Goal: Book appointment/travel/reservation

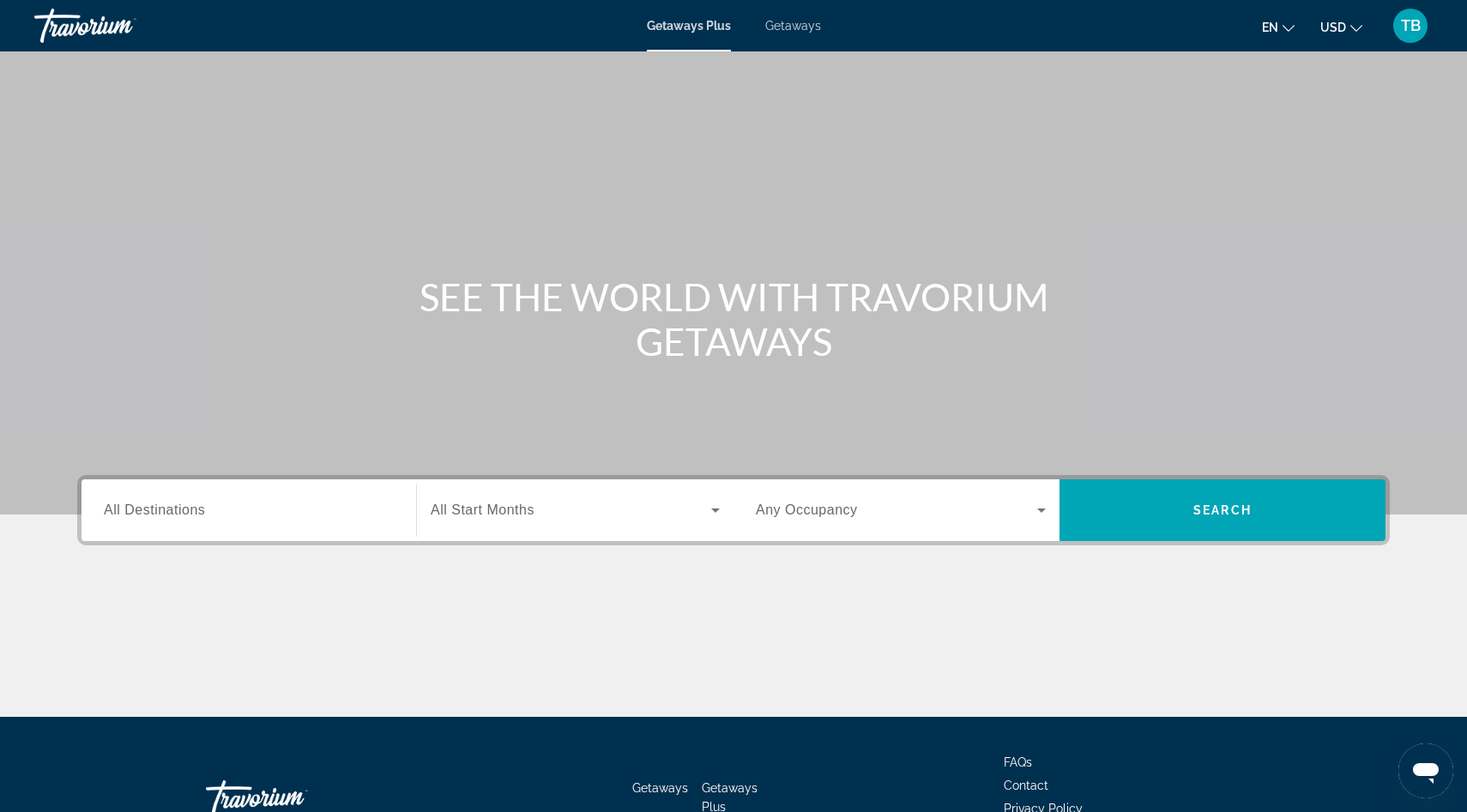
click at [793, 21] on span "Getaways" at bounding box center [793, 25] width 56 height 14
click at [136, 516] on span "All Destinations" at bounding box center [154, 510] width 101 height 15
click at [136, 516] on input "Destination All Destinations" at bounding box center [249, 511] width 290 height 20
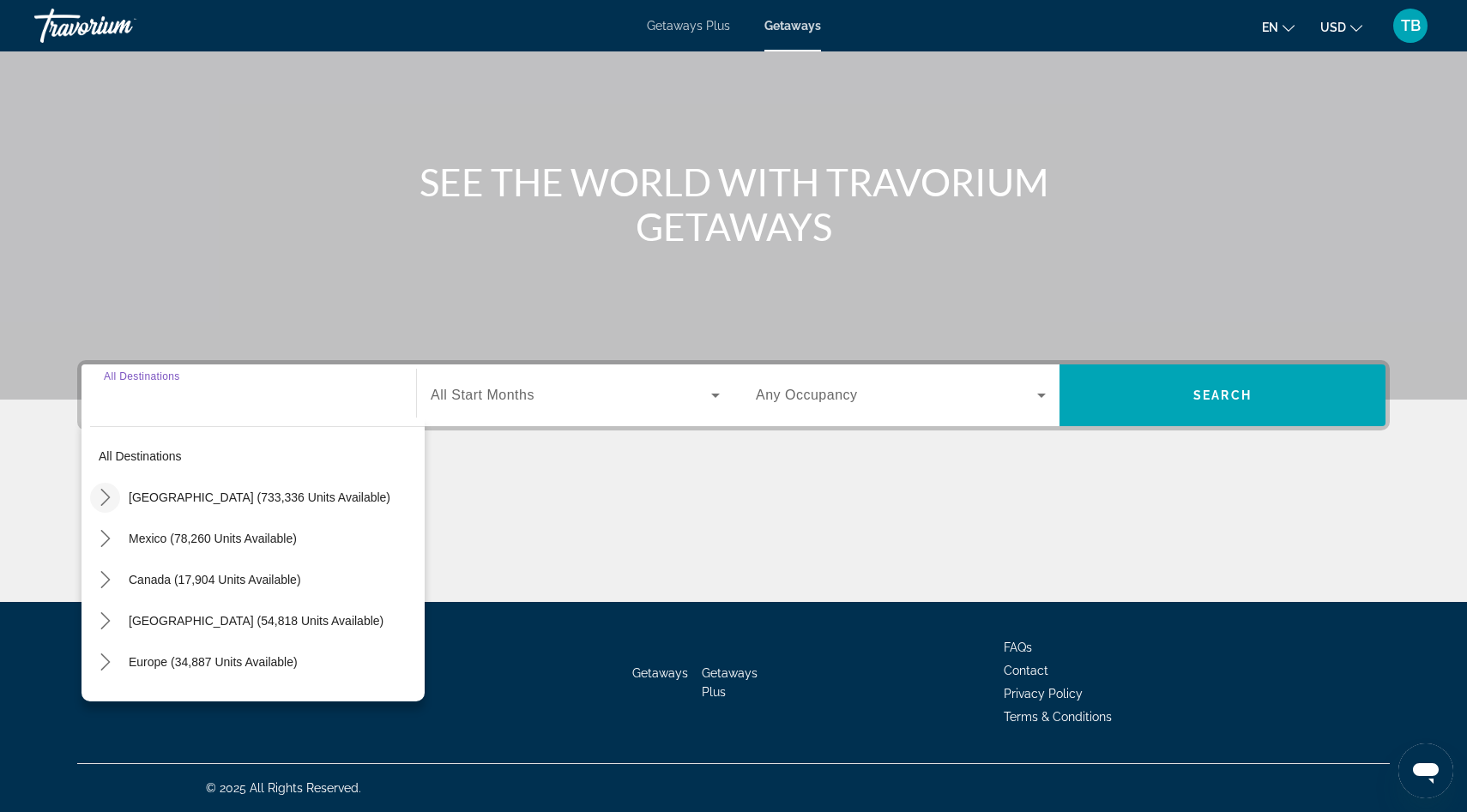
click at [105, 499] on icon "Toggle United States (733,336 units available) submenu" at bounding box center [105, 497] width 17 height 17
click at [218, 542] on span "[US_STATE] (17,497 units available)" at bounding box center [244, 538] width 197 height 14
type input "**********"
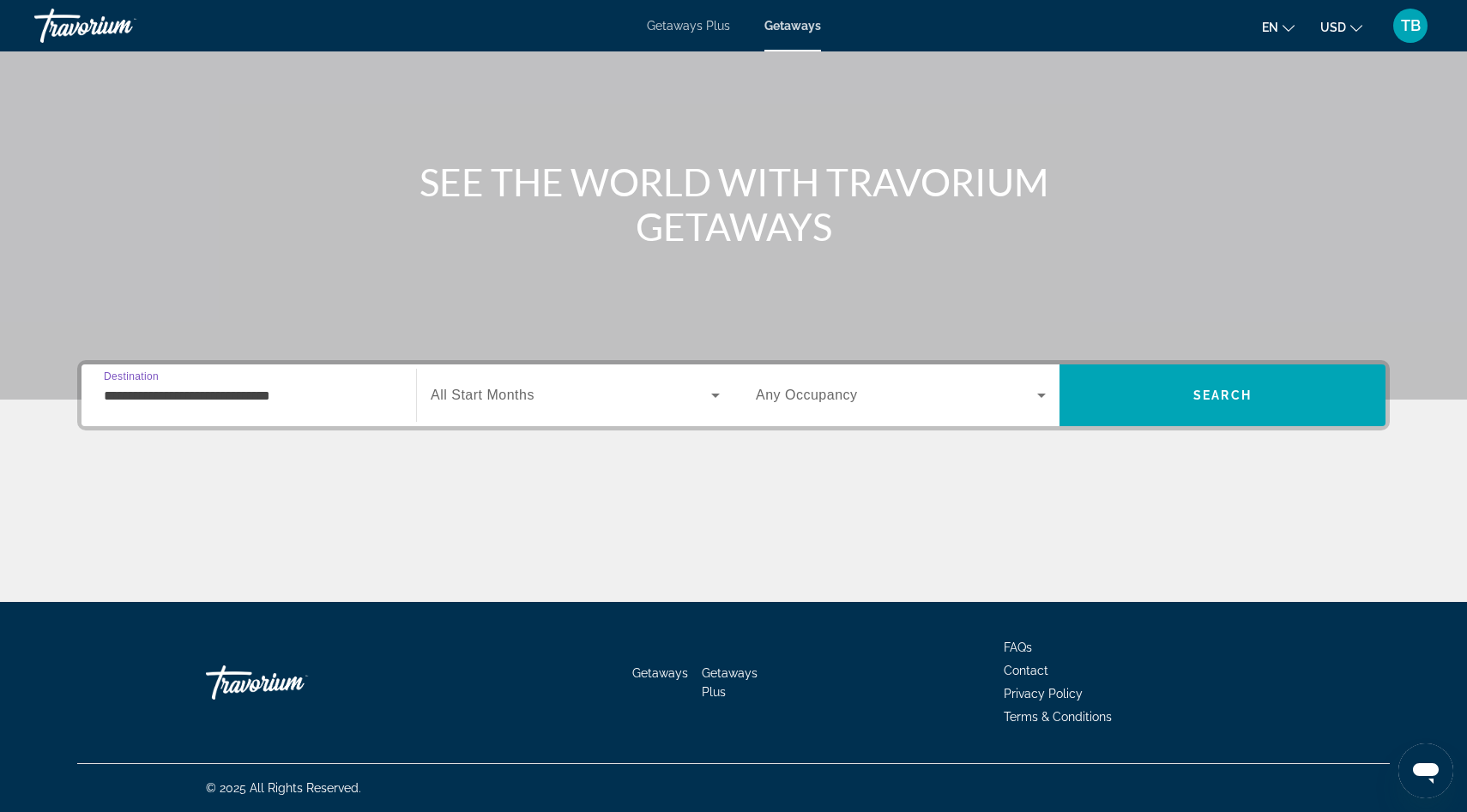
click at [507, 402] on span "All Start Months" at bounding box center [483, 395] width 104 height 15
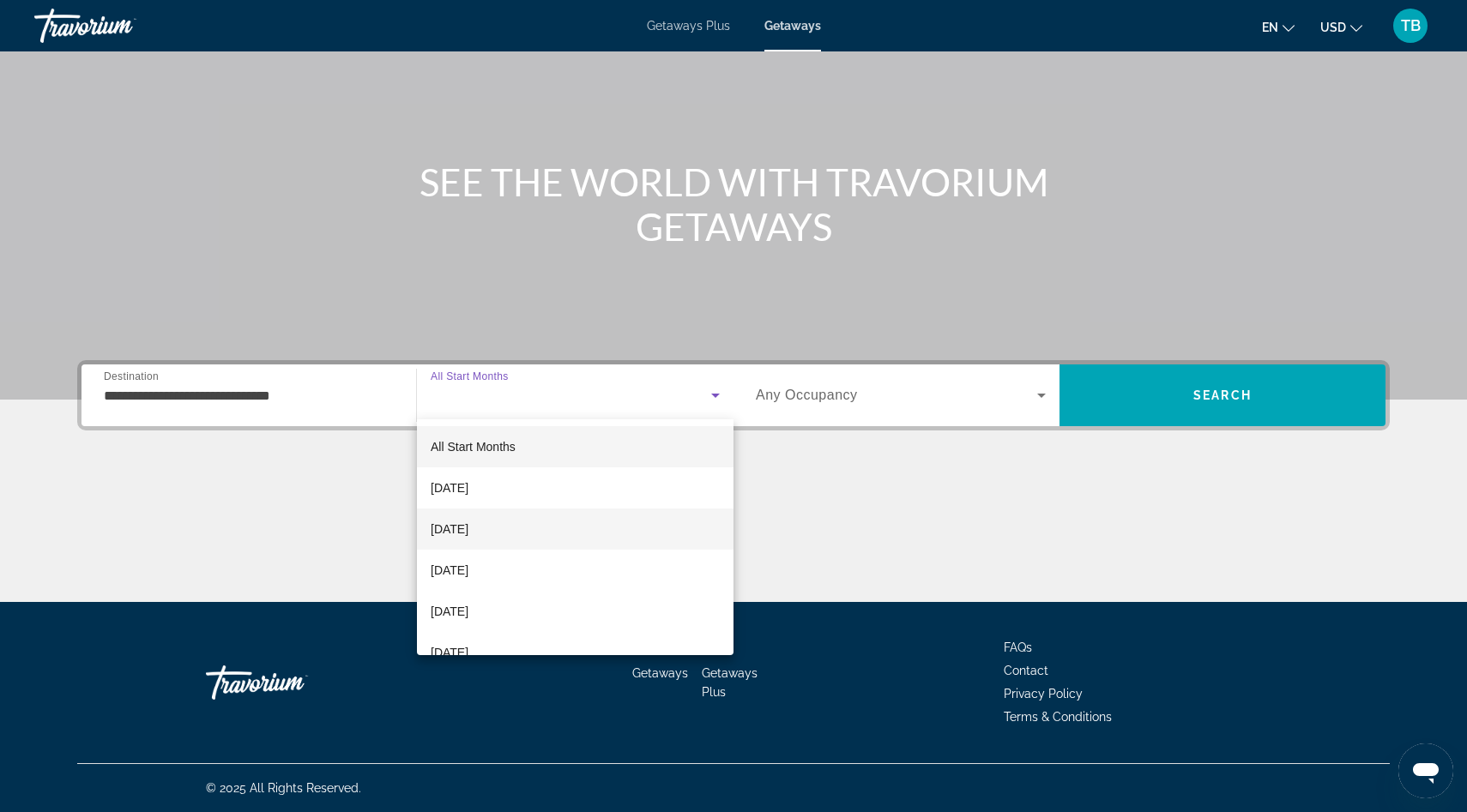
click at [468, 530] on span "[DATE]" at bounding box center [450, 530] width 38 height 20
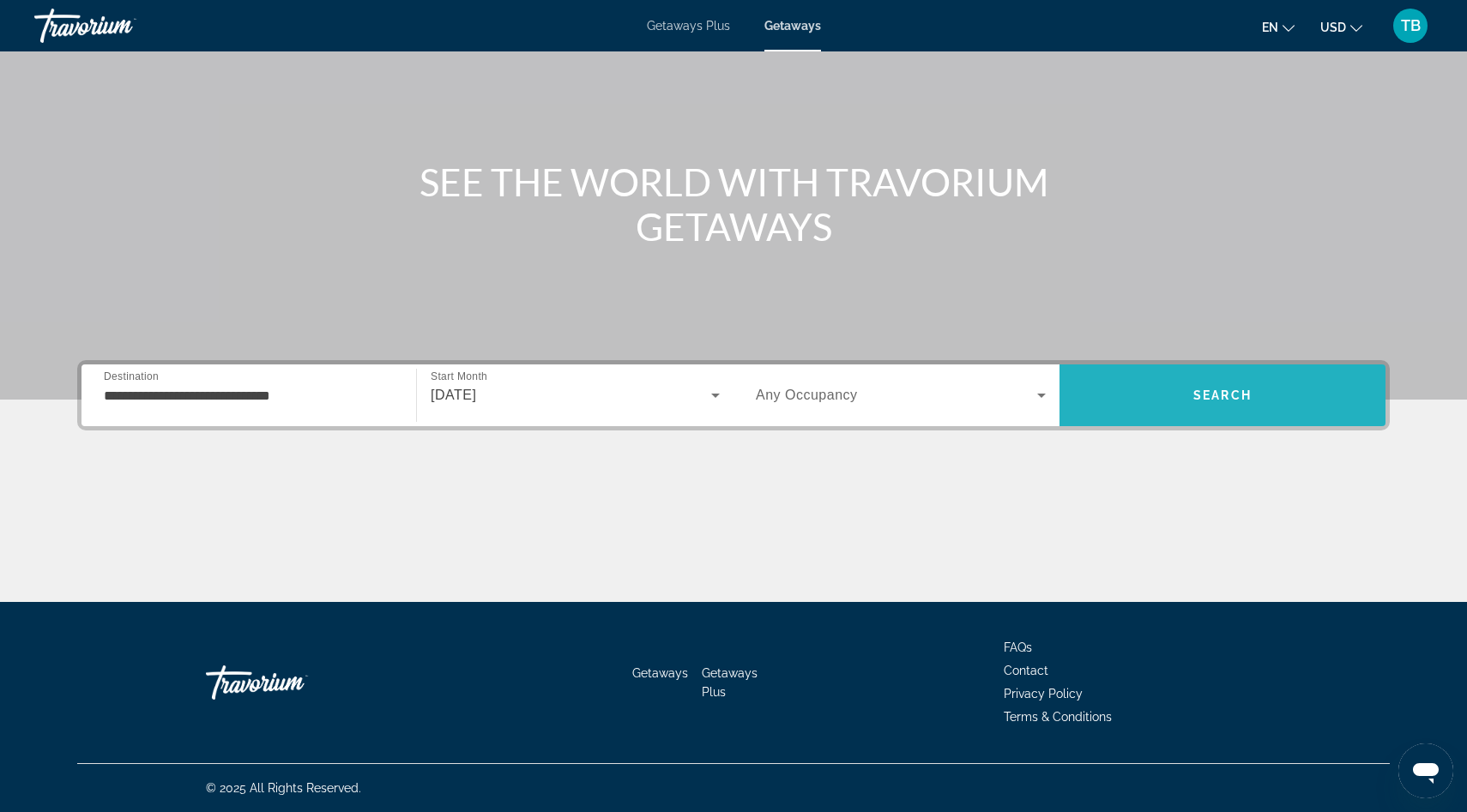
click at [1198, 397] on span "Search" at bounding box center [1222, 395] width 59 height 14
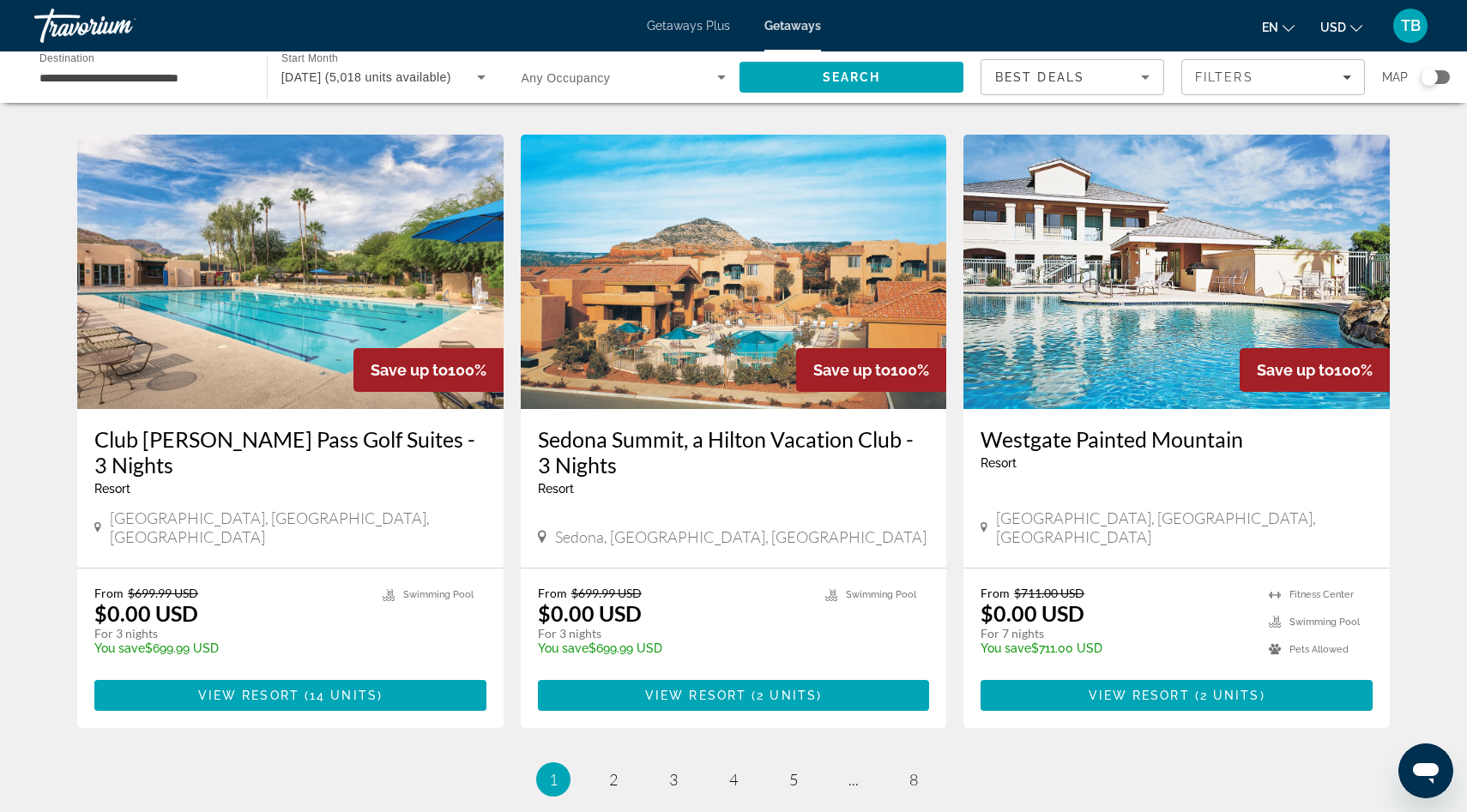
scroll to position [2040, 0]
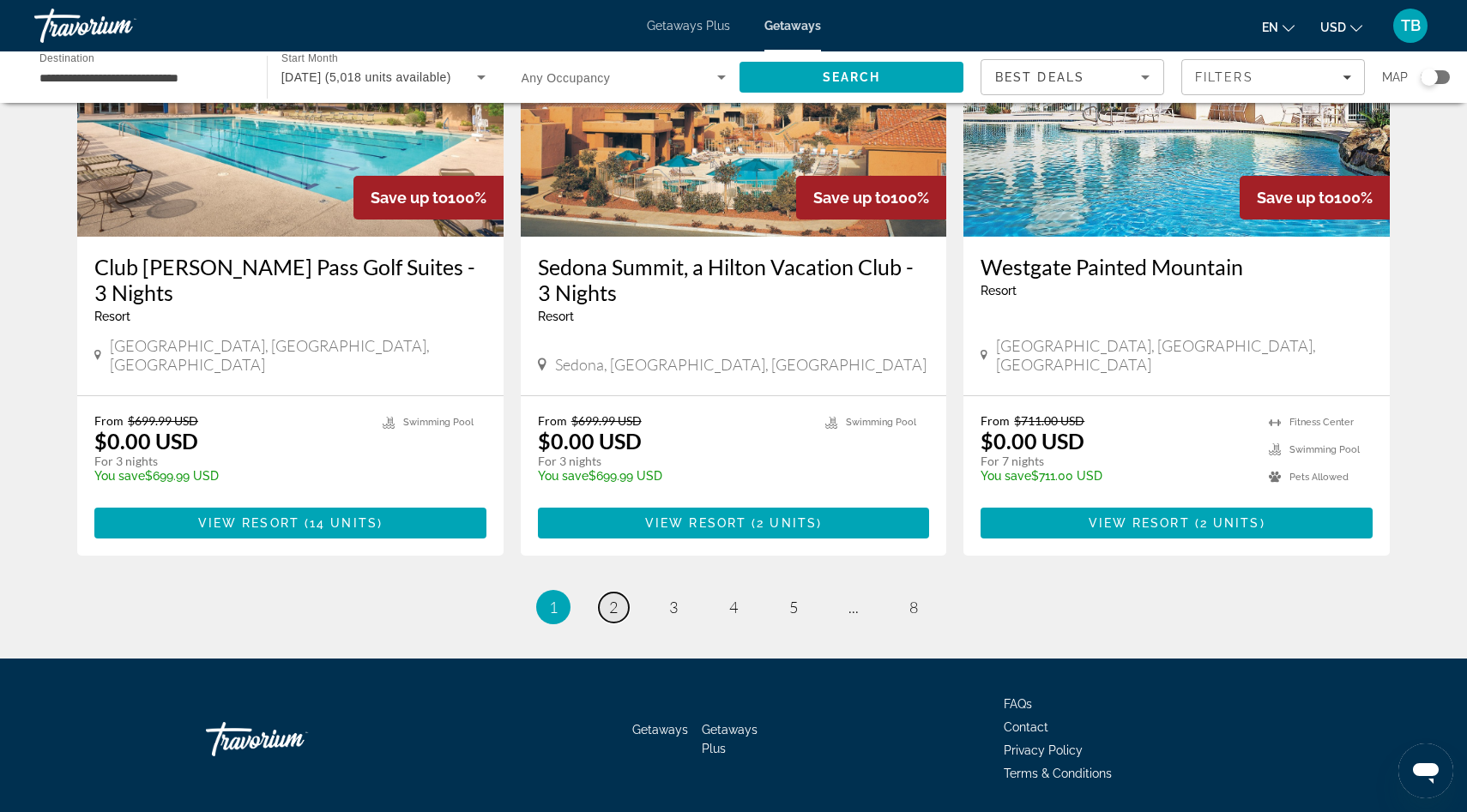
click at [616, 598] on span "2" at bounding box center [613, 608] width 8 height 19
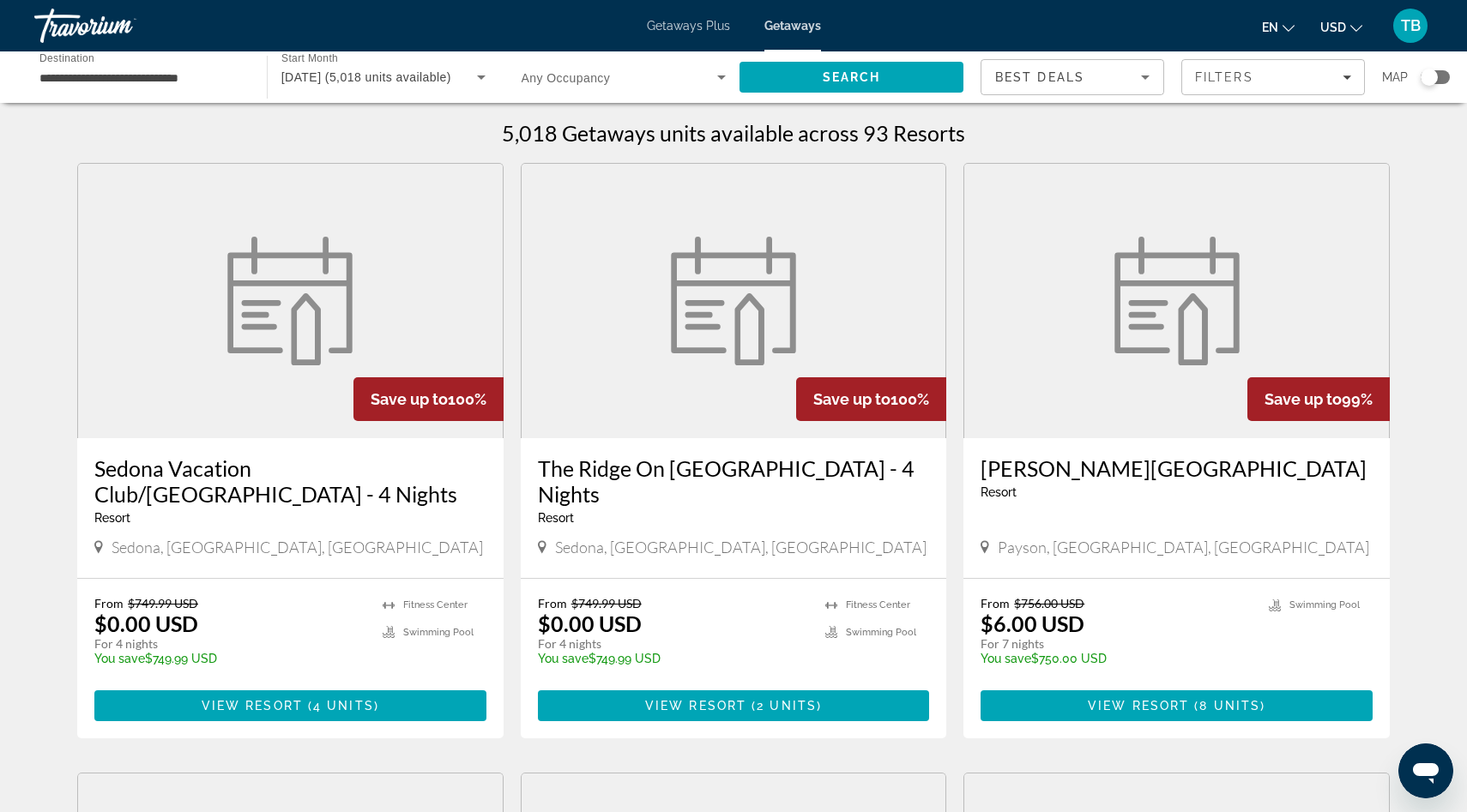
click at [1426, 79] on div "Search widget" at bounding box center [1429, 77] width 17 height 17
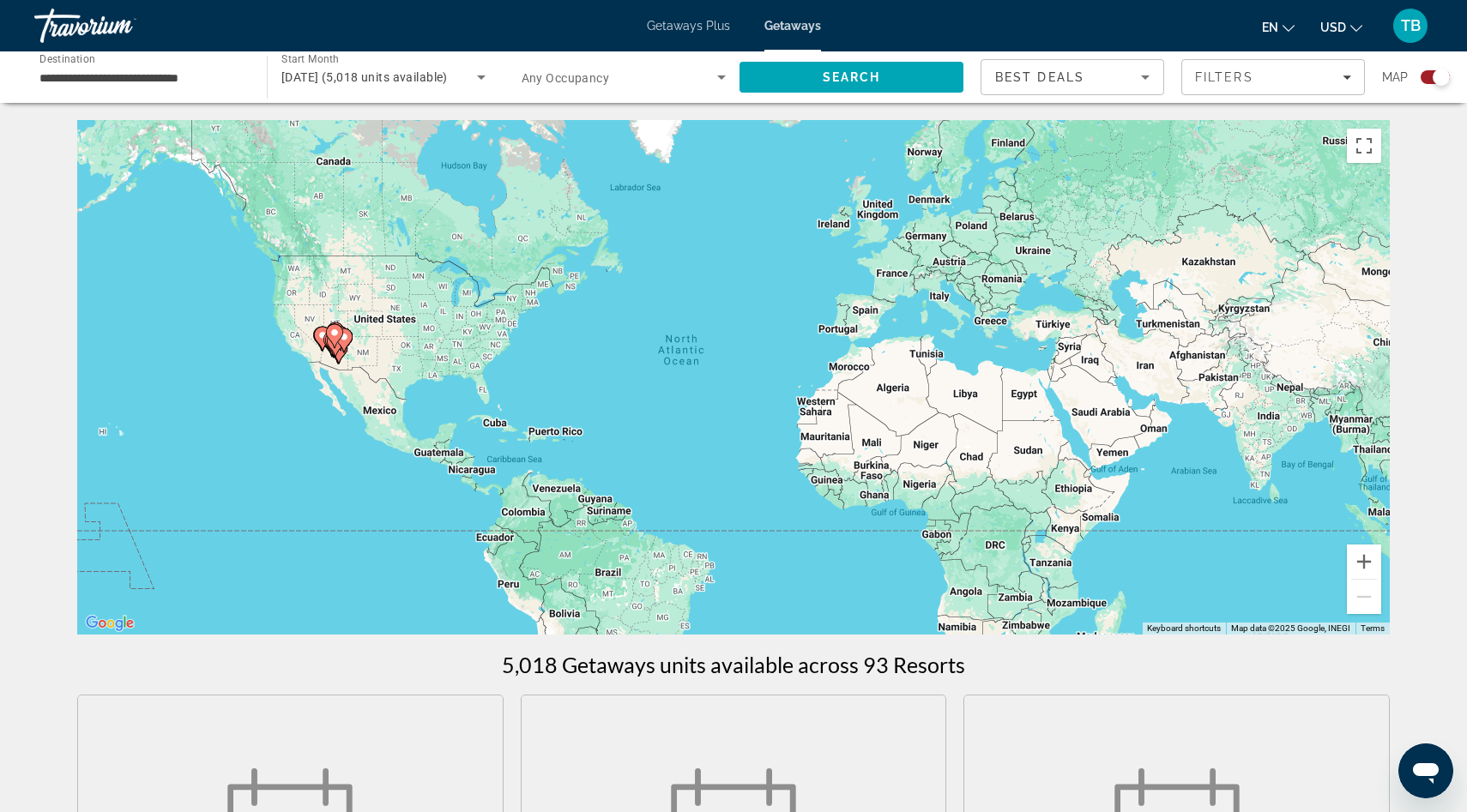
click at [330, 341] on gmp-advanced-marker "Main content" at bounding box center [334, 336] width 17 height 26
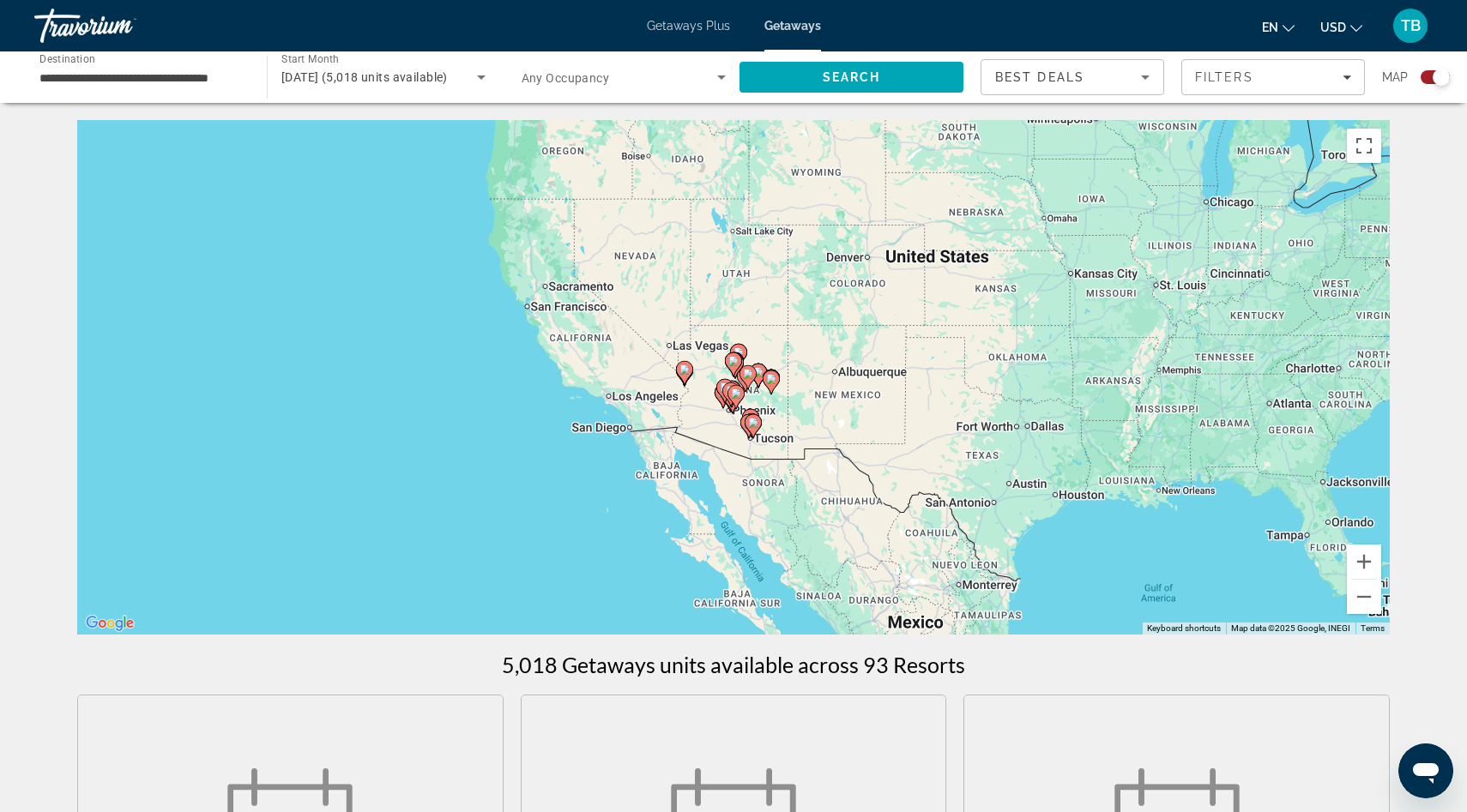
click at [733, 386] on icon "Main content" at bounding box center [736, 397] width 16 height 22
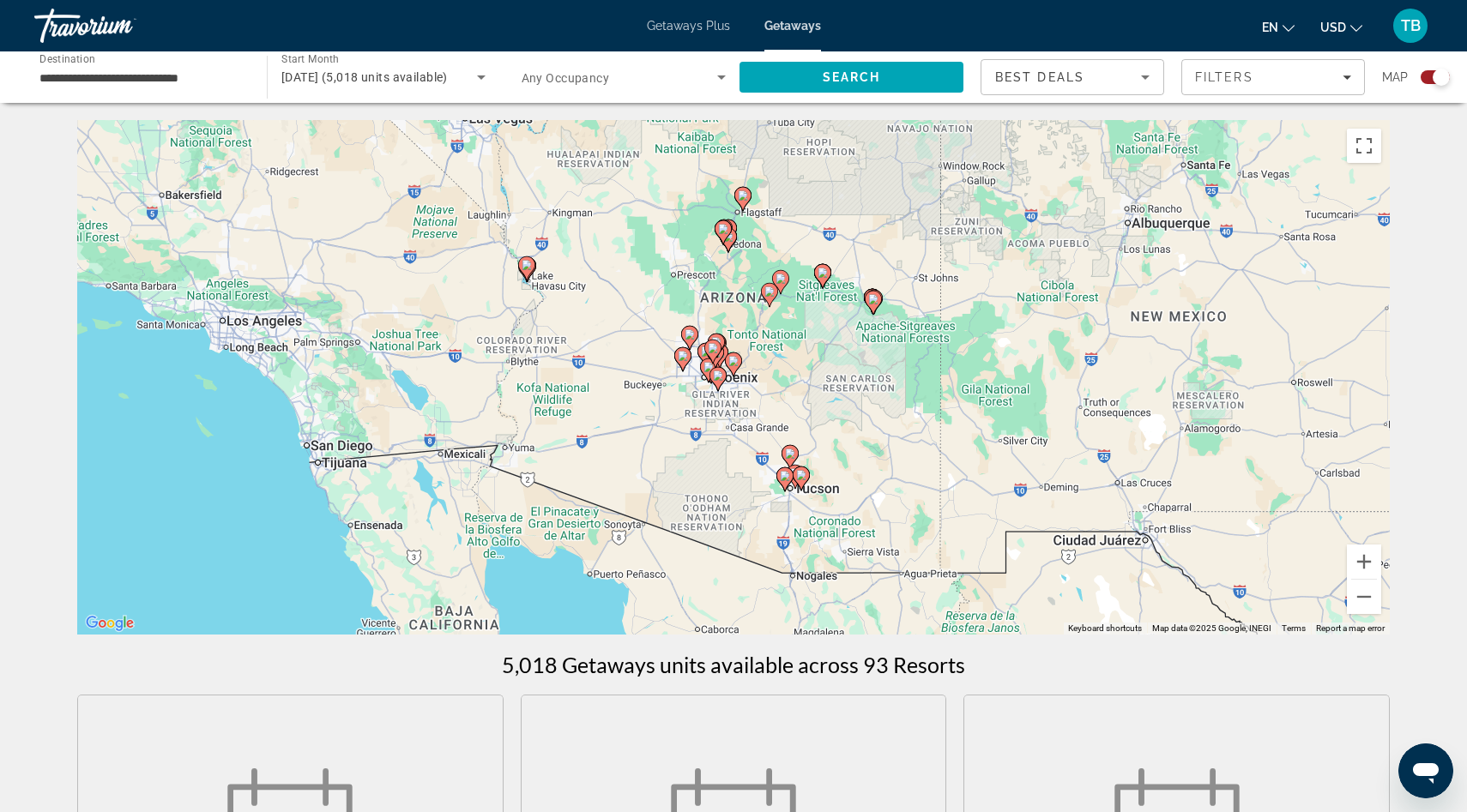
click at [725, 229] on image "Main content" at bounding box center [723, 229] width 10 height 10
type input "**********"
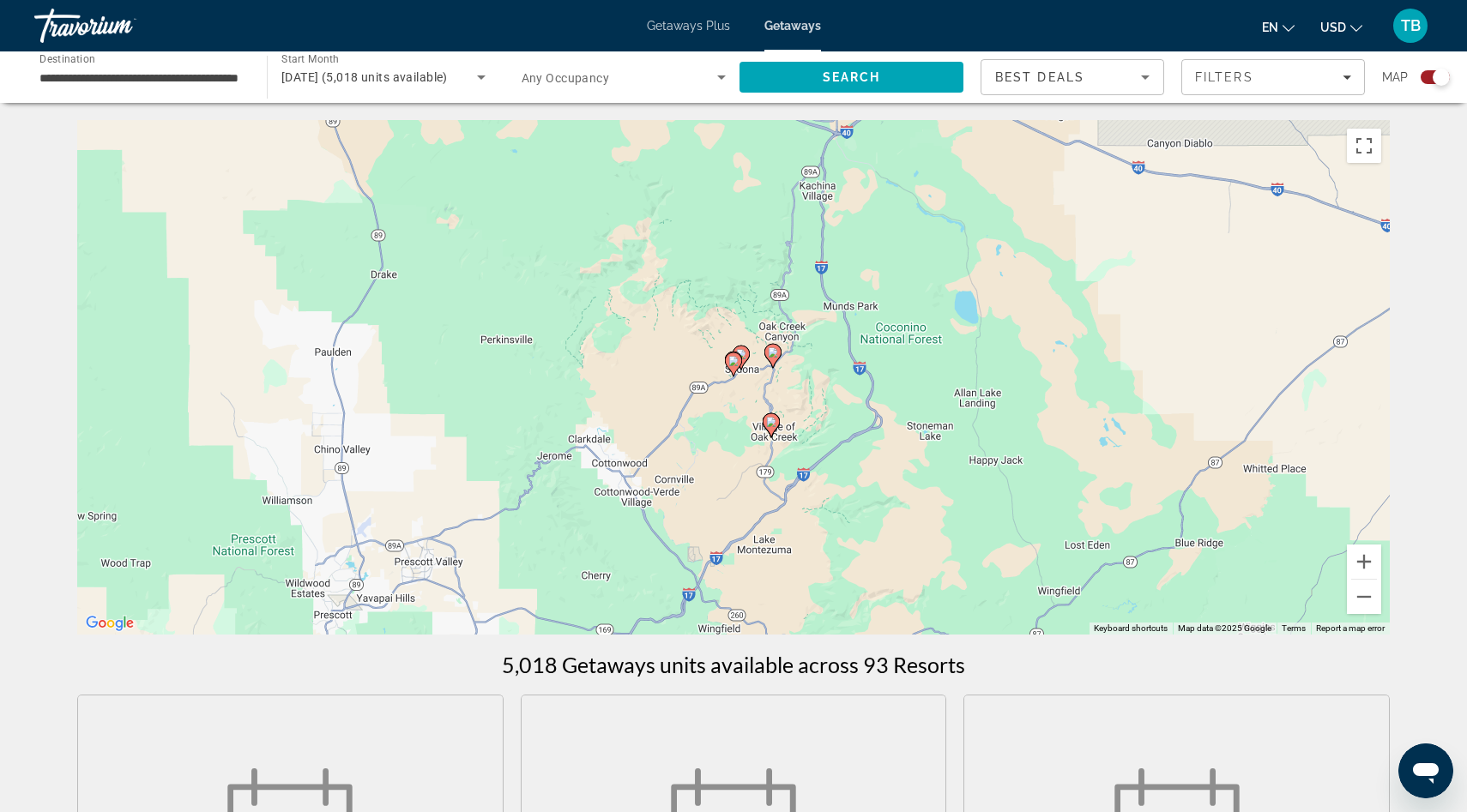
click at [778, 356] on image "Main content" at bounding box center [772, 352] width 10 height 10
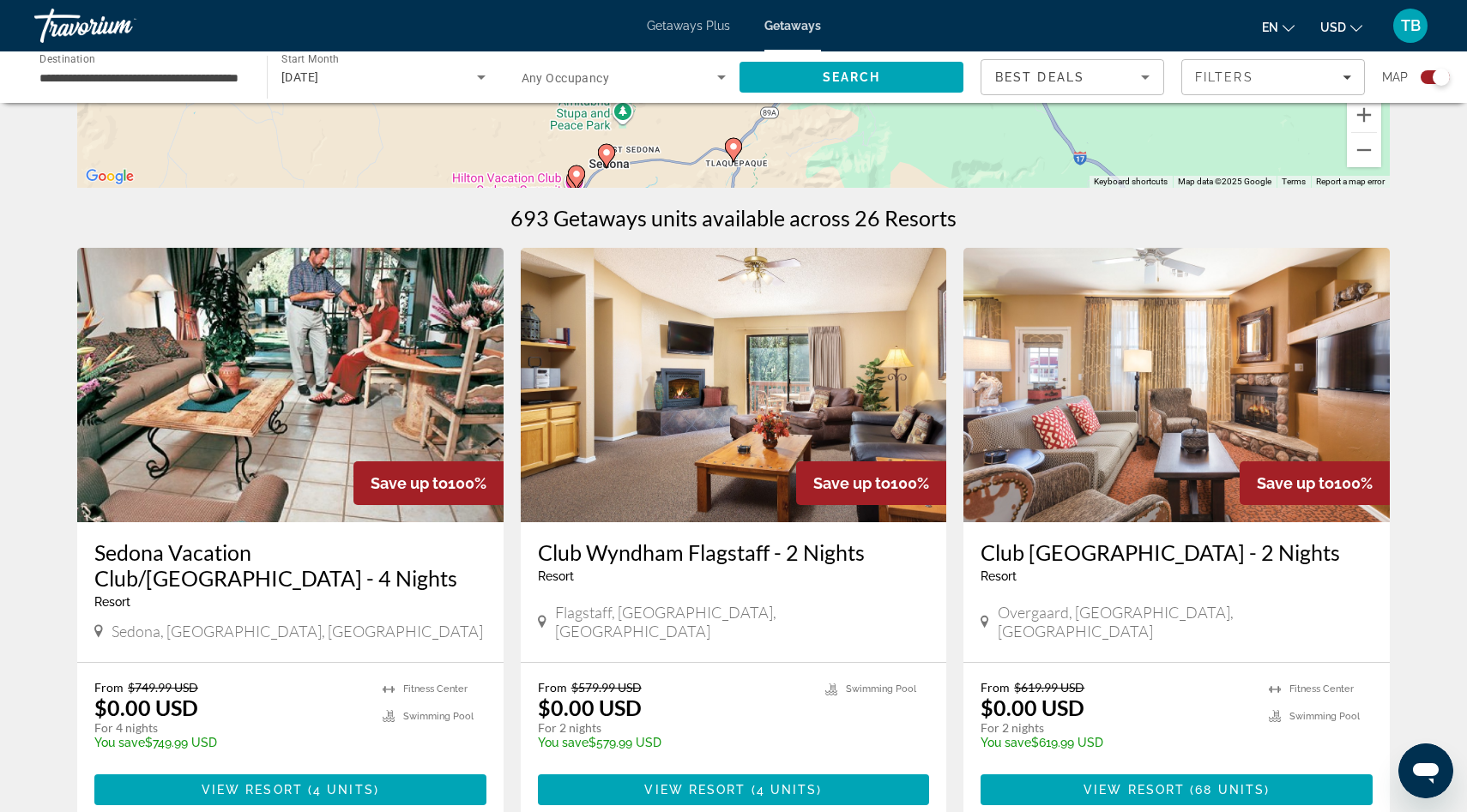
scroll to position [452, 0]
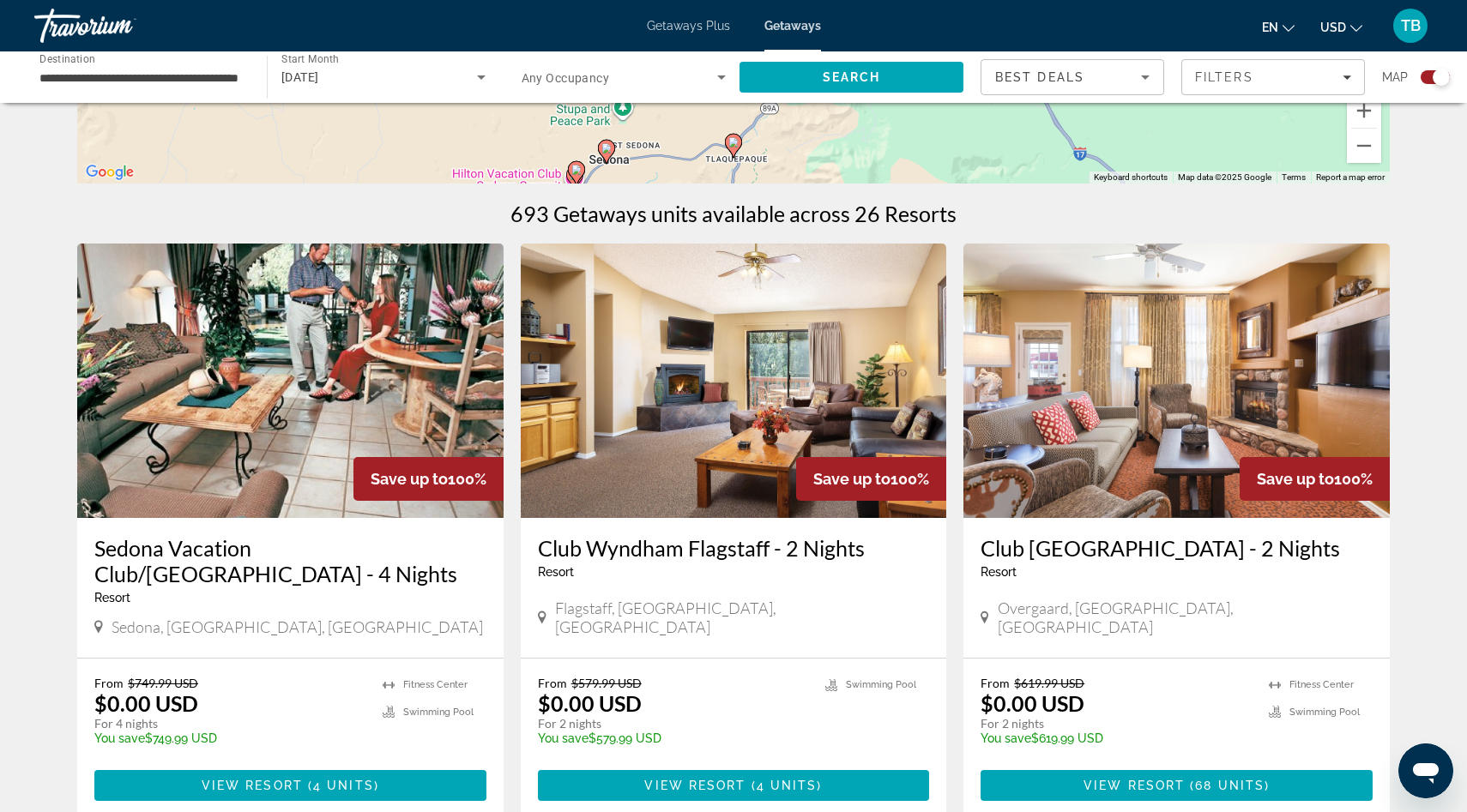
click at [606, 148] on image "Main content" at bounding box center [606, 148] width 10 height 10
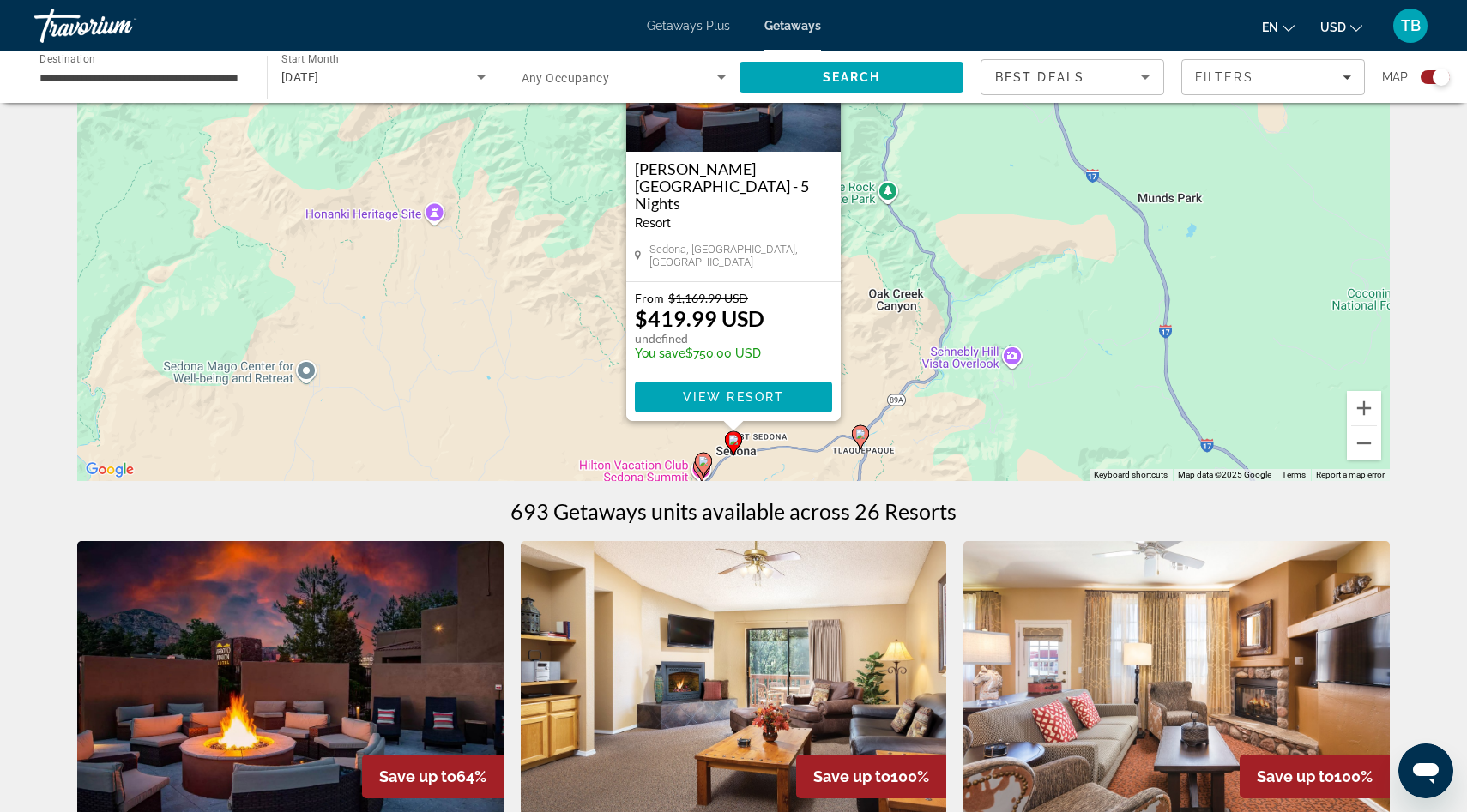
scroll to position [156, 0]
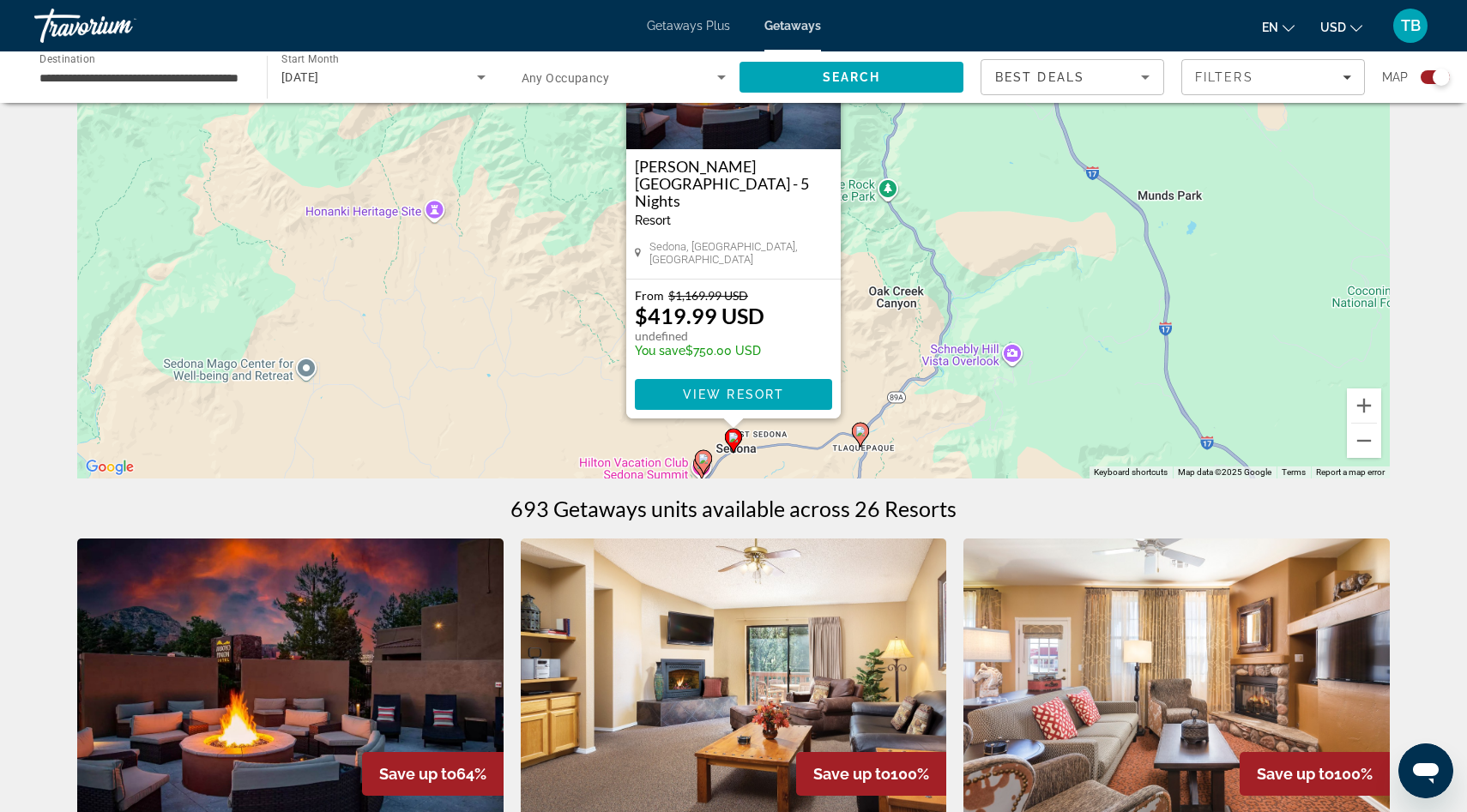
click at [700, 462] on image "Main content" at bounding box center [703, 458] width 10 height 10
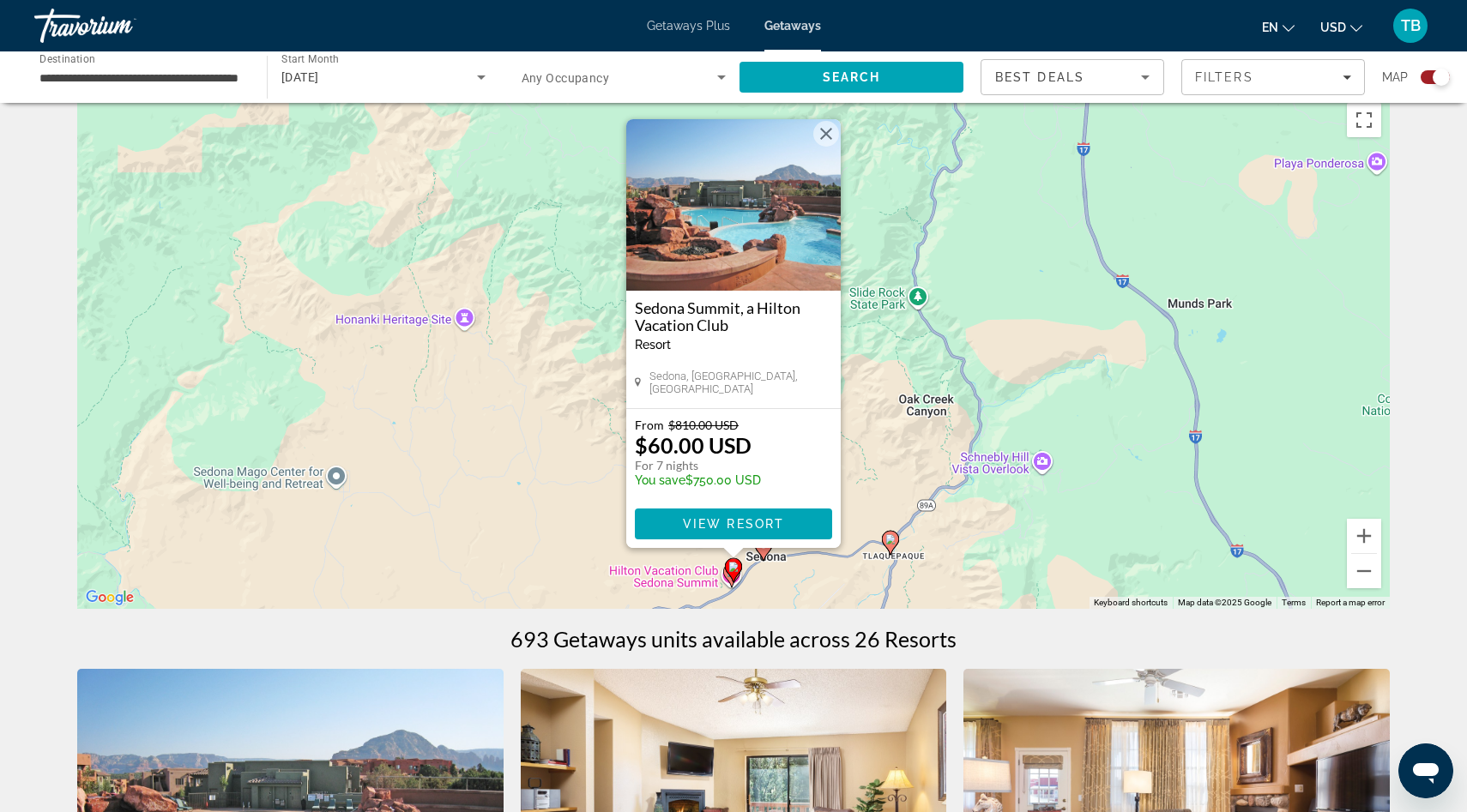
scroll to position [34, 0]
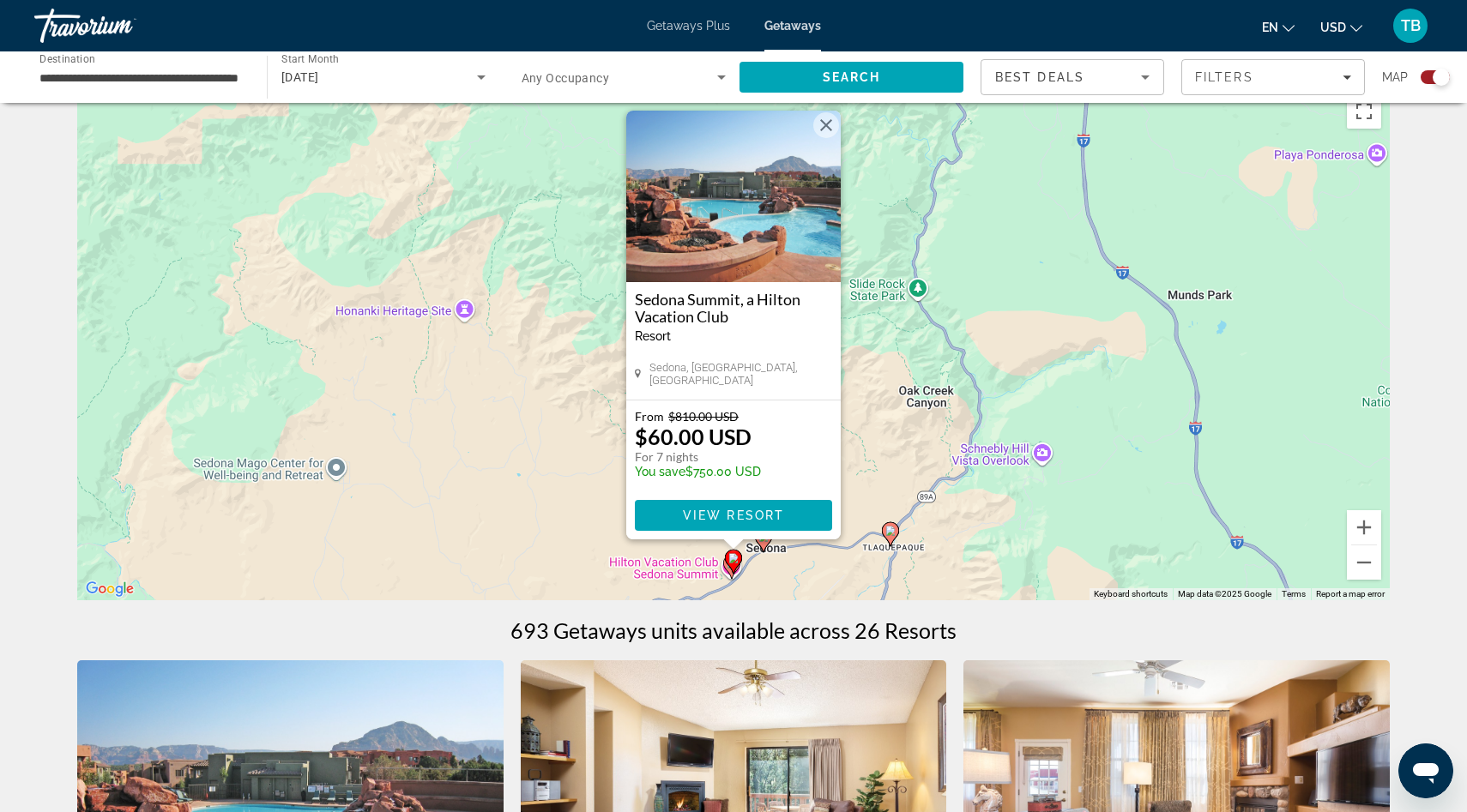
click at [890, 535] on image "Main content" at bounding box center [890, 530] width 10 height 10
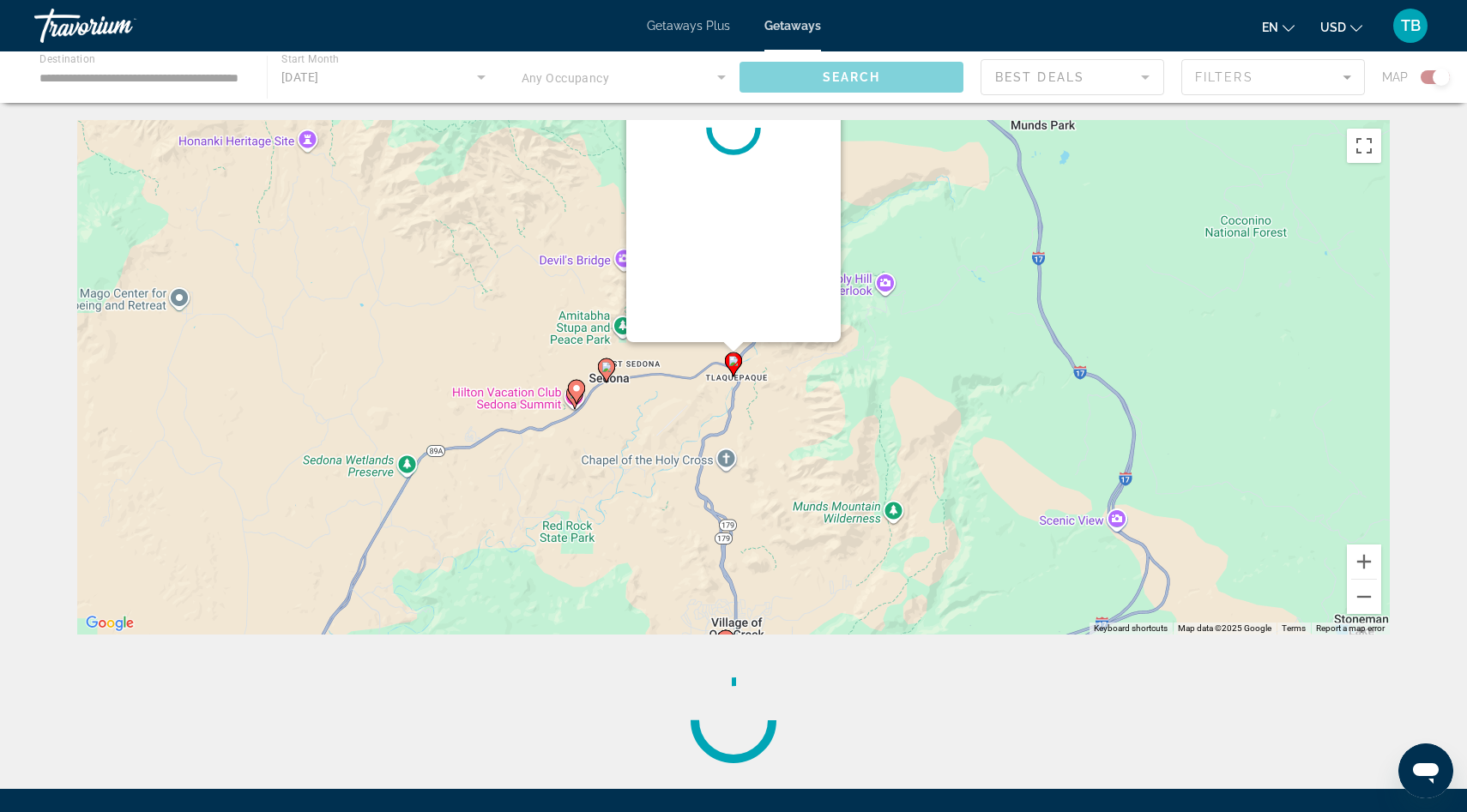
scroll to position [0, 0]
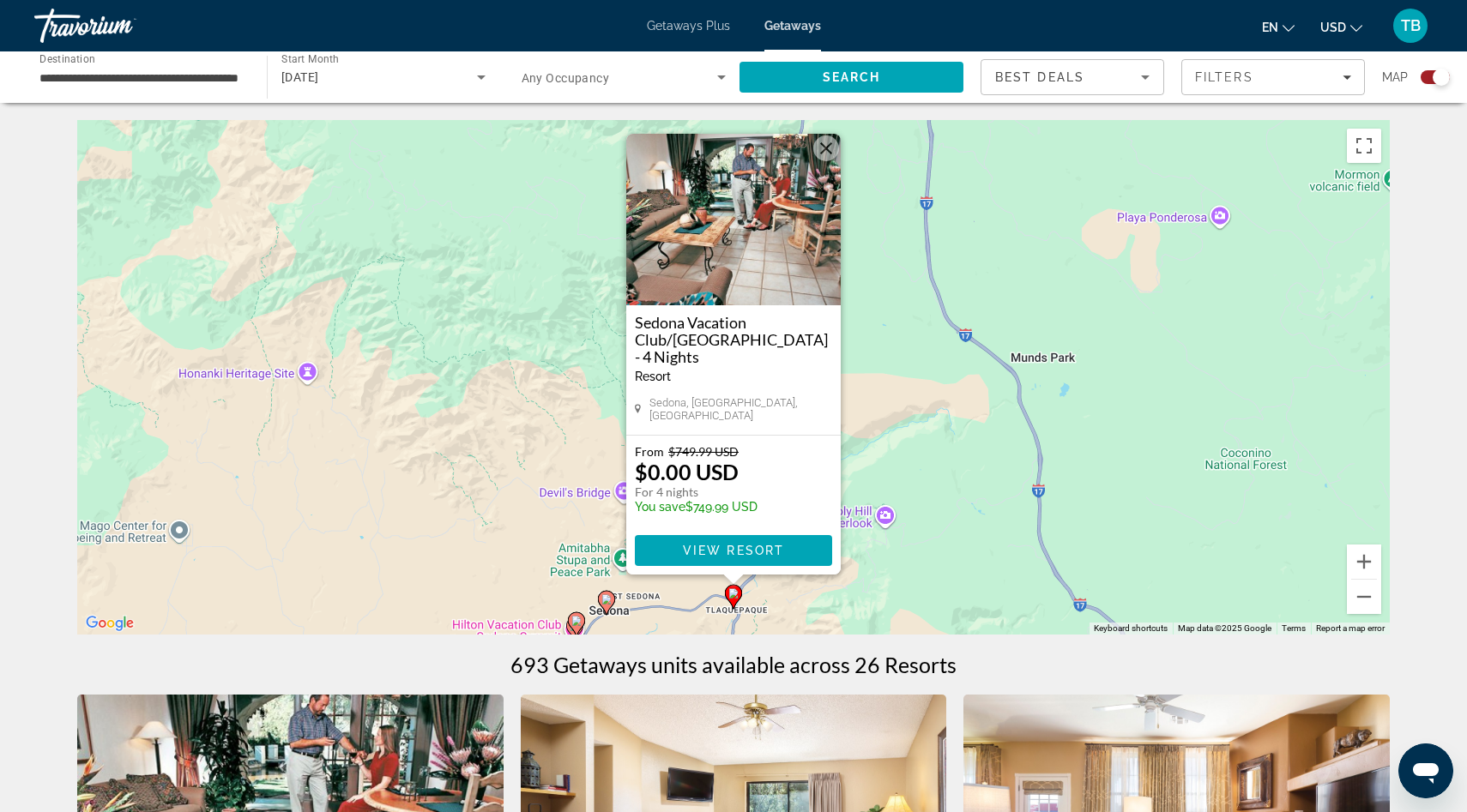
click at [535, 442] on div "To navigate, press the arrow keys. To activate drag with keyboard, press Alt + …" at bounding box center [733, 377] width 1313 height 515
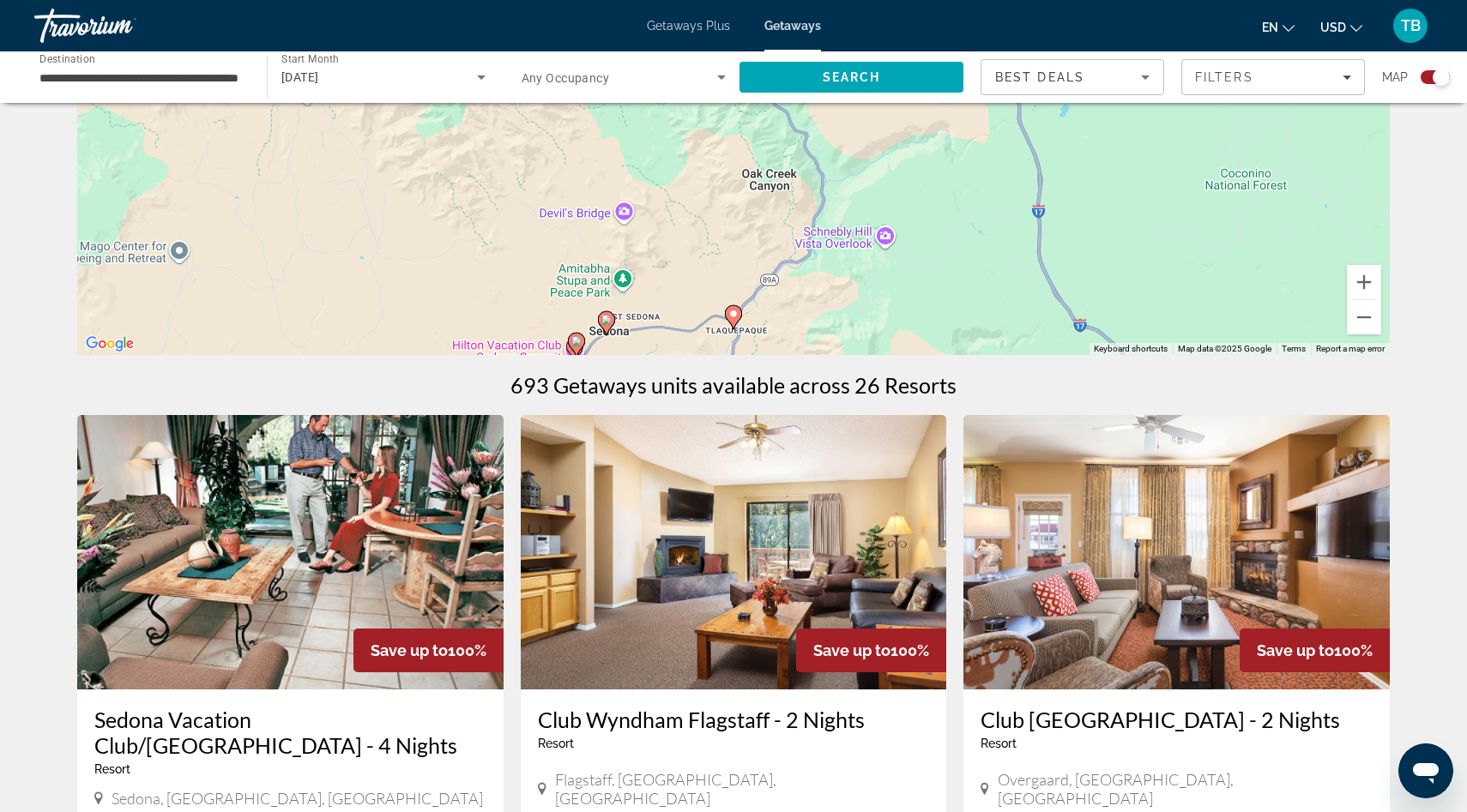
scroll to position [287, 0]
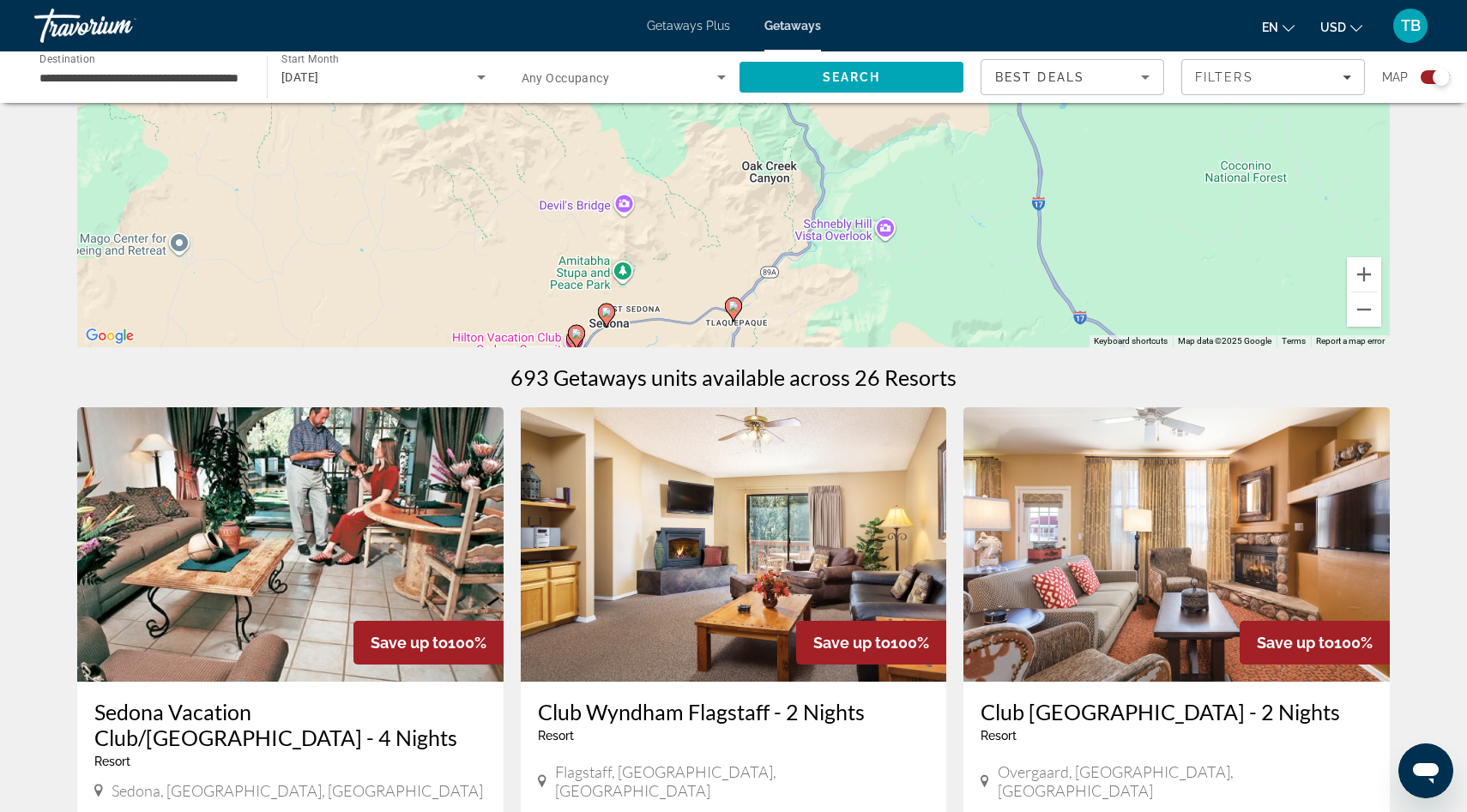
click at [568, 341] on gmp-advanced-marker "Main content" at bounding box center [576, 337] width 17 height 26
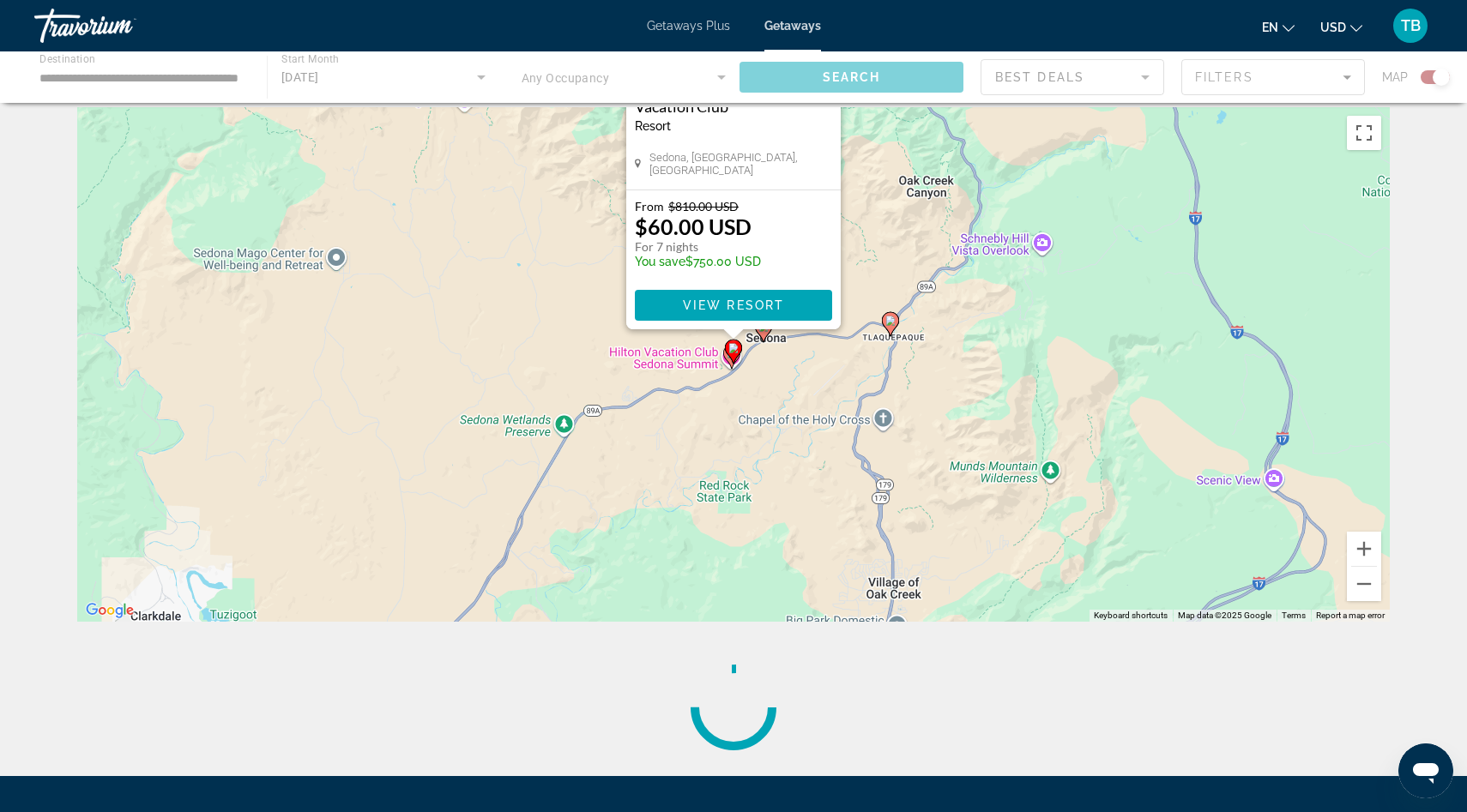
scroll to position [0, 0]
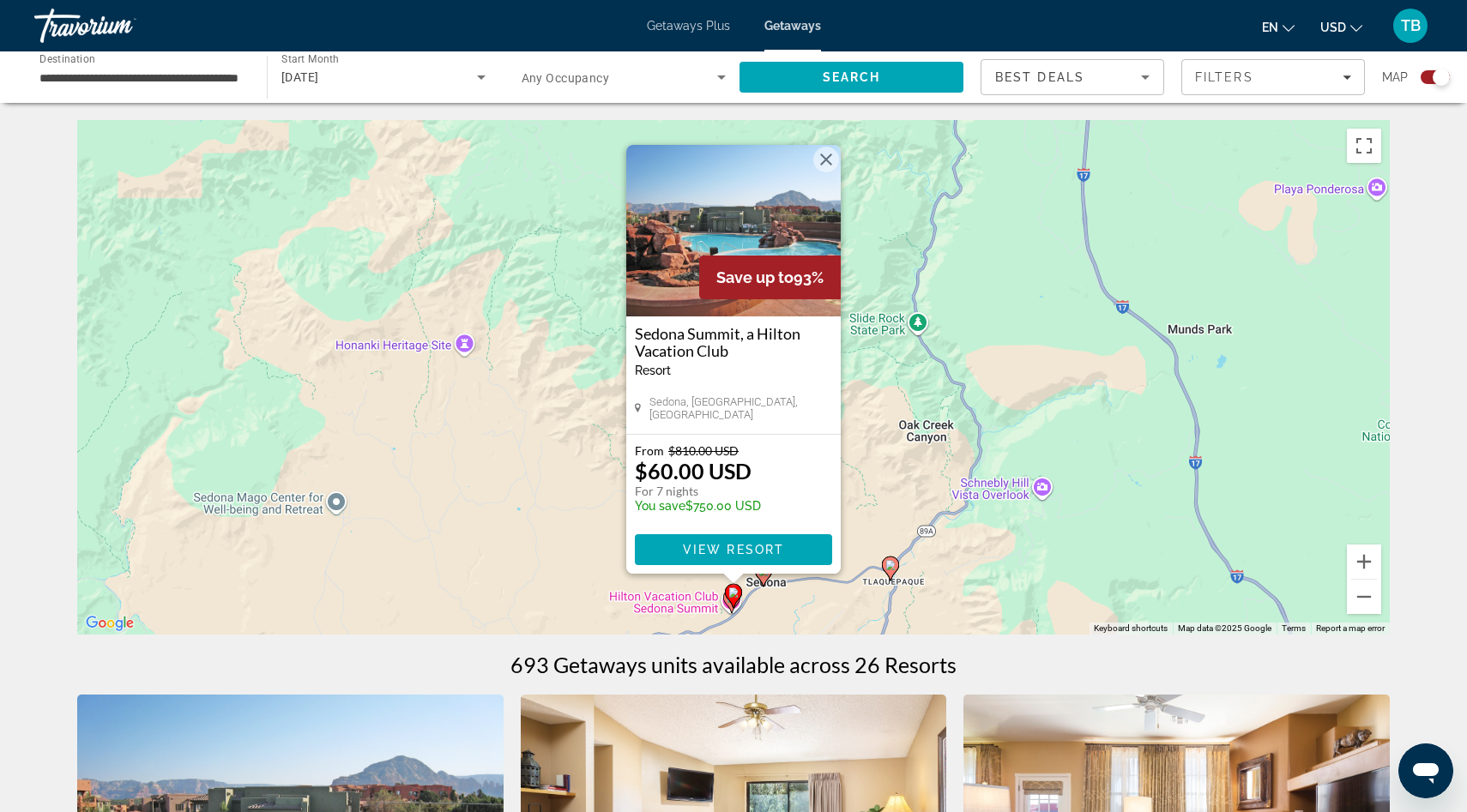
click at [726, 603] on gmp-advanced-marker "Main content" at bounding box center [733, 596] width 17 height 26
click at [726, 607] on gmp-advanced-marker "Main content" at bounding box center [733, 596] width 17 height 26
click at [728, 606] on gmp-advanced-marker "Main content" at bounding box center [733, 596] width 17 height 26
click at [765, 583] on icon "Main content" at bounding box center [764, 575] width 17 height 24
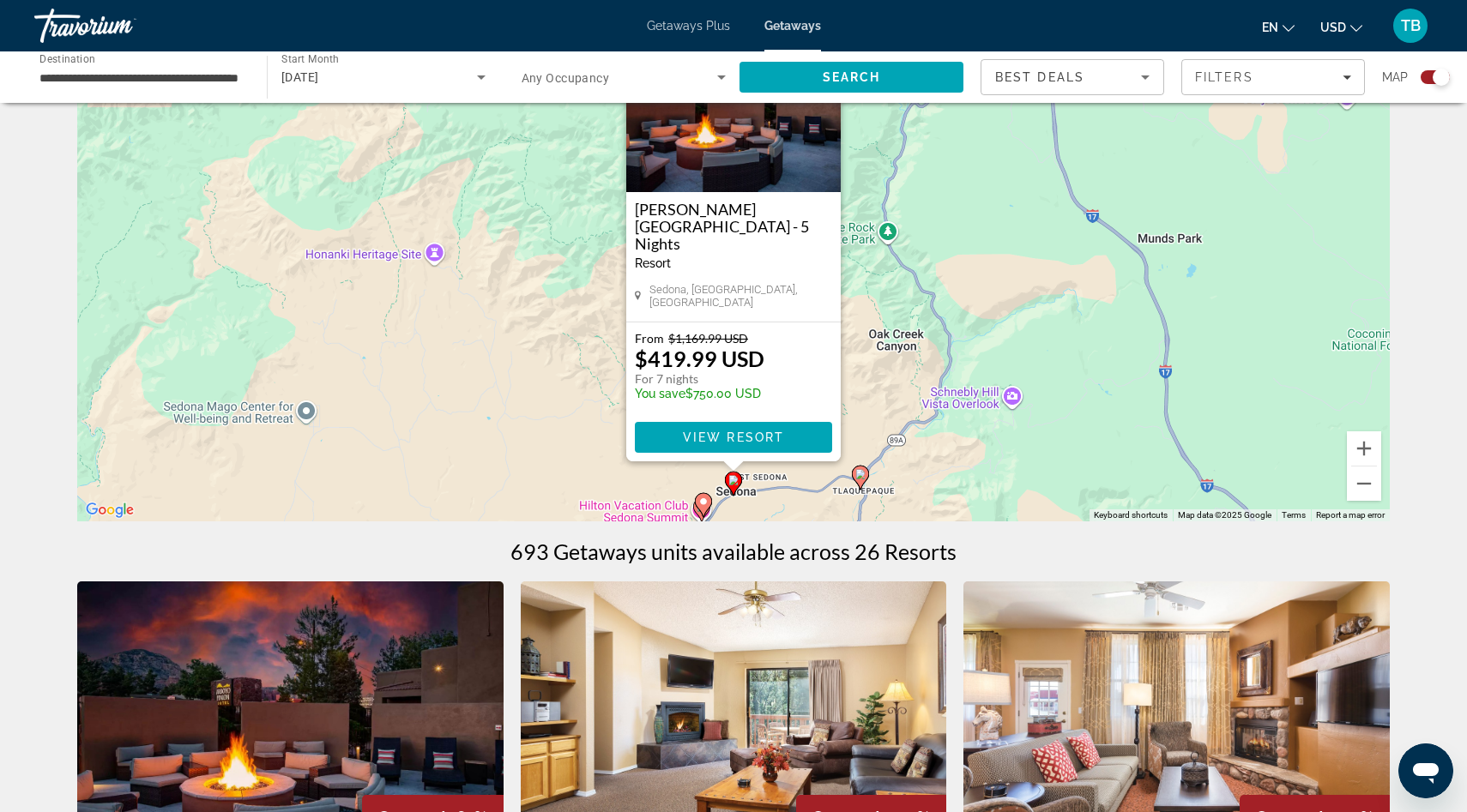
scroll to position [118, 0]
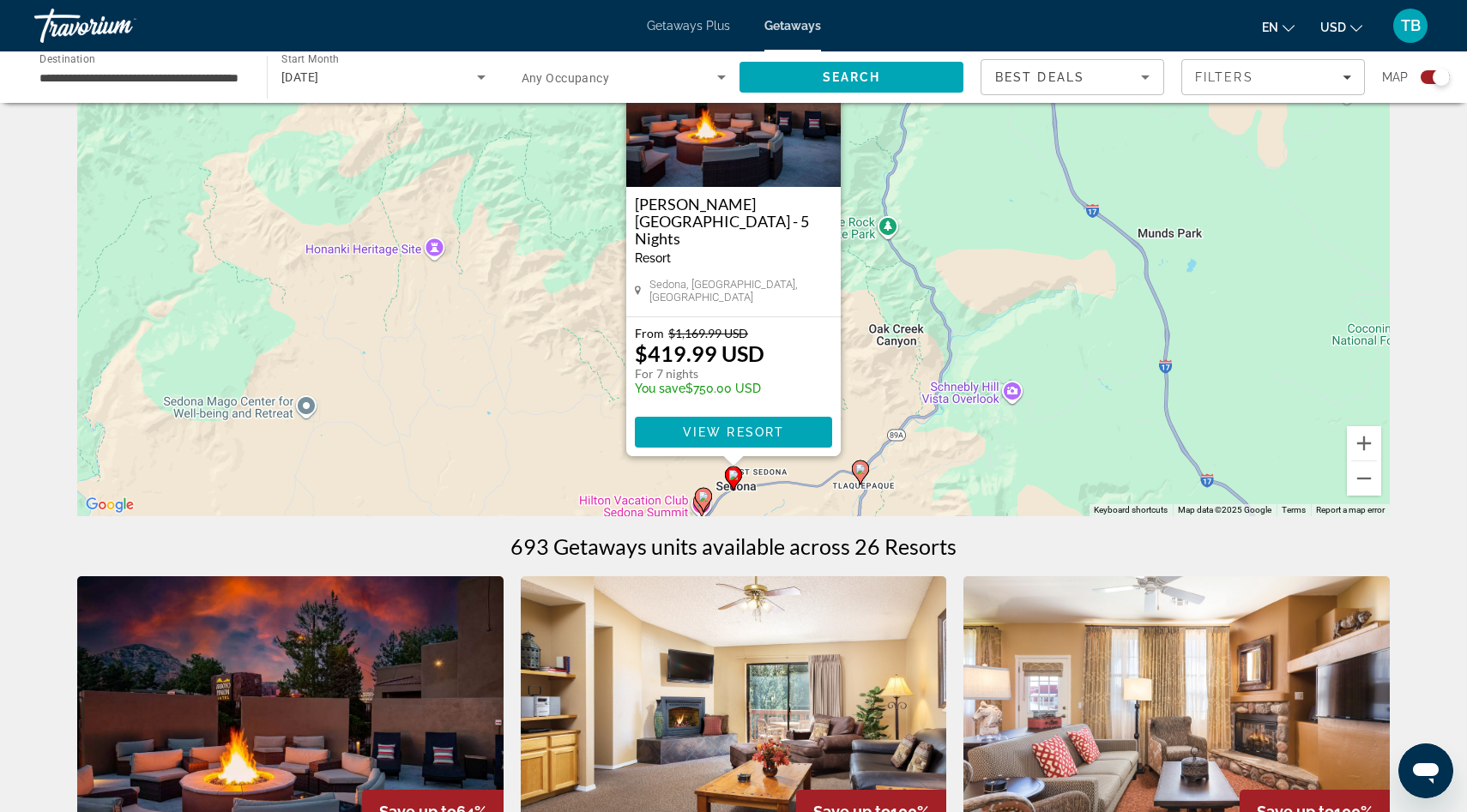
click at [623, 487] on div "To activate drag with keyboard, press Alt + Enter. Once in keyboard drag state,…" at bounding box center [733, 259] width 1313 height 515
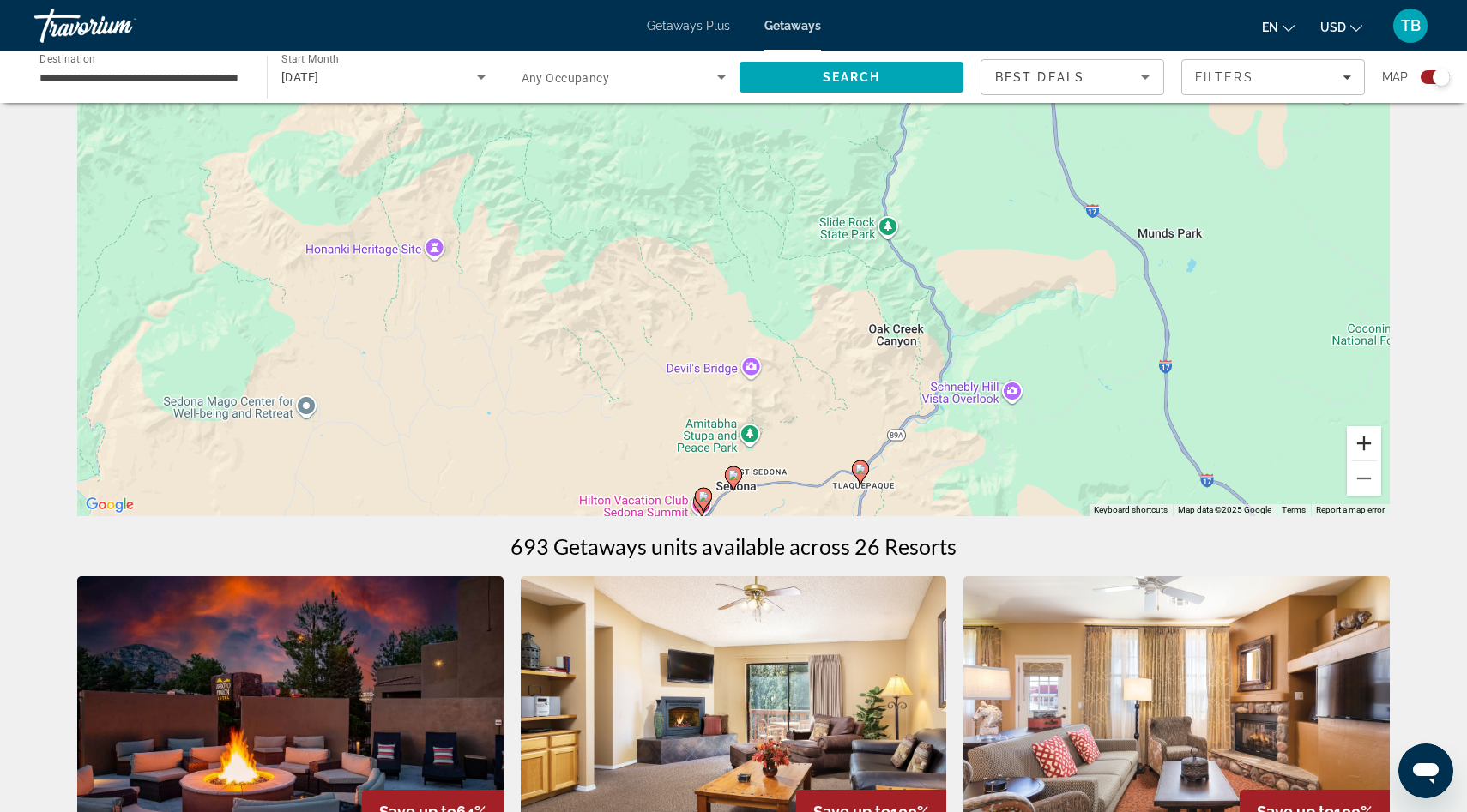
click at [1362, 442] on button "Zoom in" at bounding box center [1364, 443] width 34 height 34
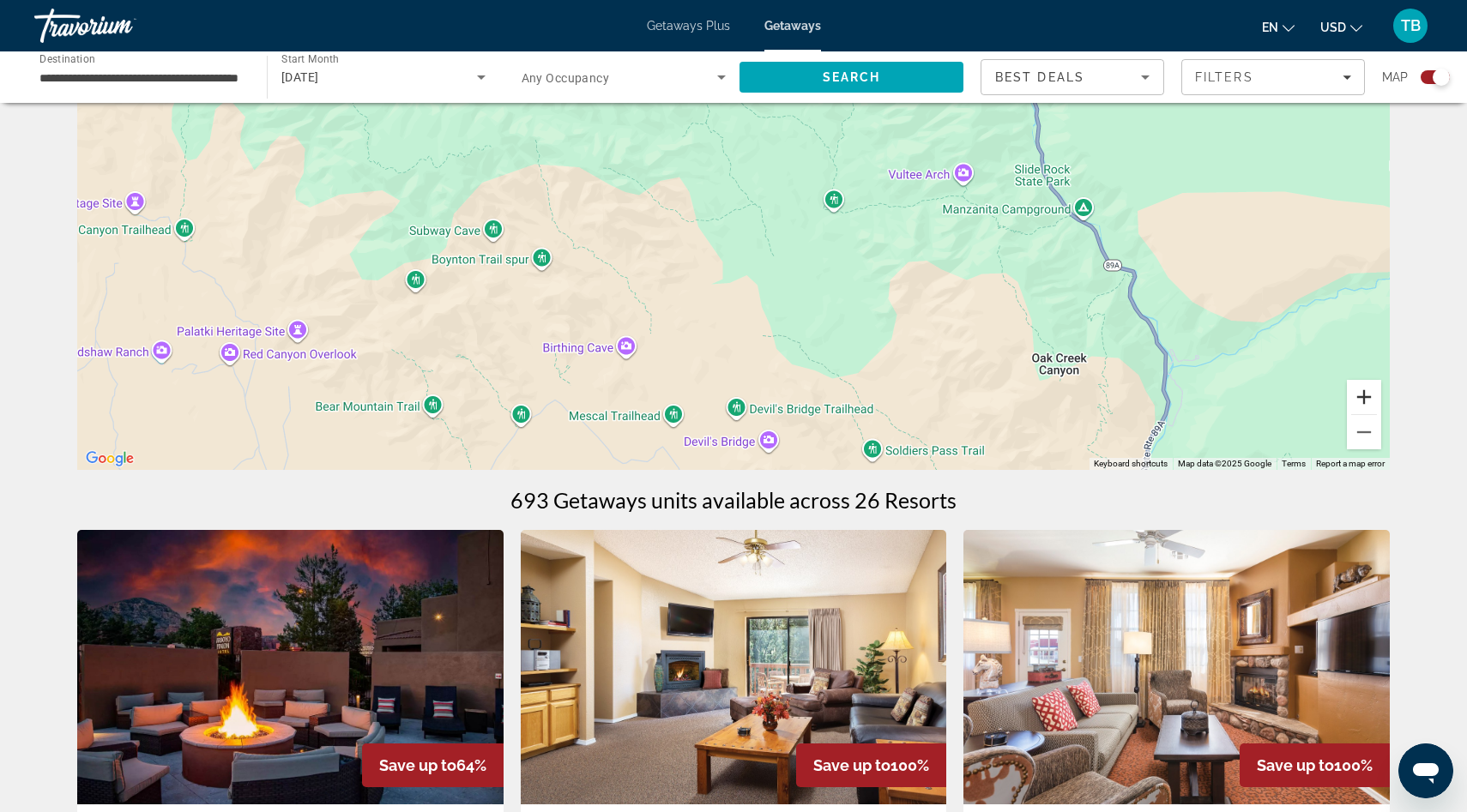
scroll to position [188, 0]
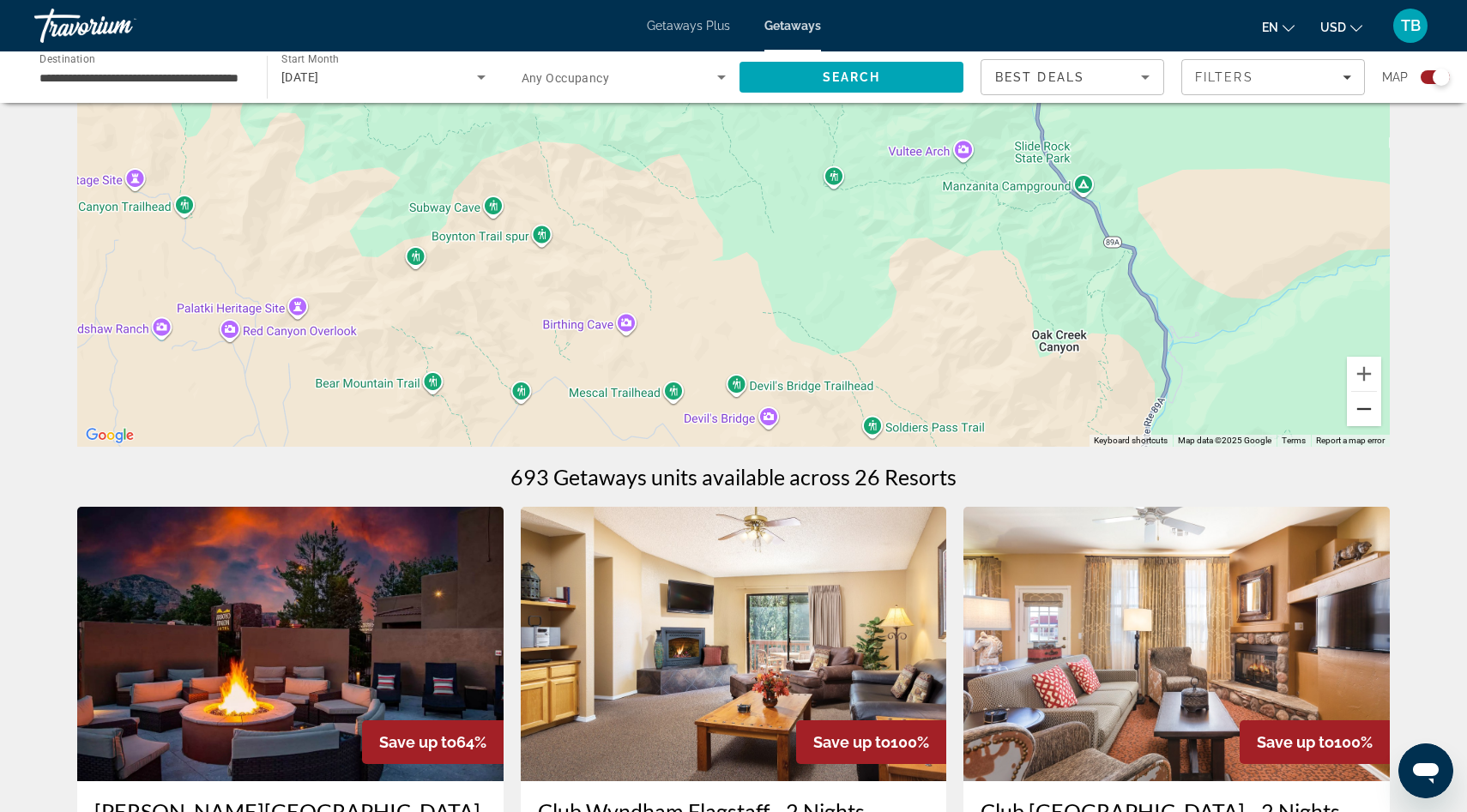
click at [1359, 420] on button "Zoom out" at bounding box center [1364, 409] width 34 height 34
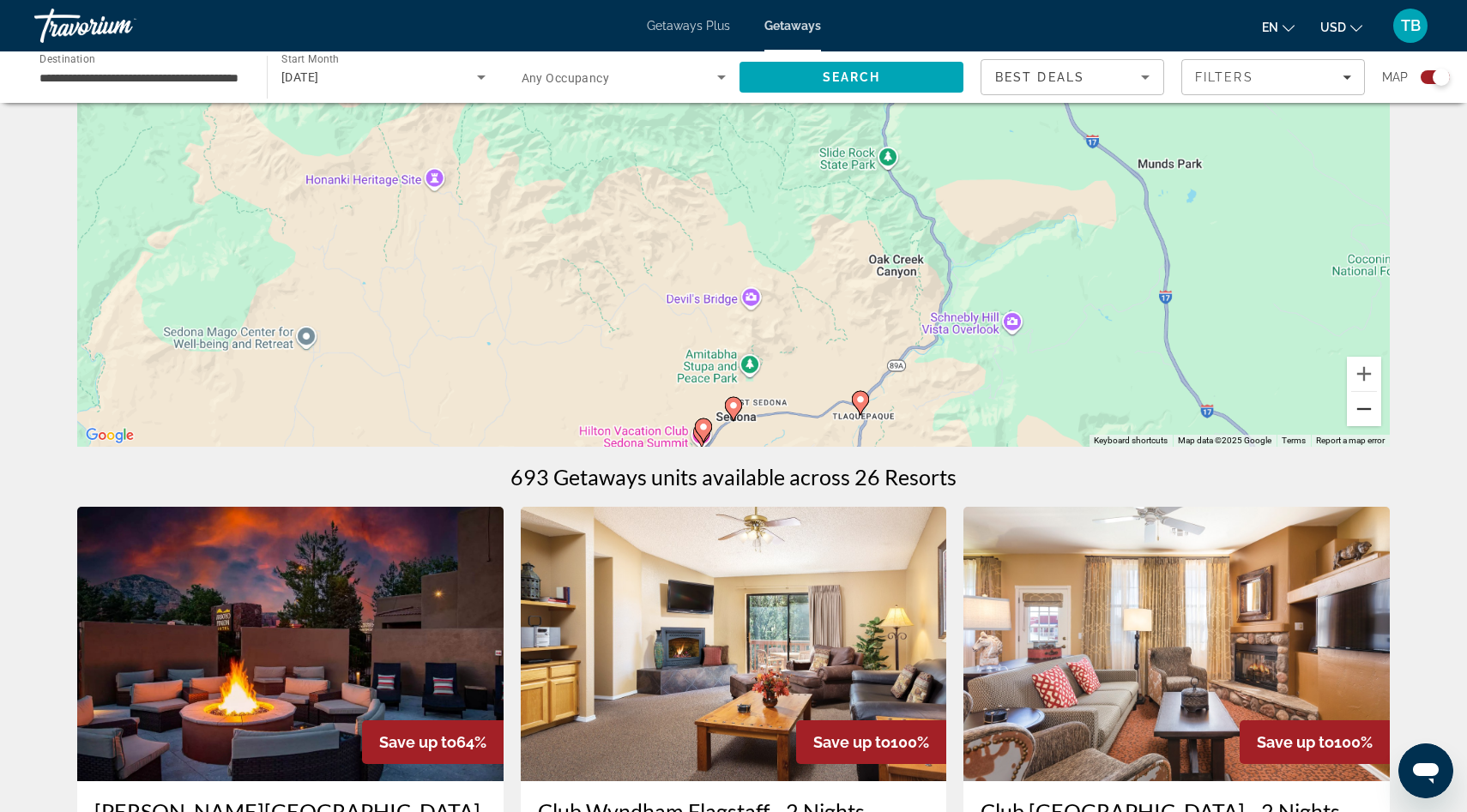
click at [1359, 420] on button "Zoom out" at bounding box center [1364, 409] width 34 height 34
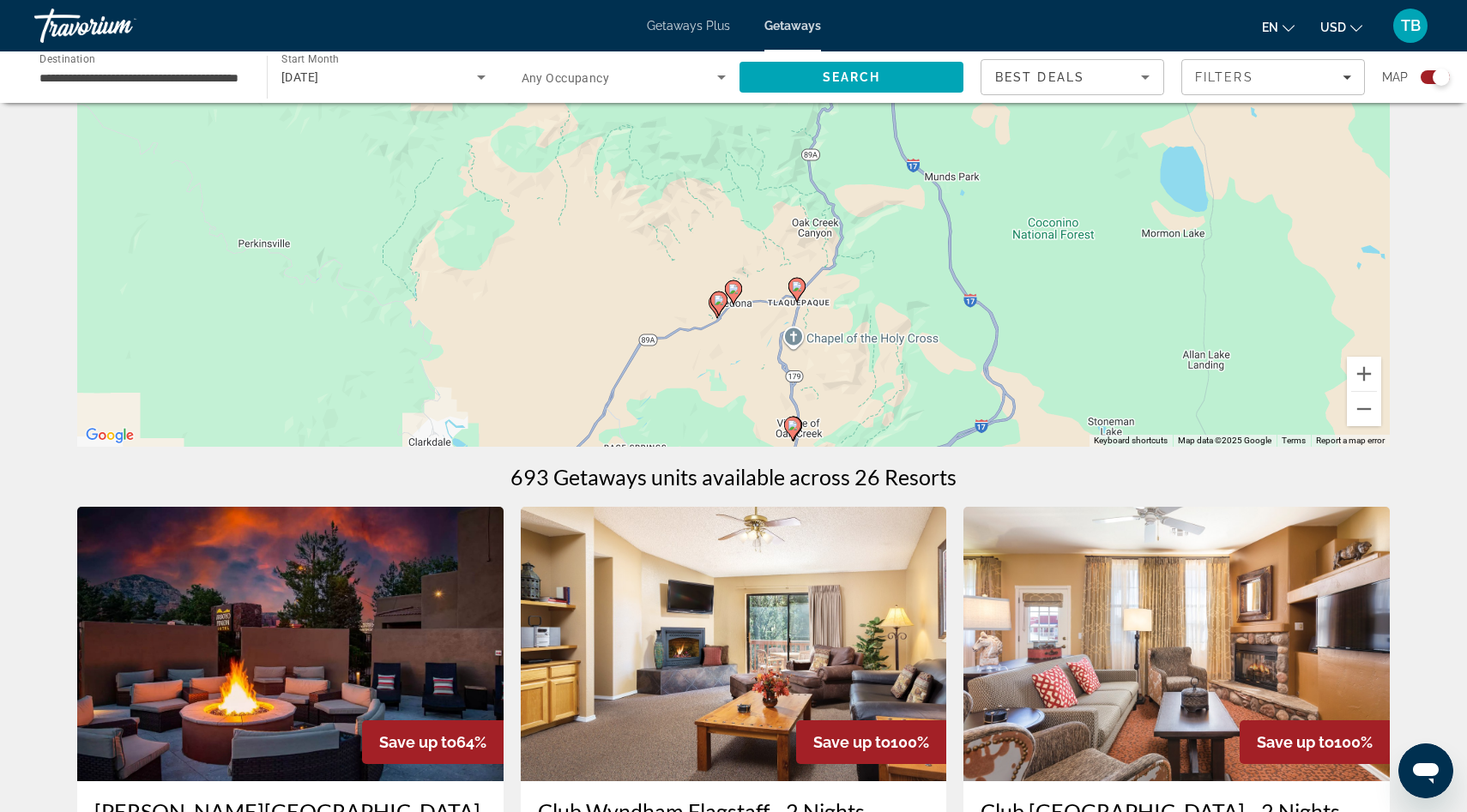
click at [711, 308] on gmp-advanced-marker "Main content" at bounding box center [719, 304] width 17 height 26
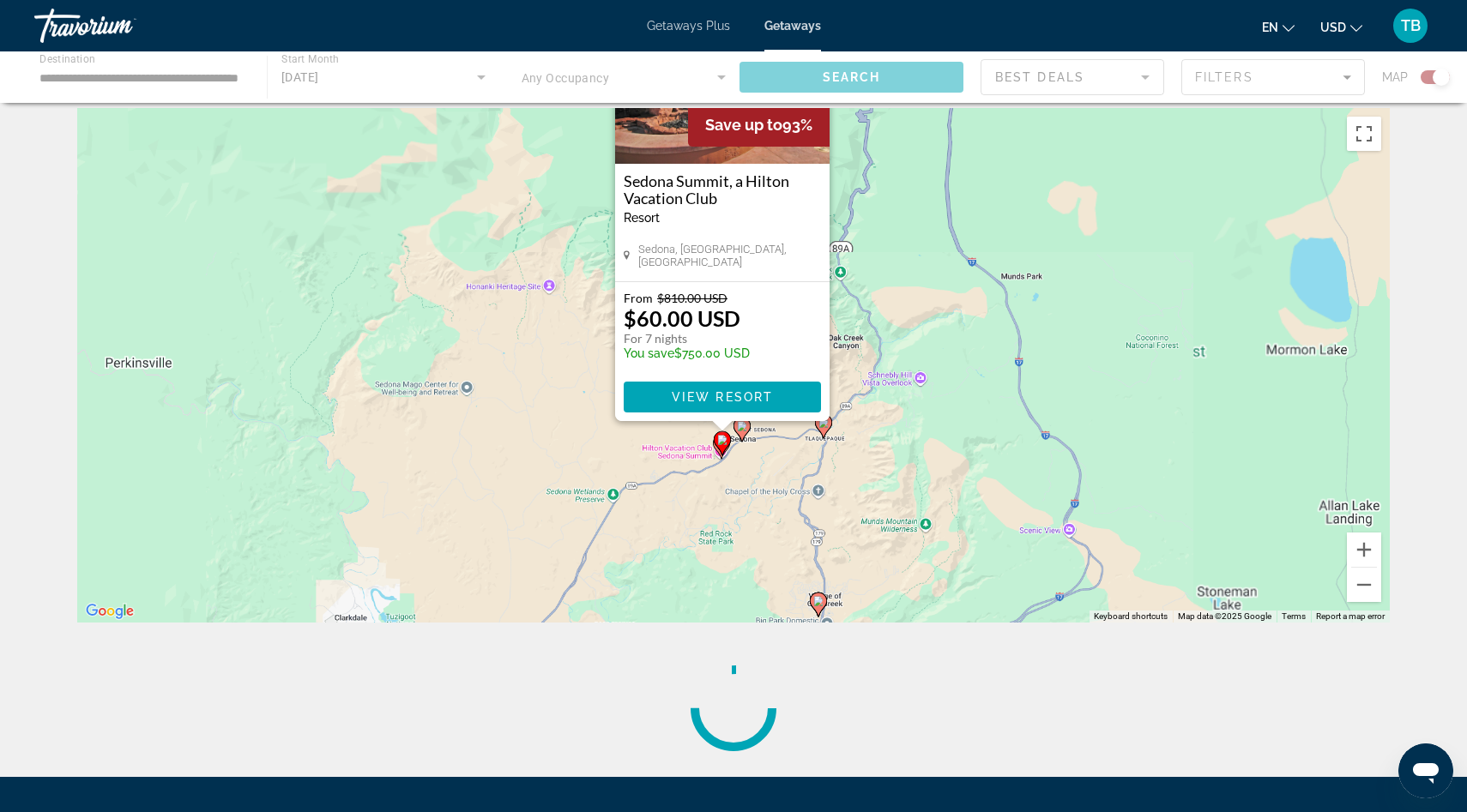
scroll to position [0, 0]
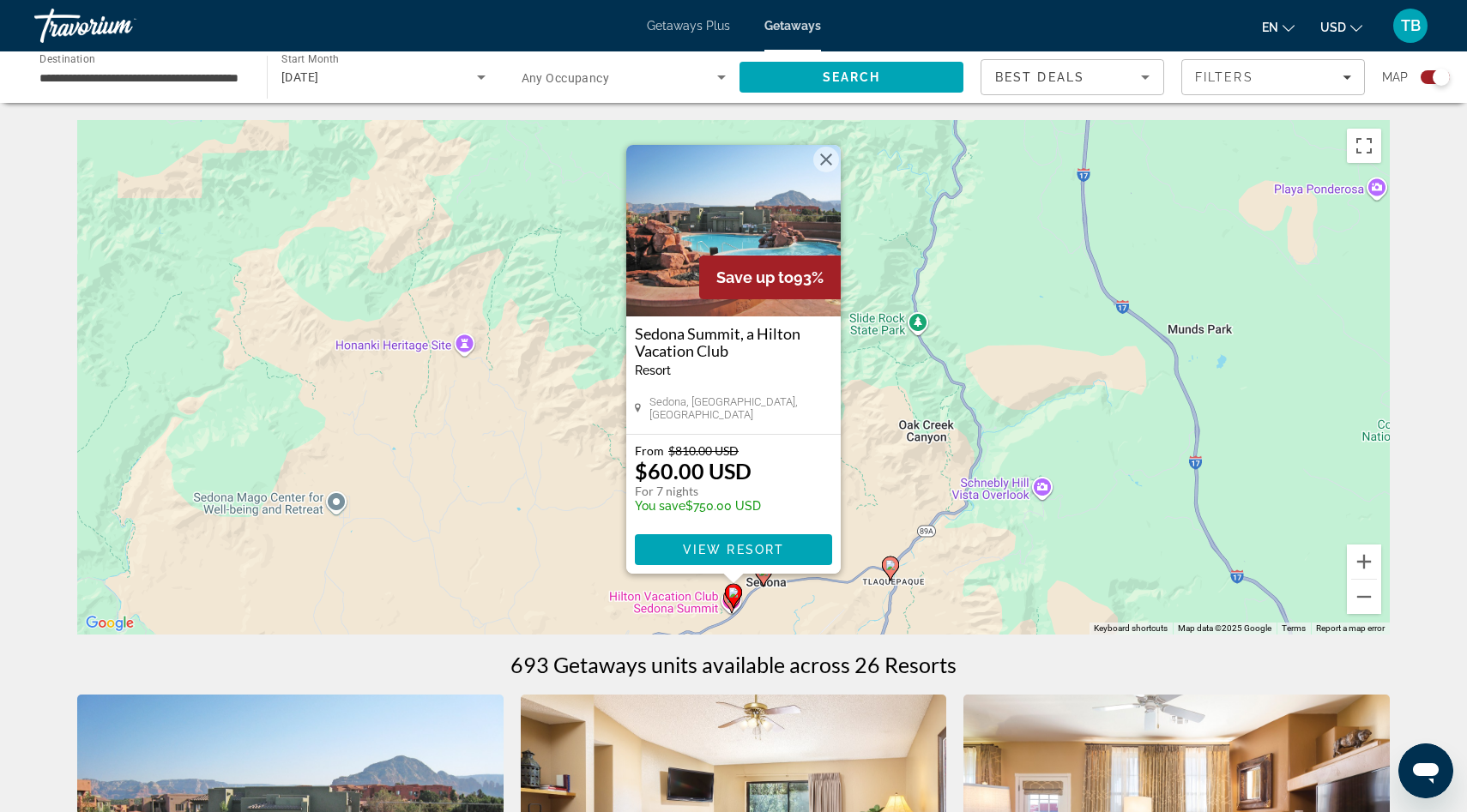
click at [728, 606] on gmp-advanced-marker "Main content" at bounding box center [733, 596] width 17 height 26
click at [727, 601] on gmp-advanced-marker "Main content" at bounding box center [733, 596] width 17 height 26
click at [726, 608] on gmp-advanced-marker "Main content" at bounding box center [733, 596] width 17 height 26
click at [729, 599] on icon "Main content" at bounding box center [733, 596] width 16 height 22
click at [726, 604] on gmp-advanced-marker "Main content" at bounding box center [733, 596] width 17 height 26
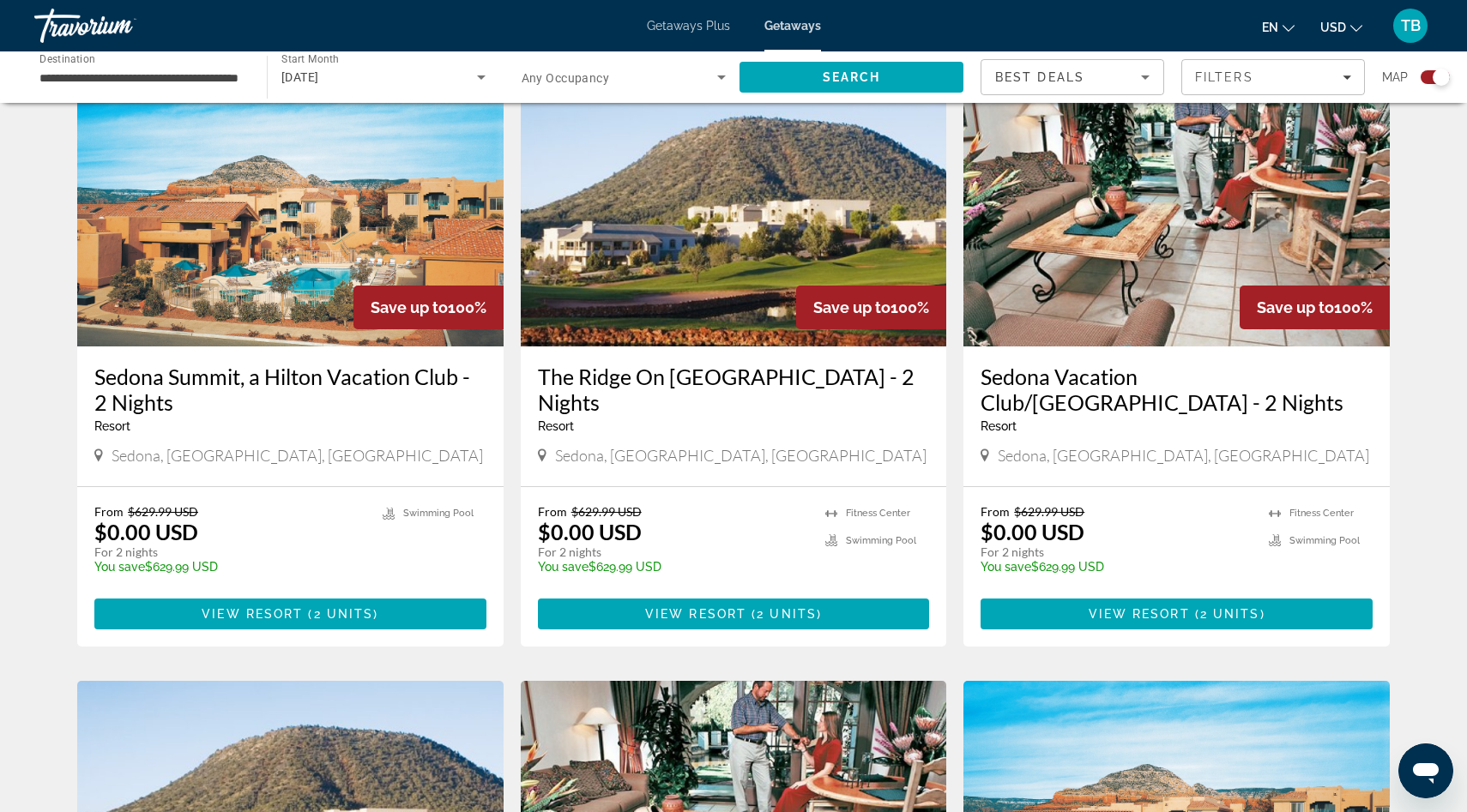
scroll to position [1259, 0]
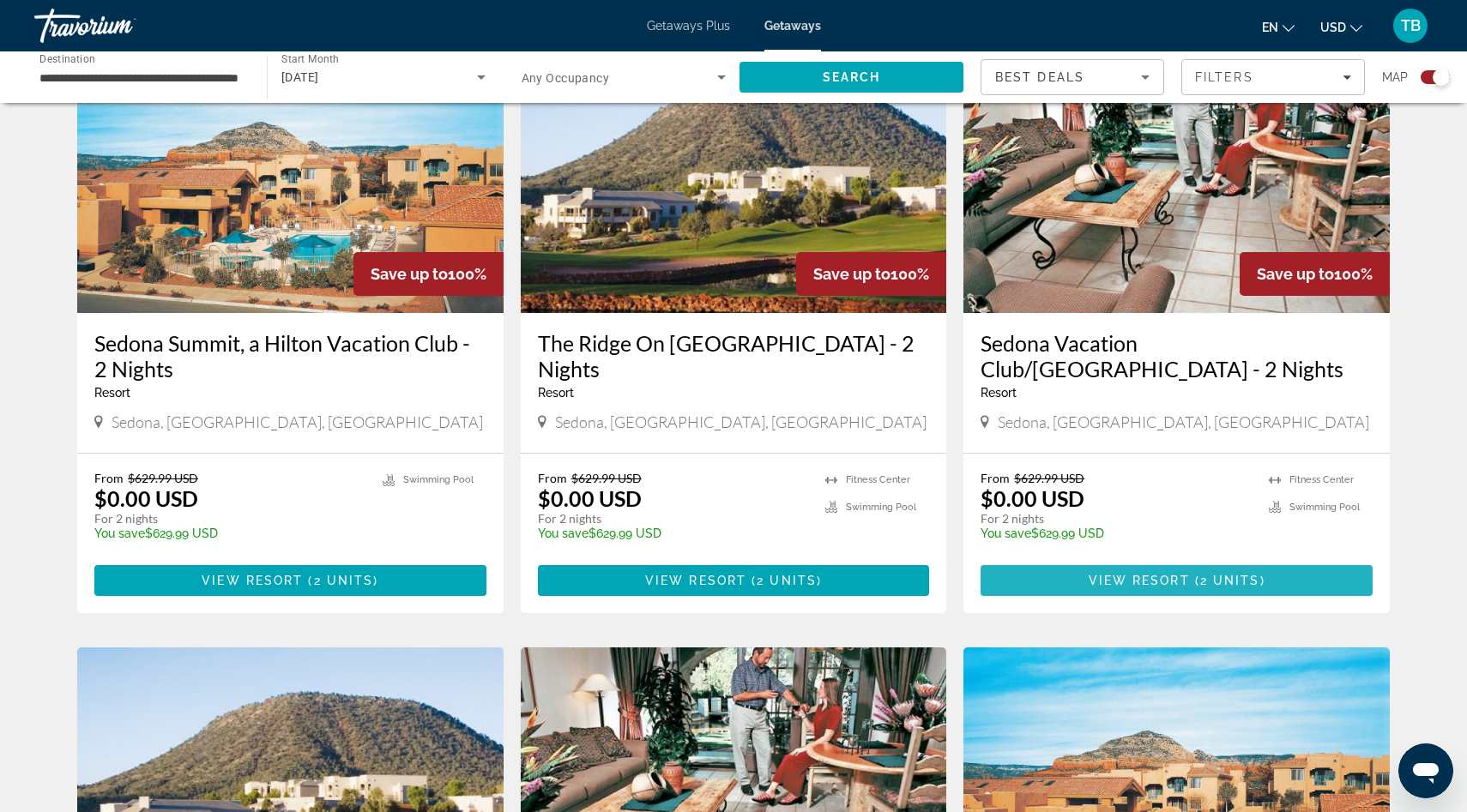
click at [1200, 574] on span "2 units" at bounding box center [1230, 581] width 60 height 14
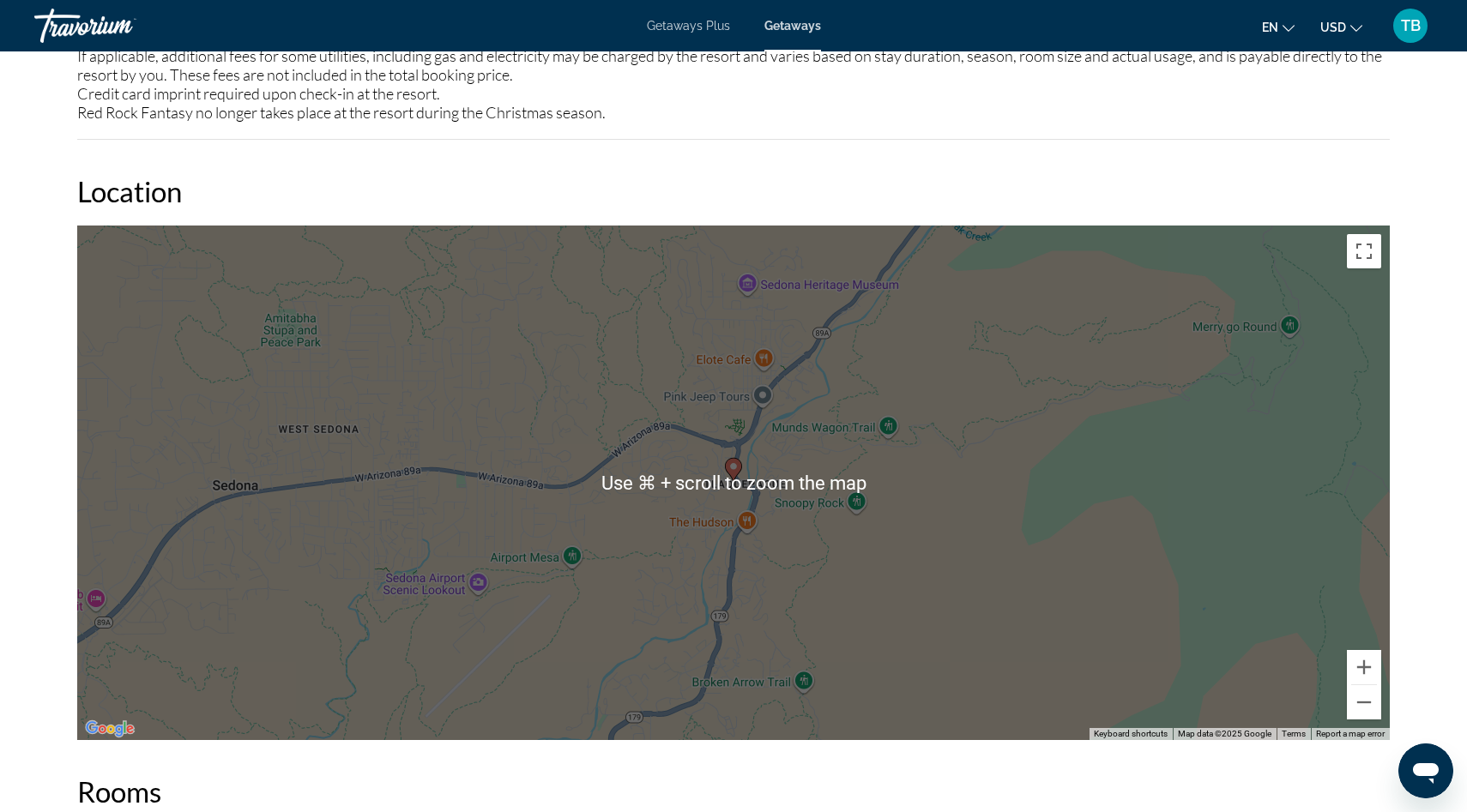
scroll to position [2195, 0]
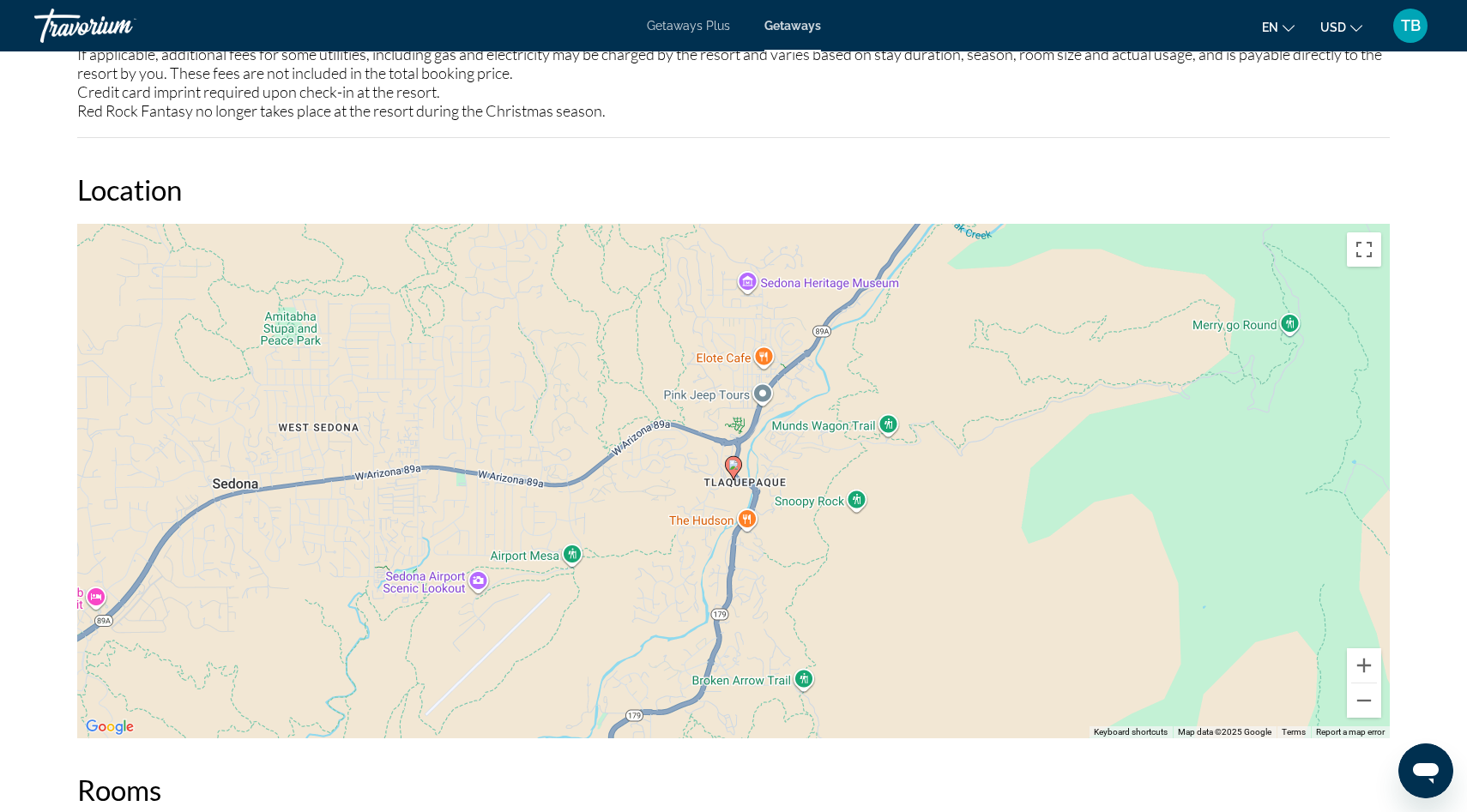
click at [867, 547] on div "To activate drag with keyboard, press Alt + Enter. Once in keyboard drag state,…" at bounding box center [733, 481] width 1313 height 515
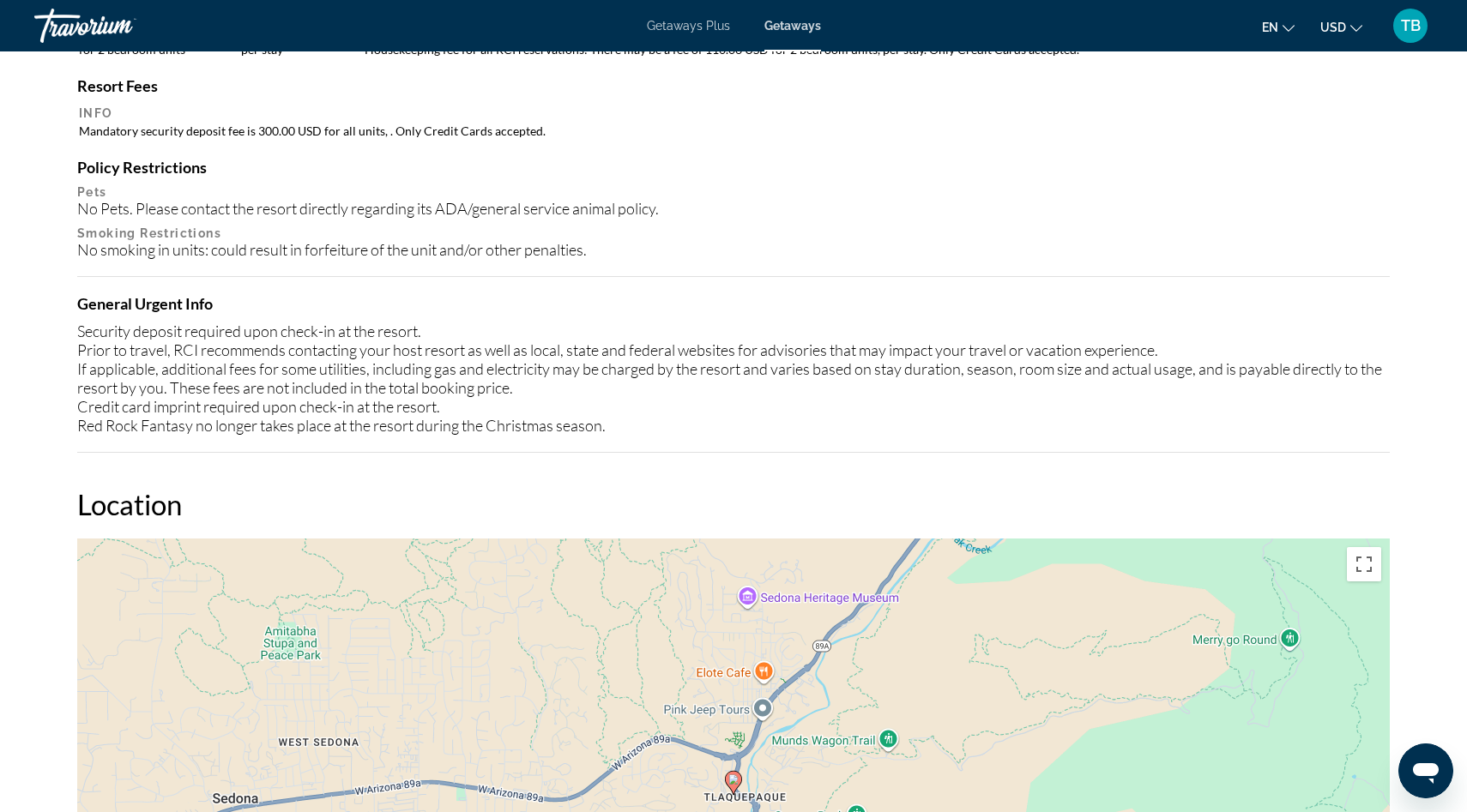
scroll to position [1849, 0]
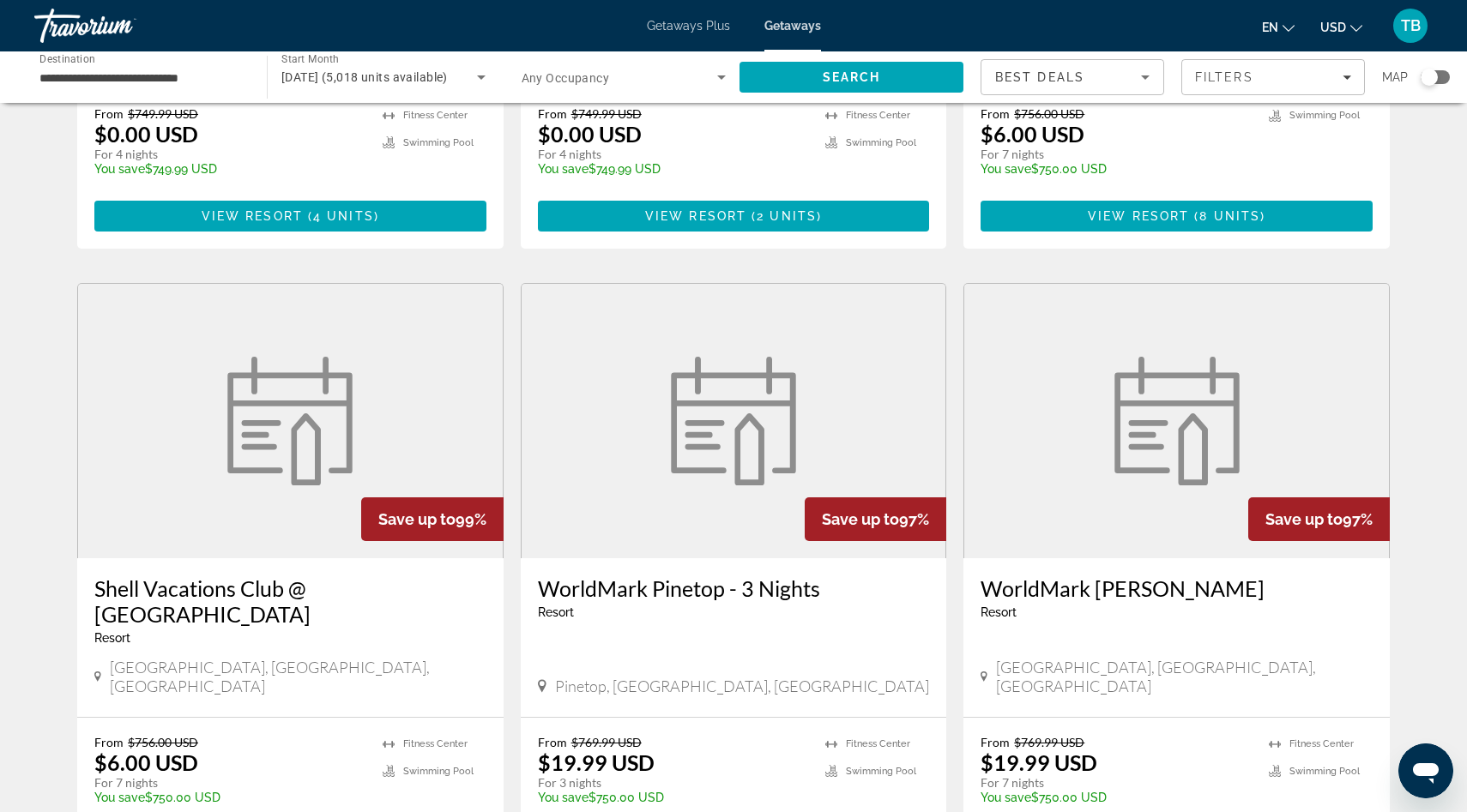
scroll to position [496, 0]
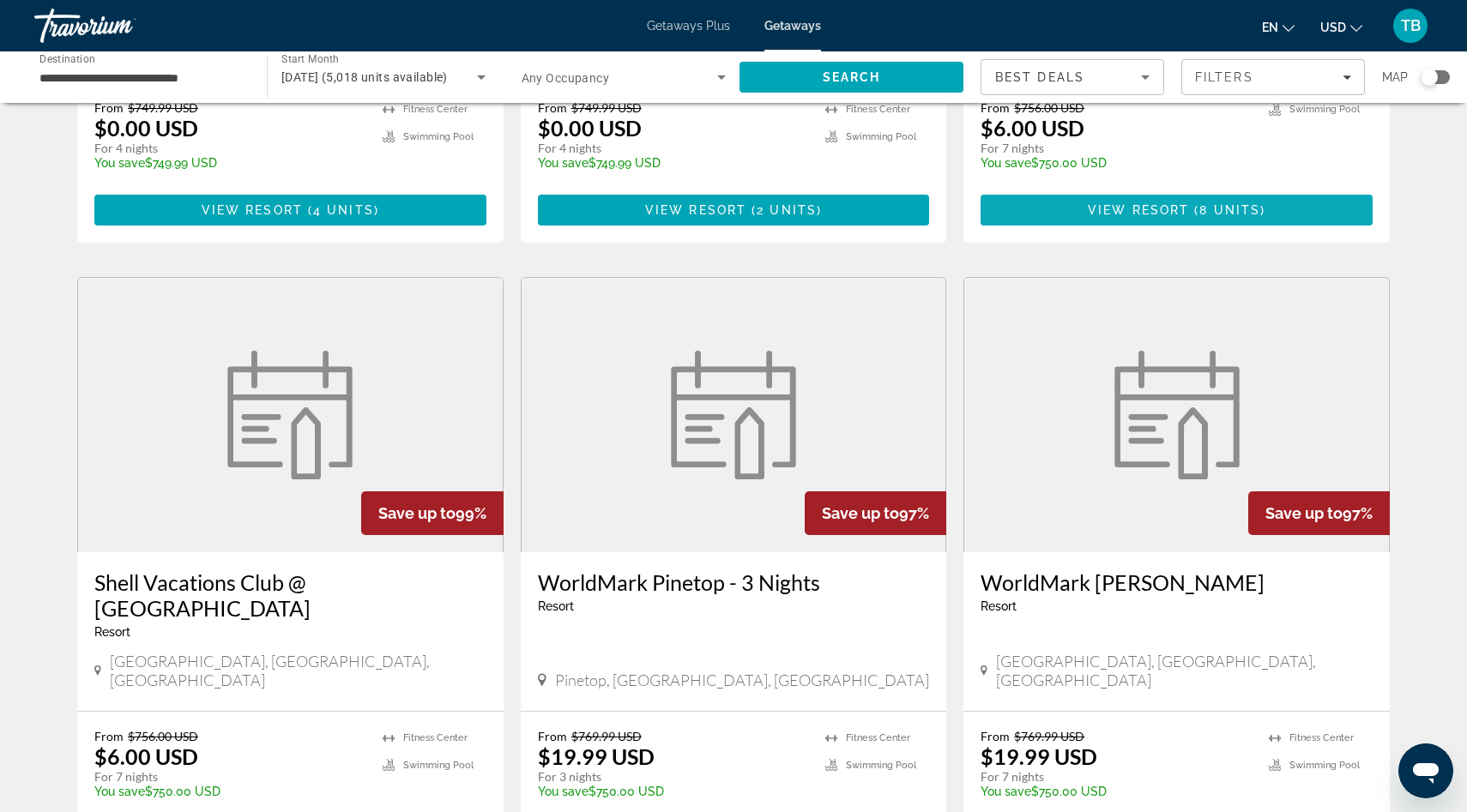
click at [1208, 212] on span "8 units" at bounding box center [1230, 210] width 61 height 14
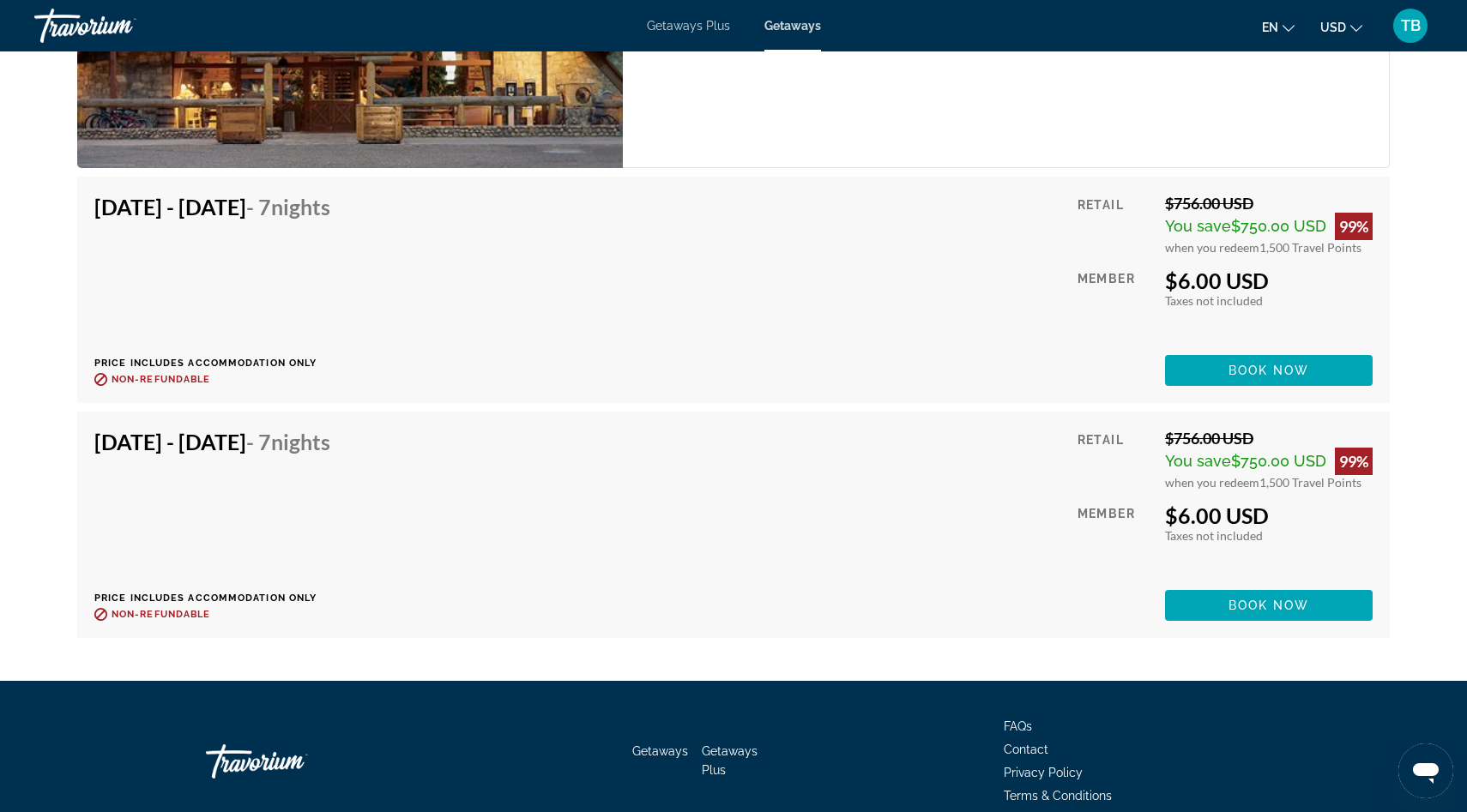
scroll to position [3169, 0]
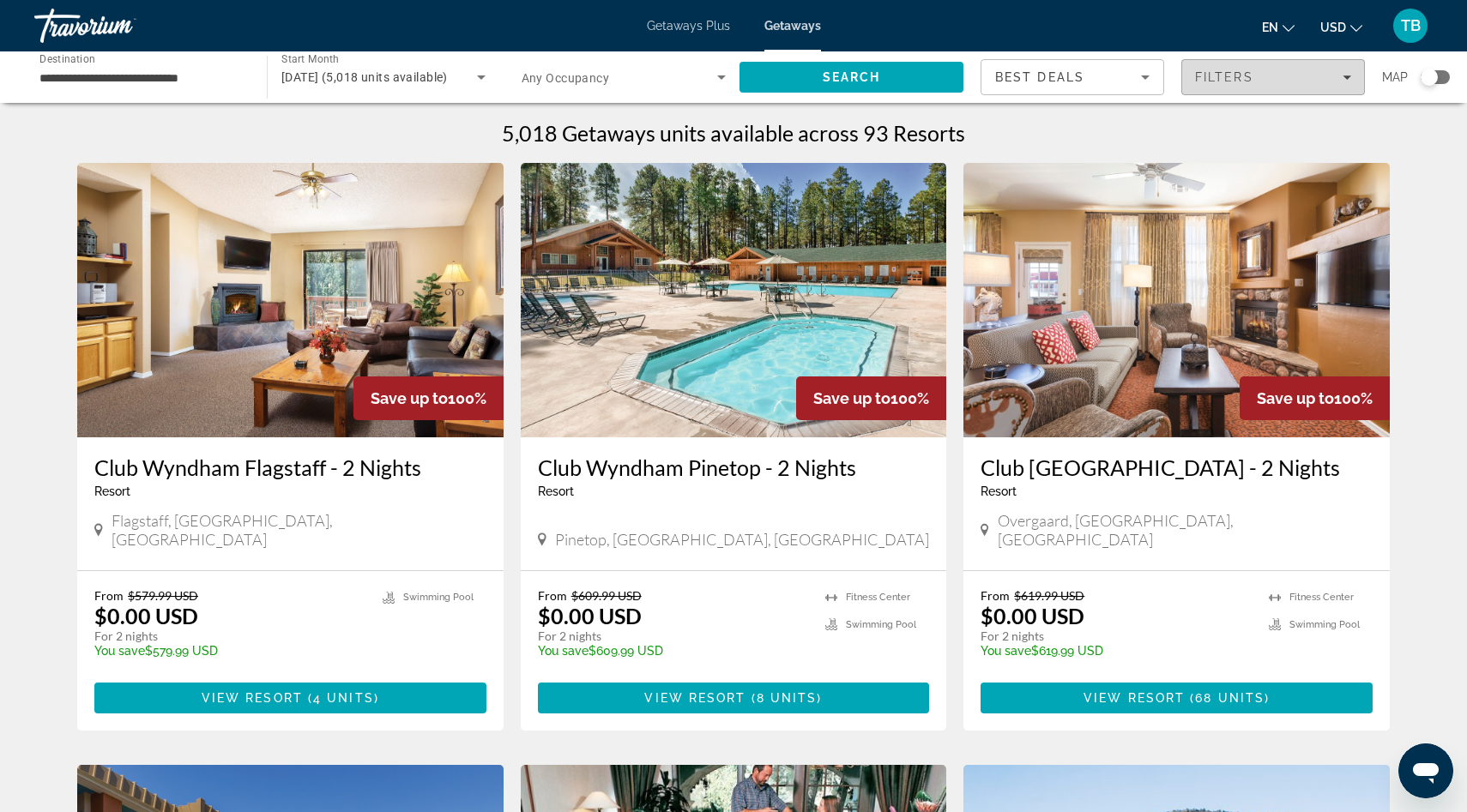
click at [1347, 82] on div "Filters" at bounding box center [1273, 77] width 156 height 14
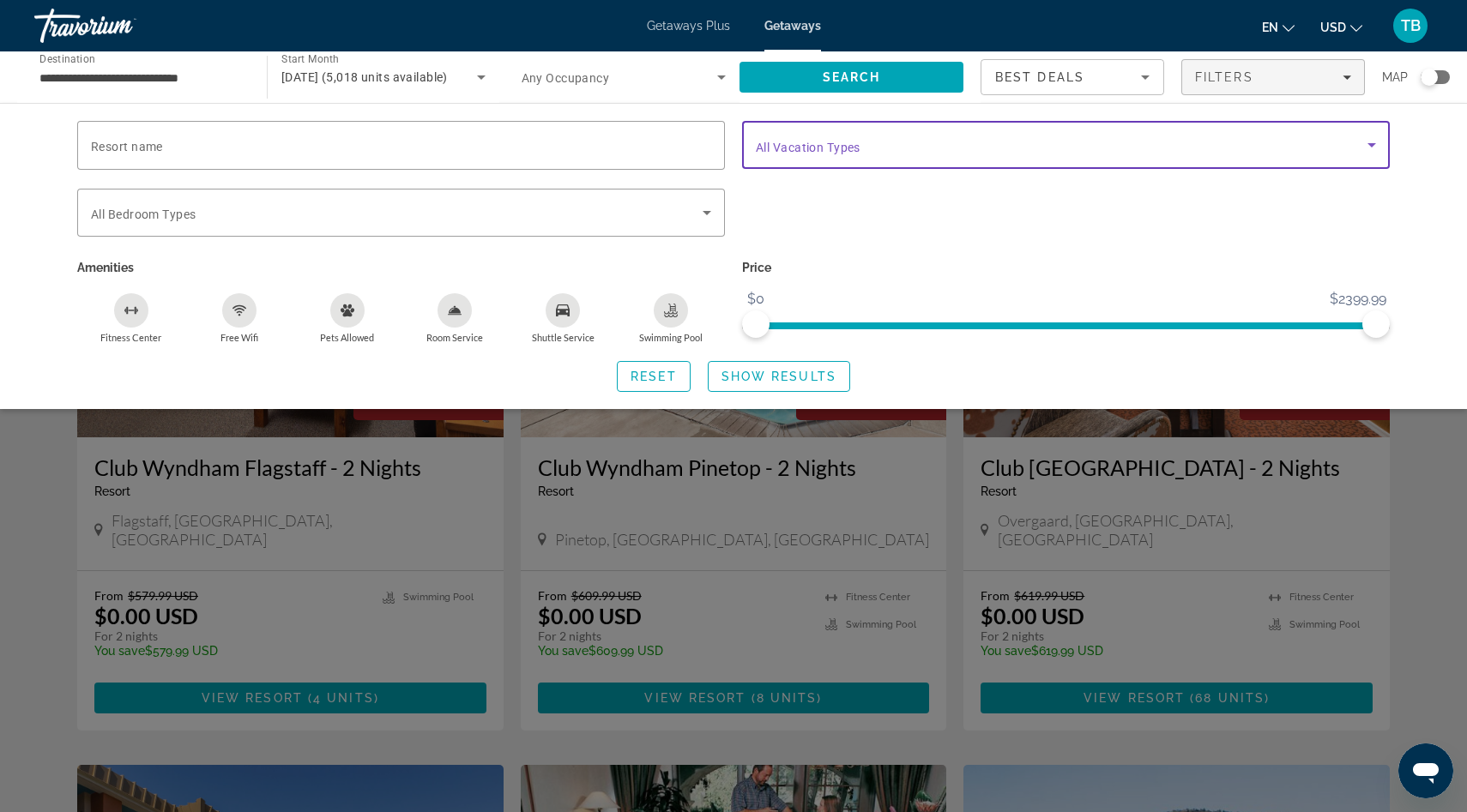
click at [1370, 148] on icon "Search widget" at bounding box center [1371, 145] width 20 height 20
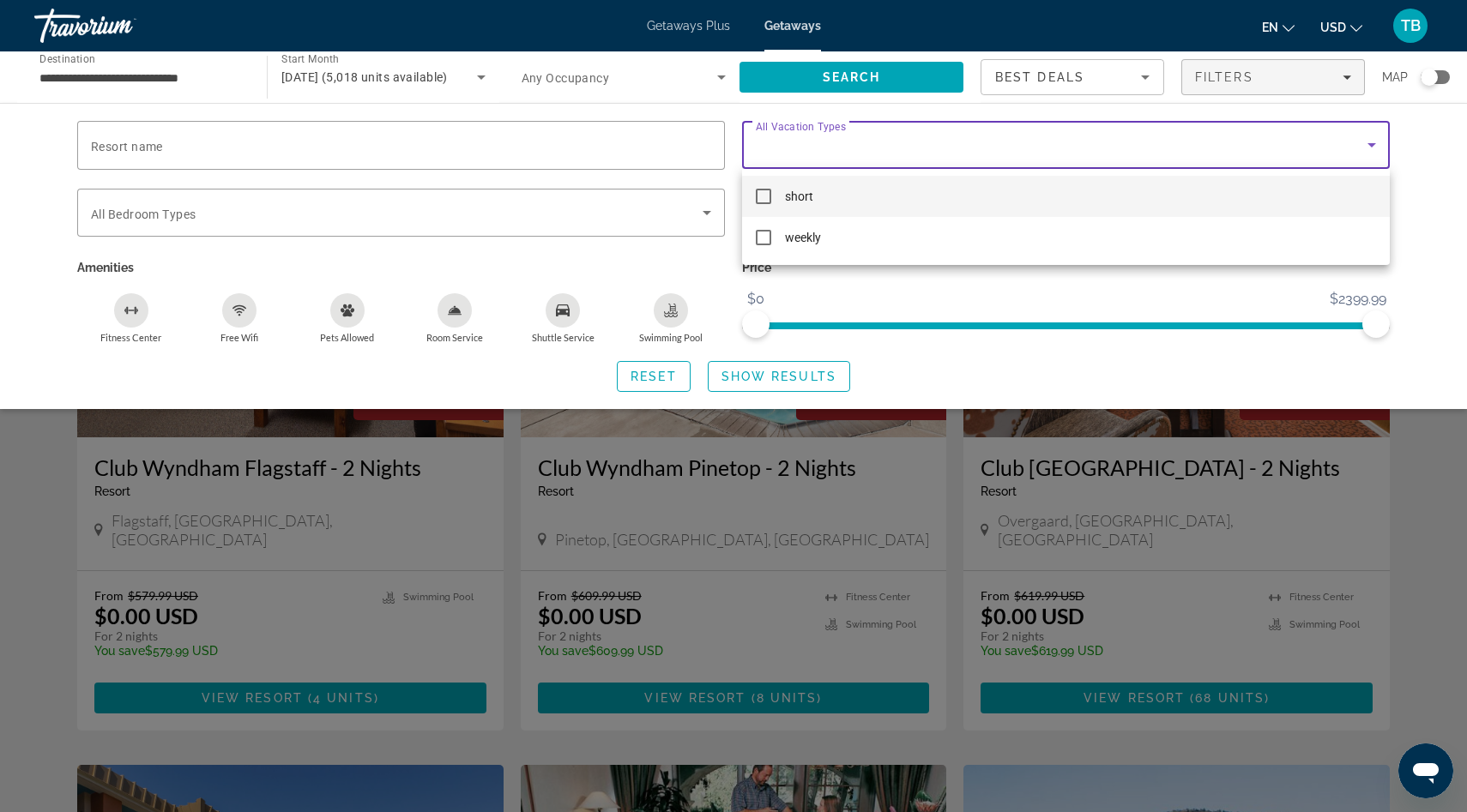
click at [831, 303] on div at bounding box center [733, 406] width 1467 height 812
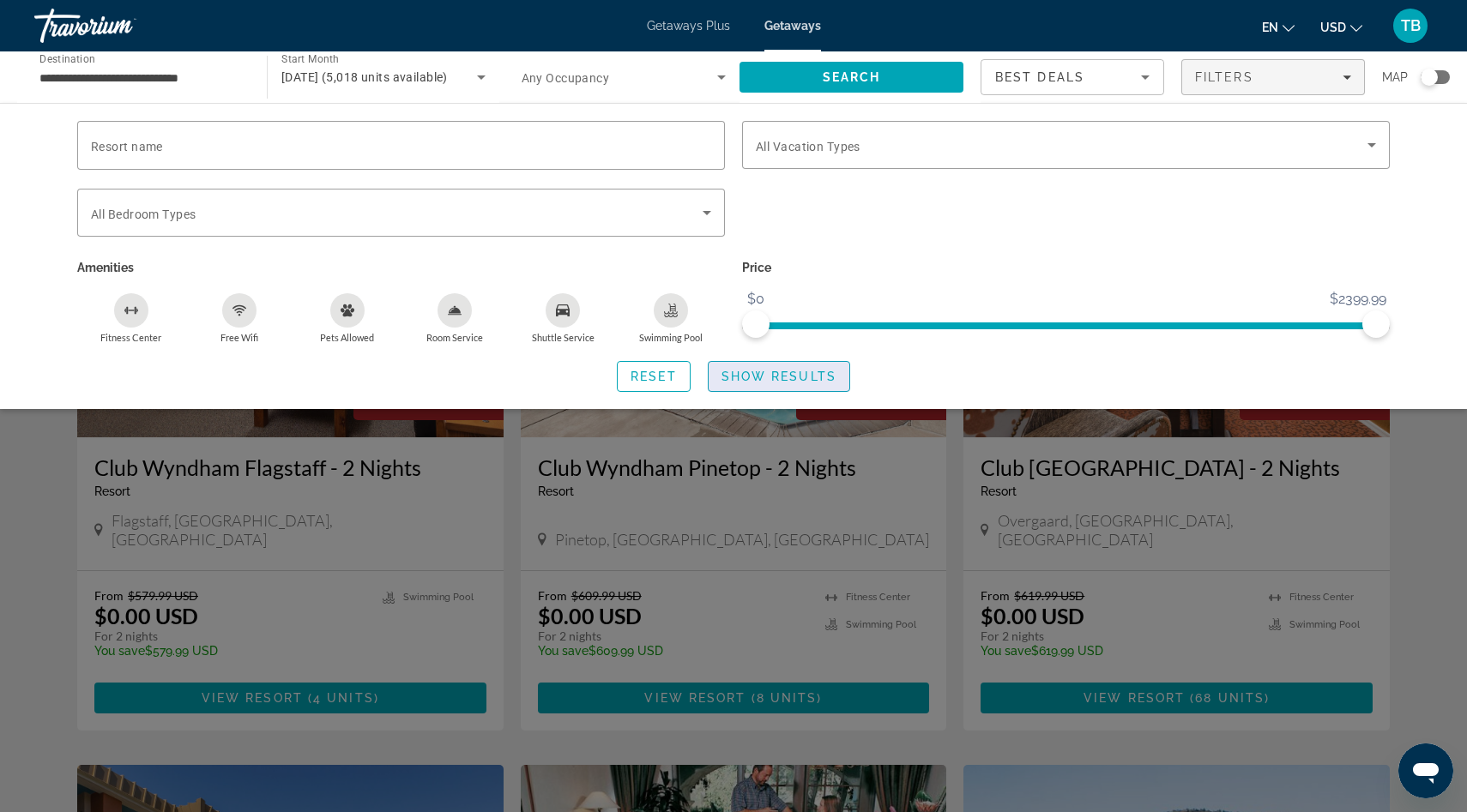
click at [775, 378] on span "Show Results" at bounding box center [779, 376] width 115 height 14
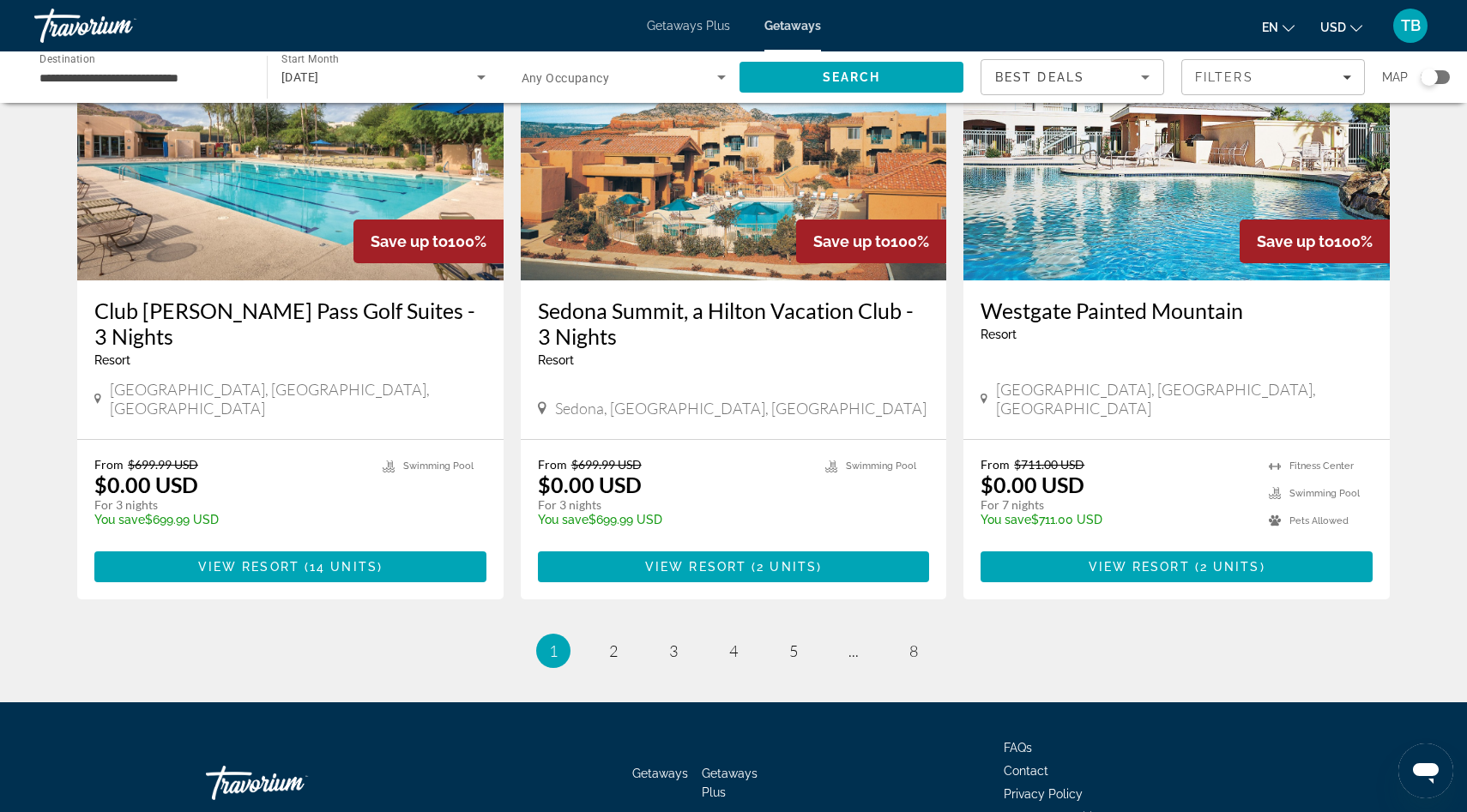
scroll to position [2040, 0]
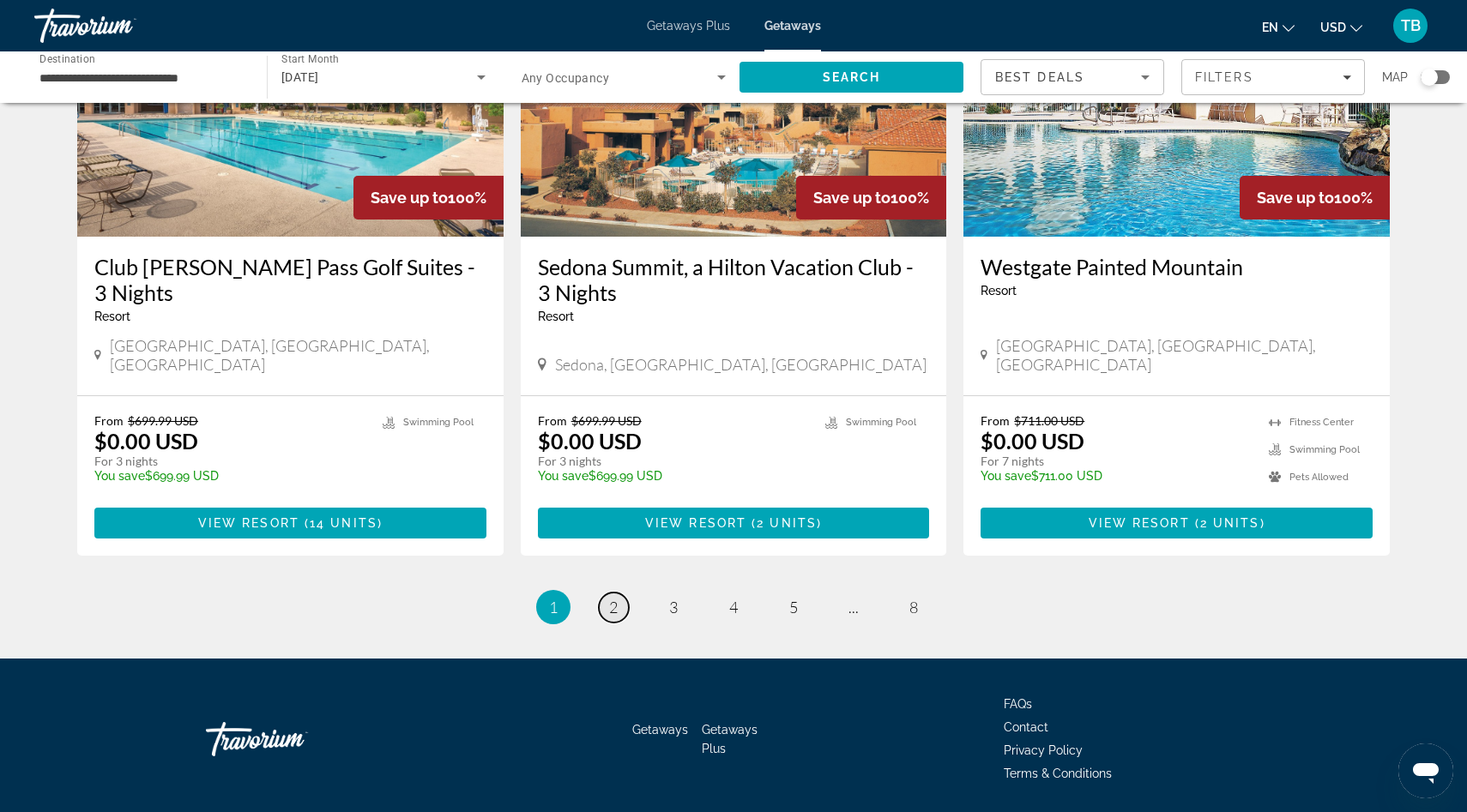
click at [614, 598] on span "2" at bounding box center [613, 608] width 8 height 19
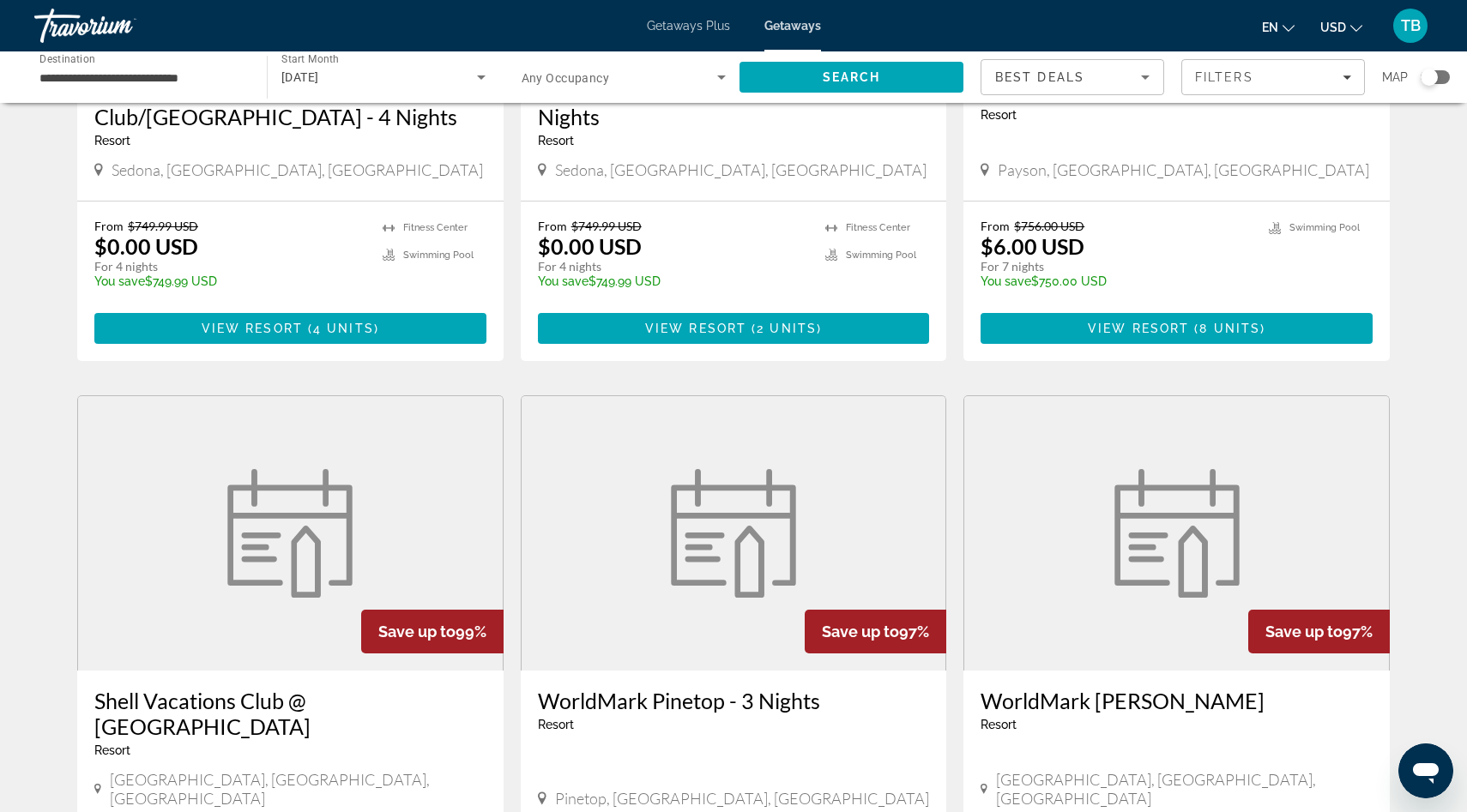
scroll to position [376, 0]
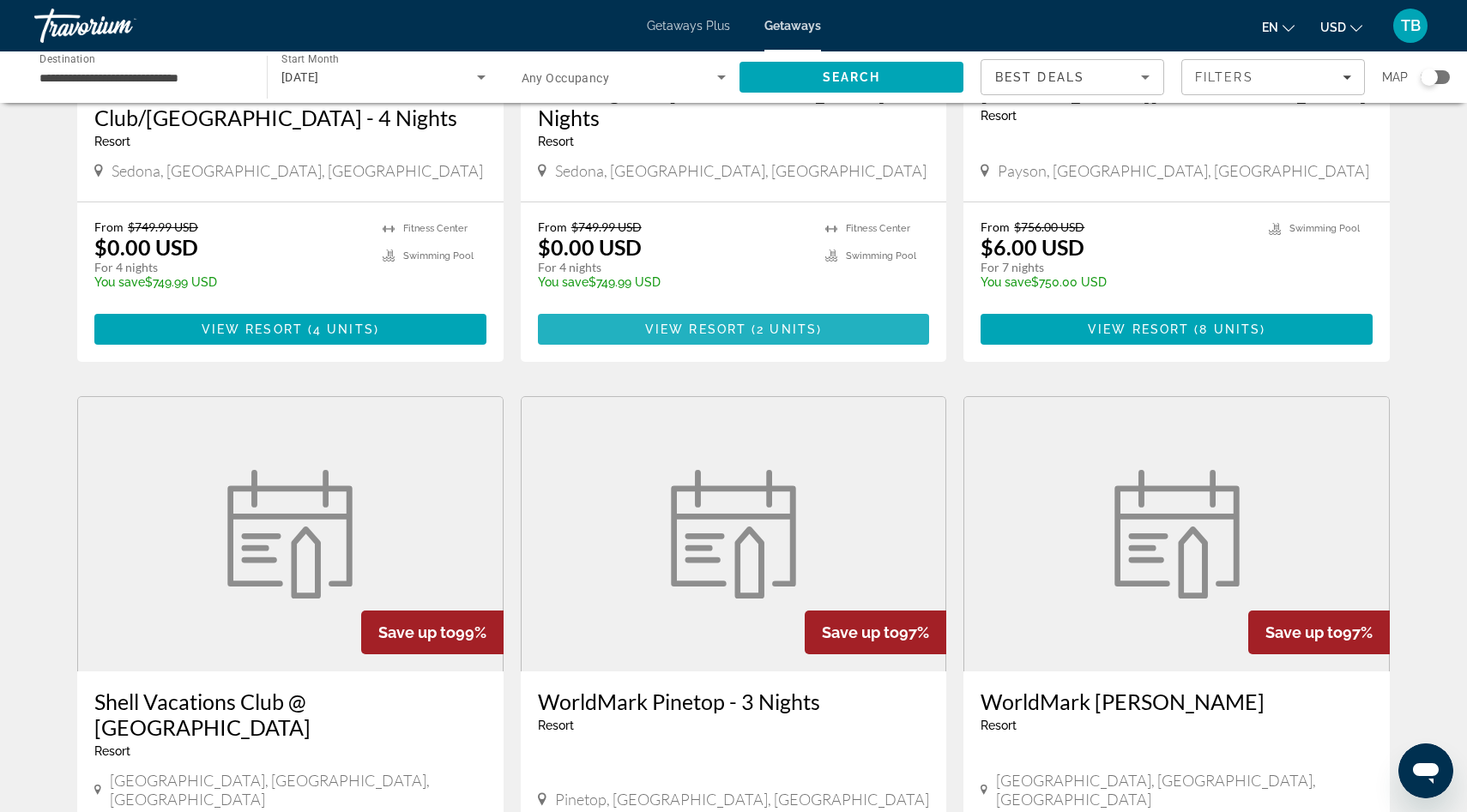
click at [758, 330] on span "2 units" at bounding box center [786, 329] width 60 height 14
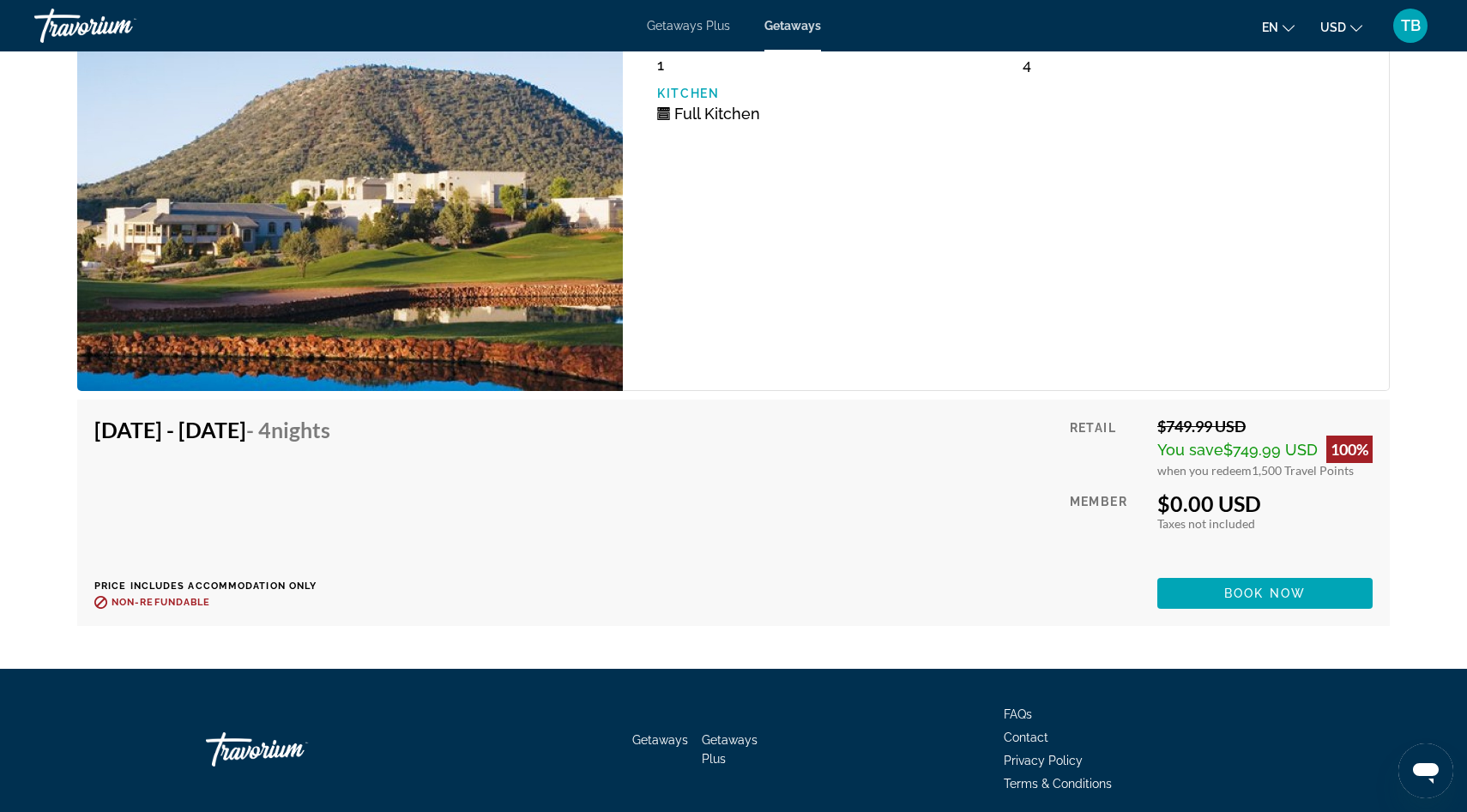
scroll to position [3144, 0]
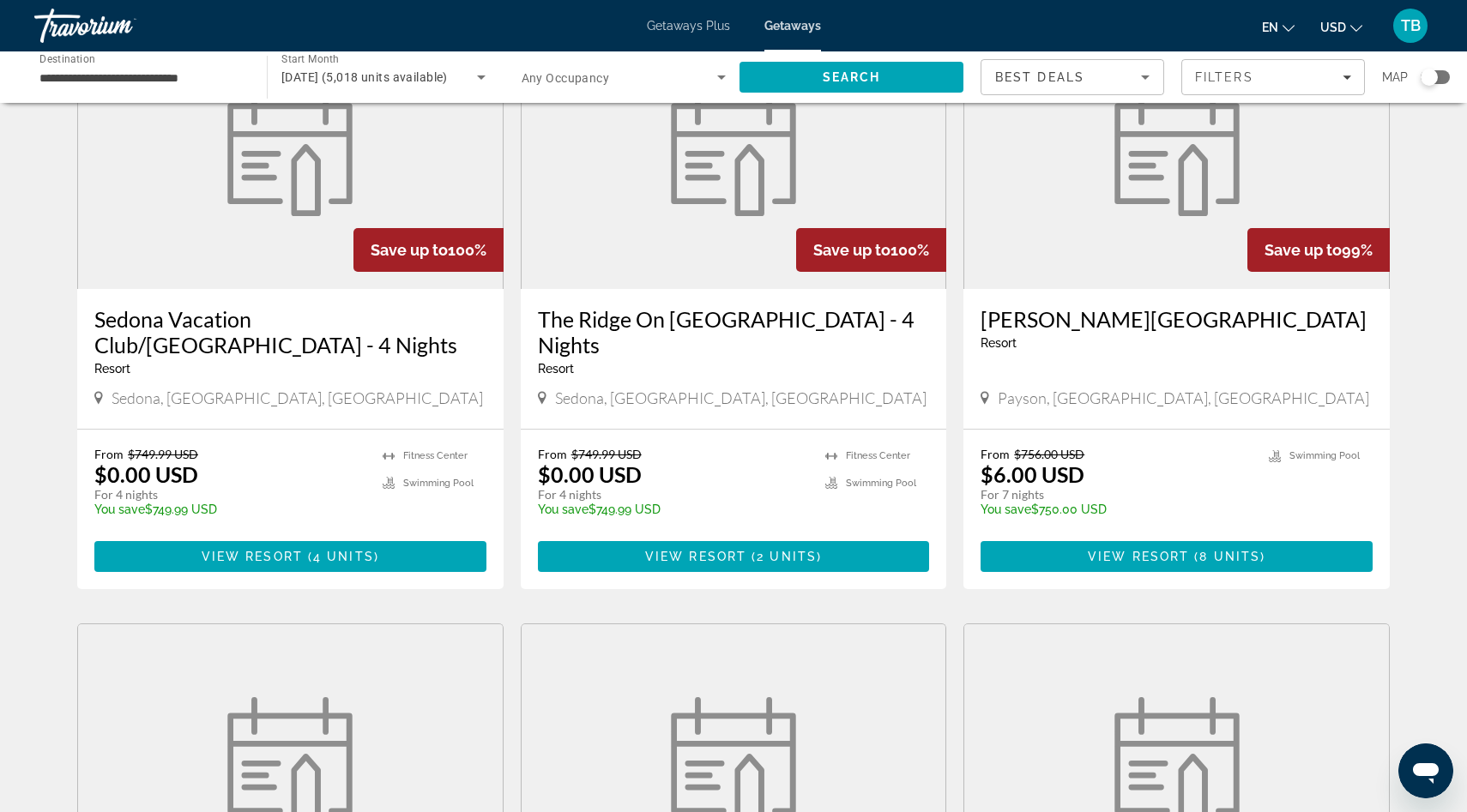
scroll to position [152, 0]
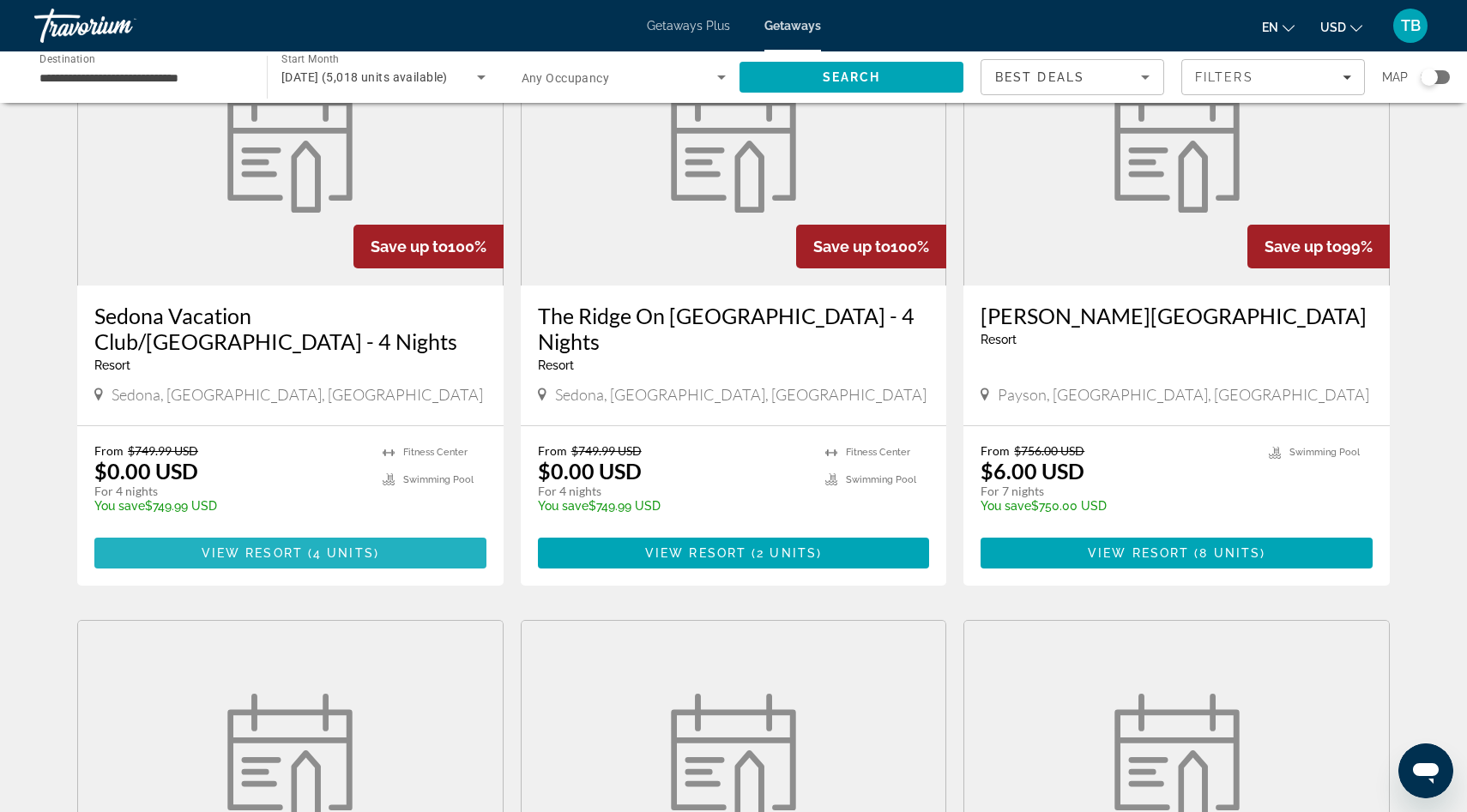
click at [302, 551] on span "View Resort" at bounding box center [252, 553] width 101 height 14
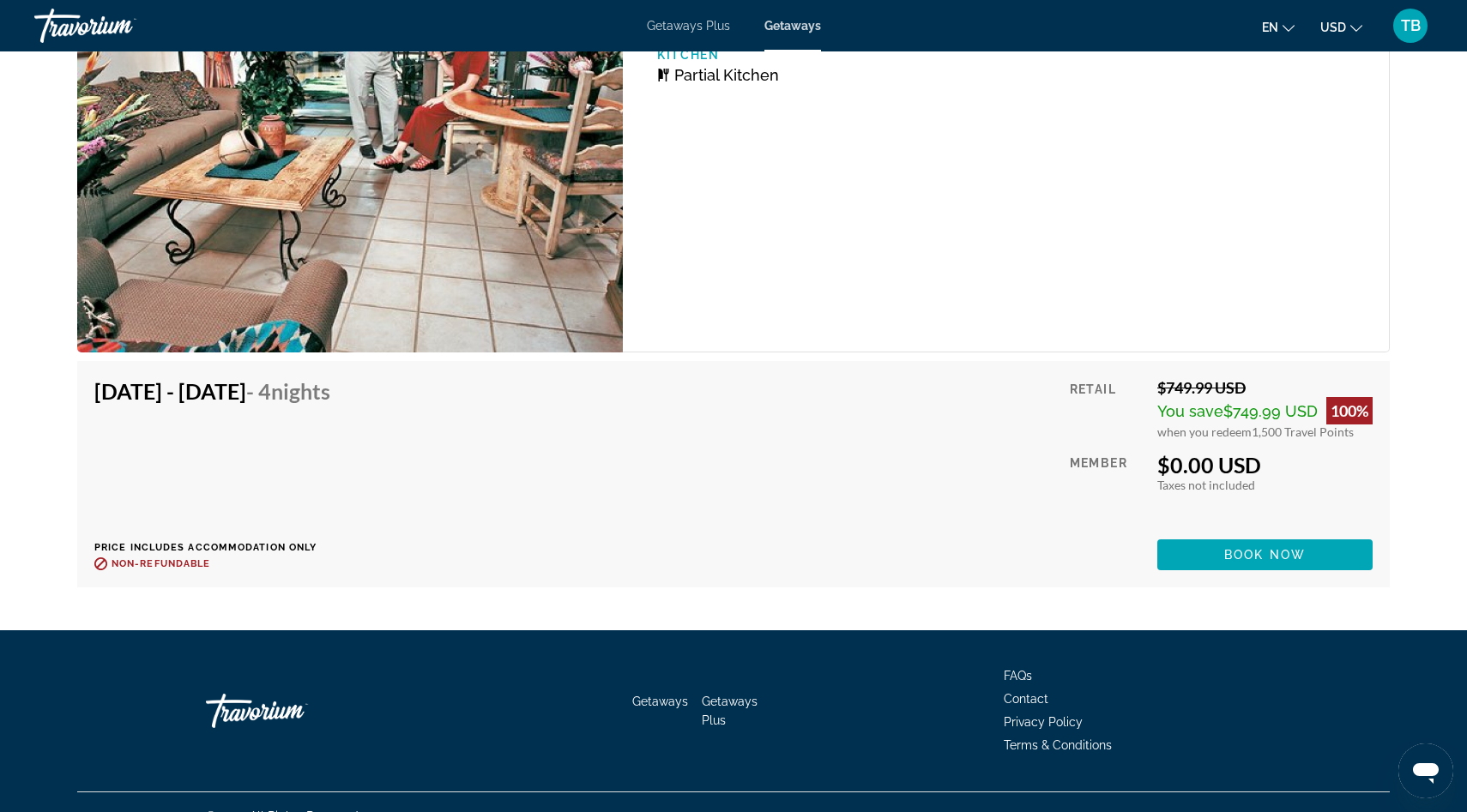
scroll to position [3097, 0]
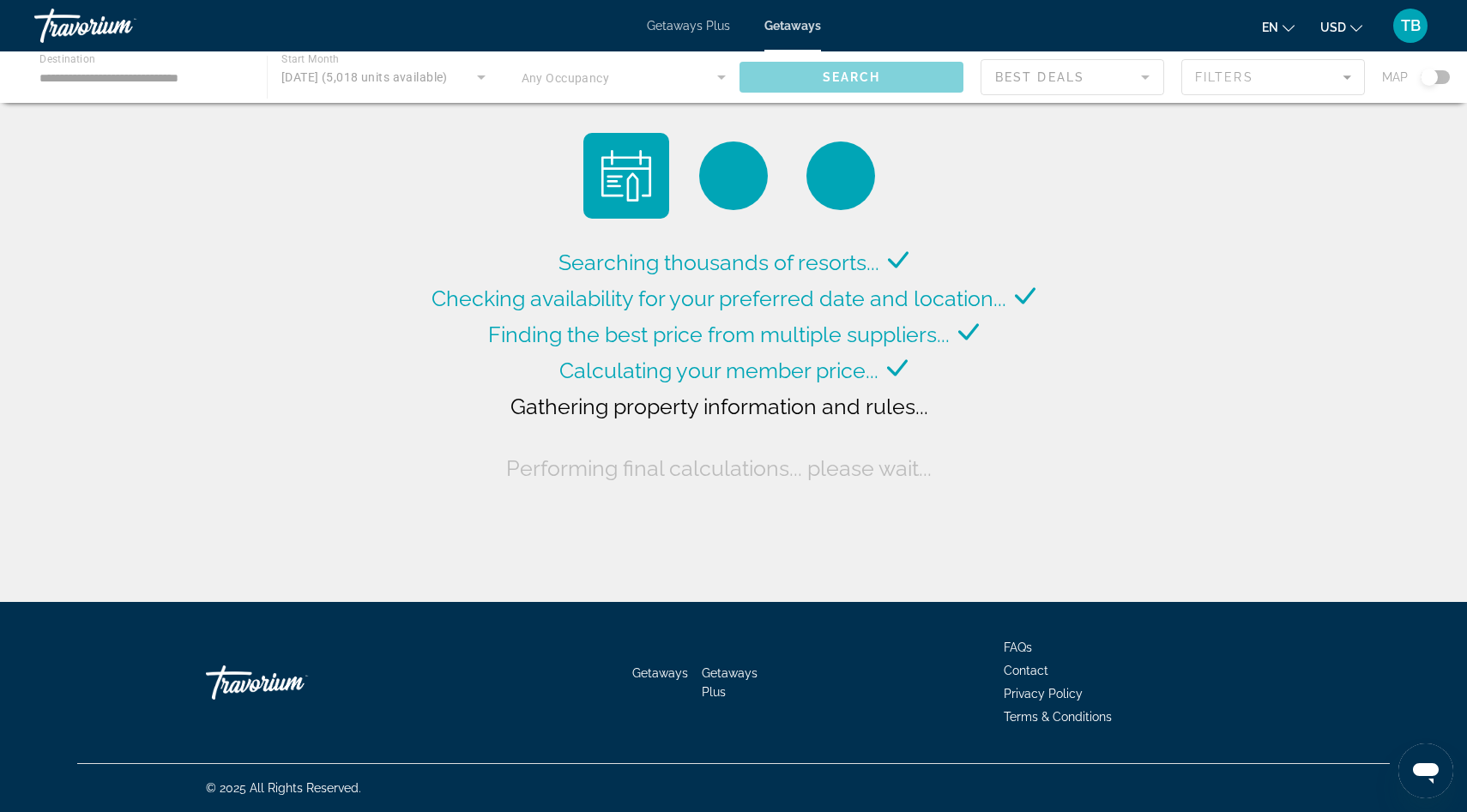
click at [477, 78] on div "Main content" at bounding box center [733, 76] width 1467 height 51
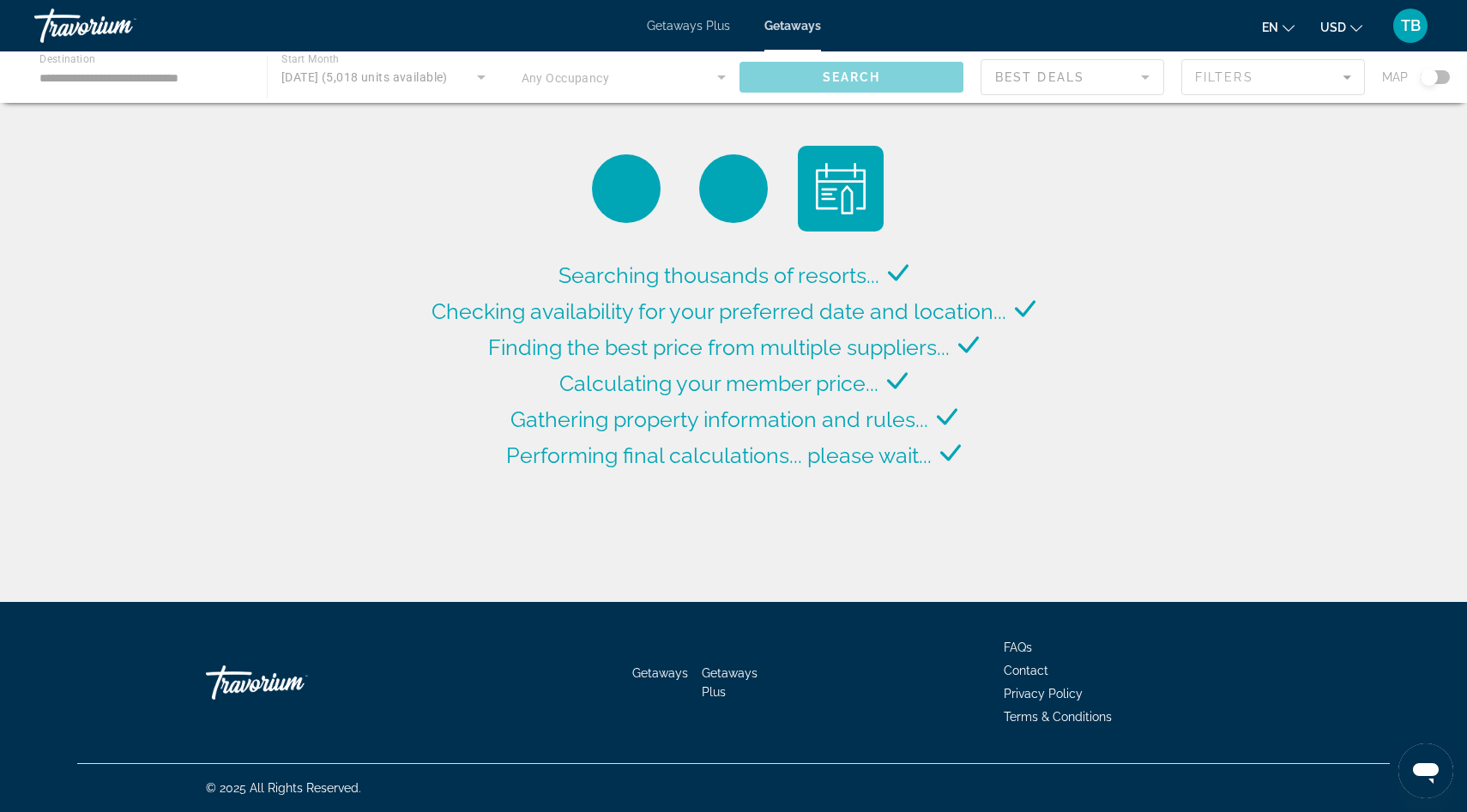
click at [418, 76] on div "Main content" at bounding box center [733, 76] width 1467 height 51
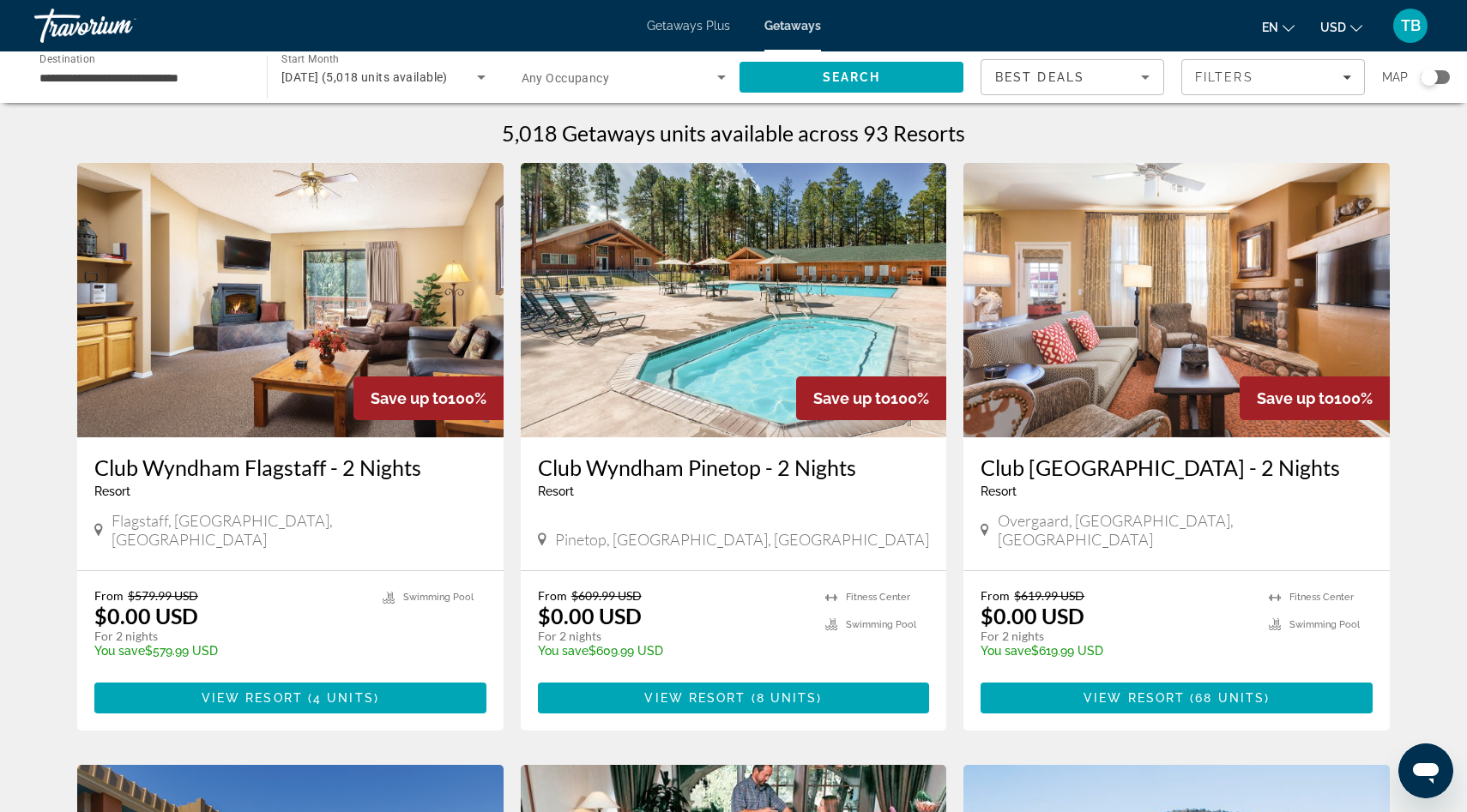
click at [393, 76] on span "[DATE] (5,018 units available)" at bounding box center [364, 77] width 166 height 14
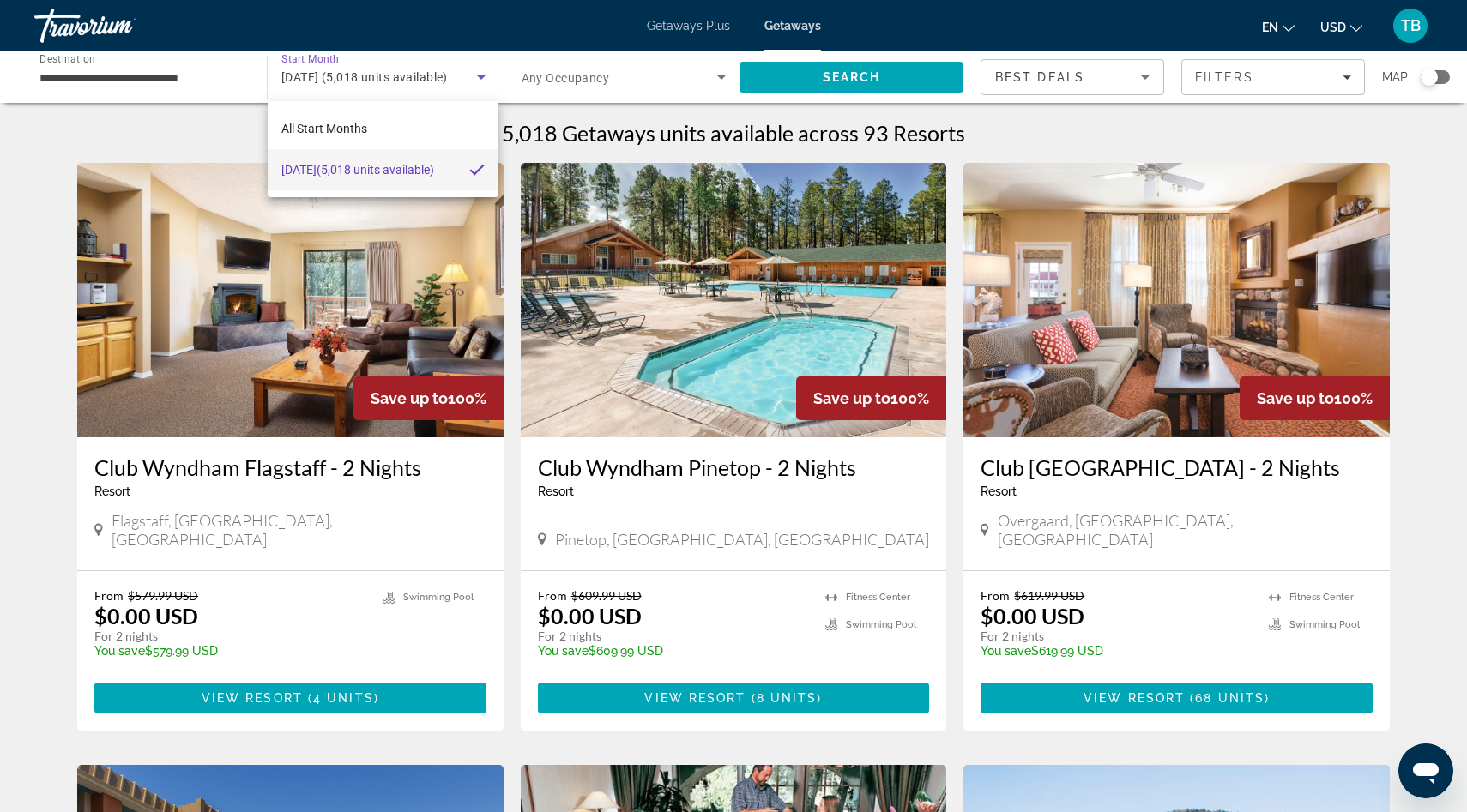
click at [596, 151] on div at bounding box center [733, 406] width 1467 height 812
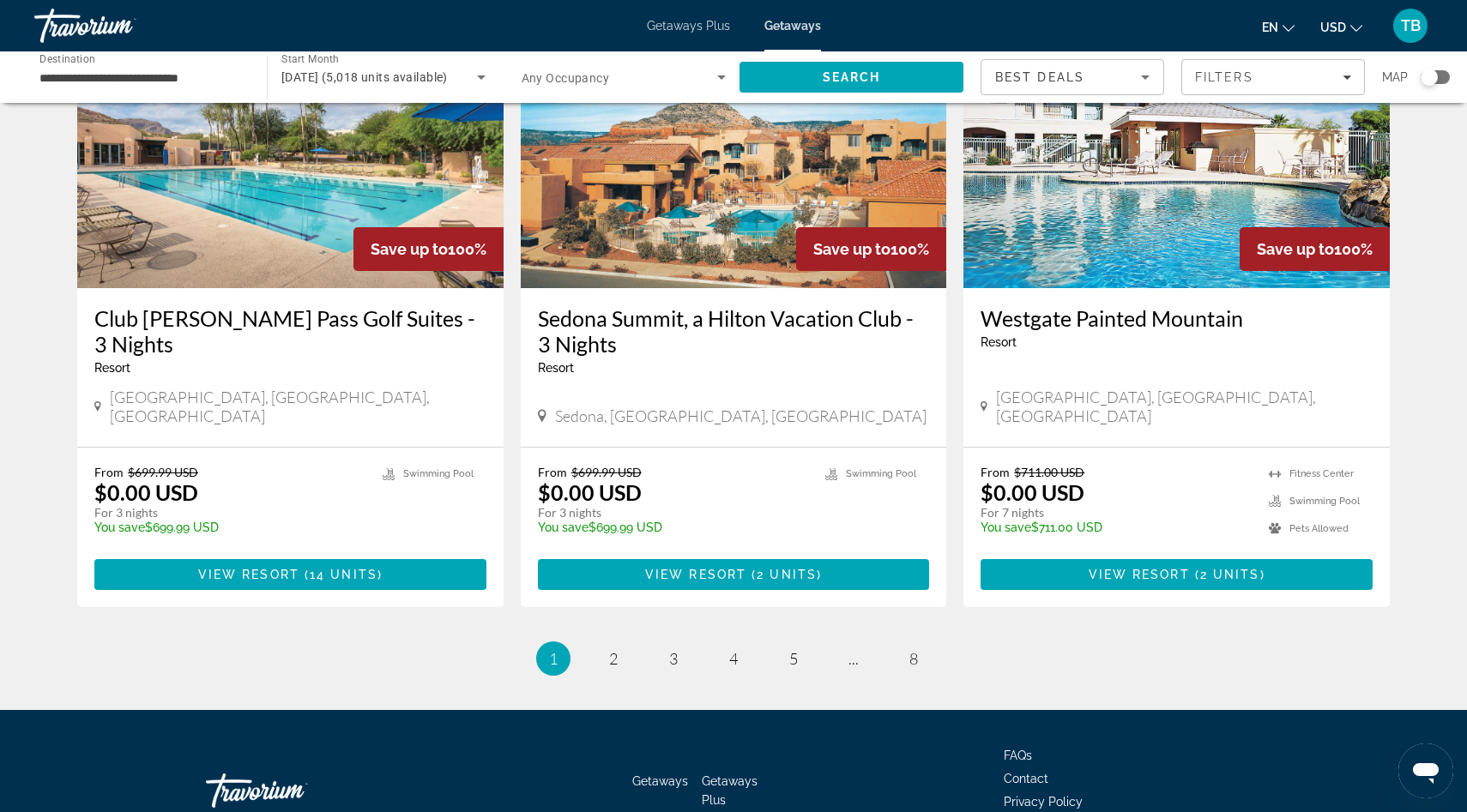
scroll to position [2040, 0]
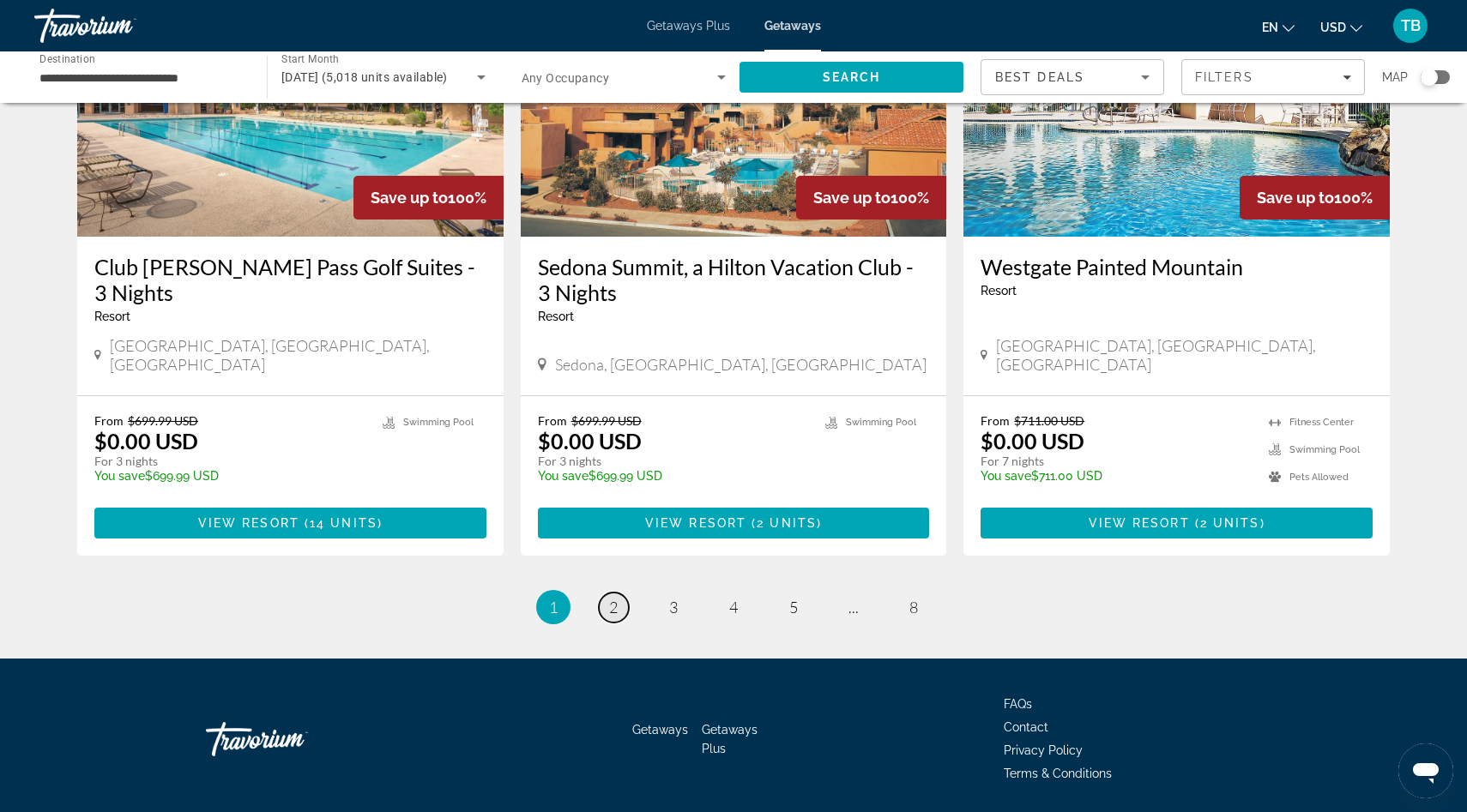
click at [610, 598] on span "2" at bounding box center [613, 608] width 8 height 19
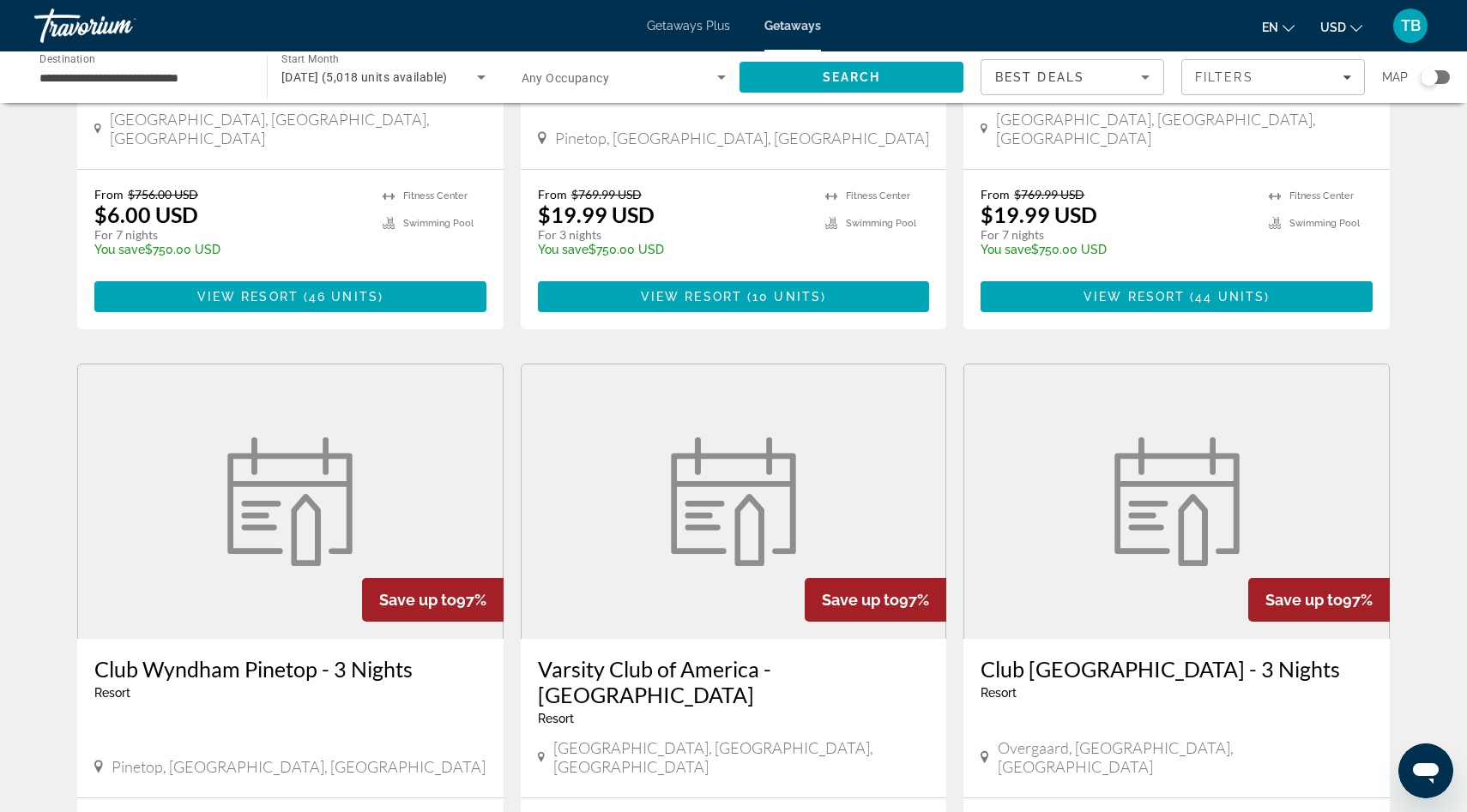
scroll to position [1039, 0]
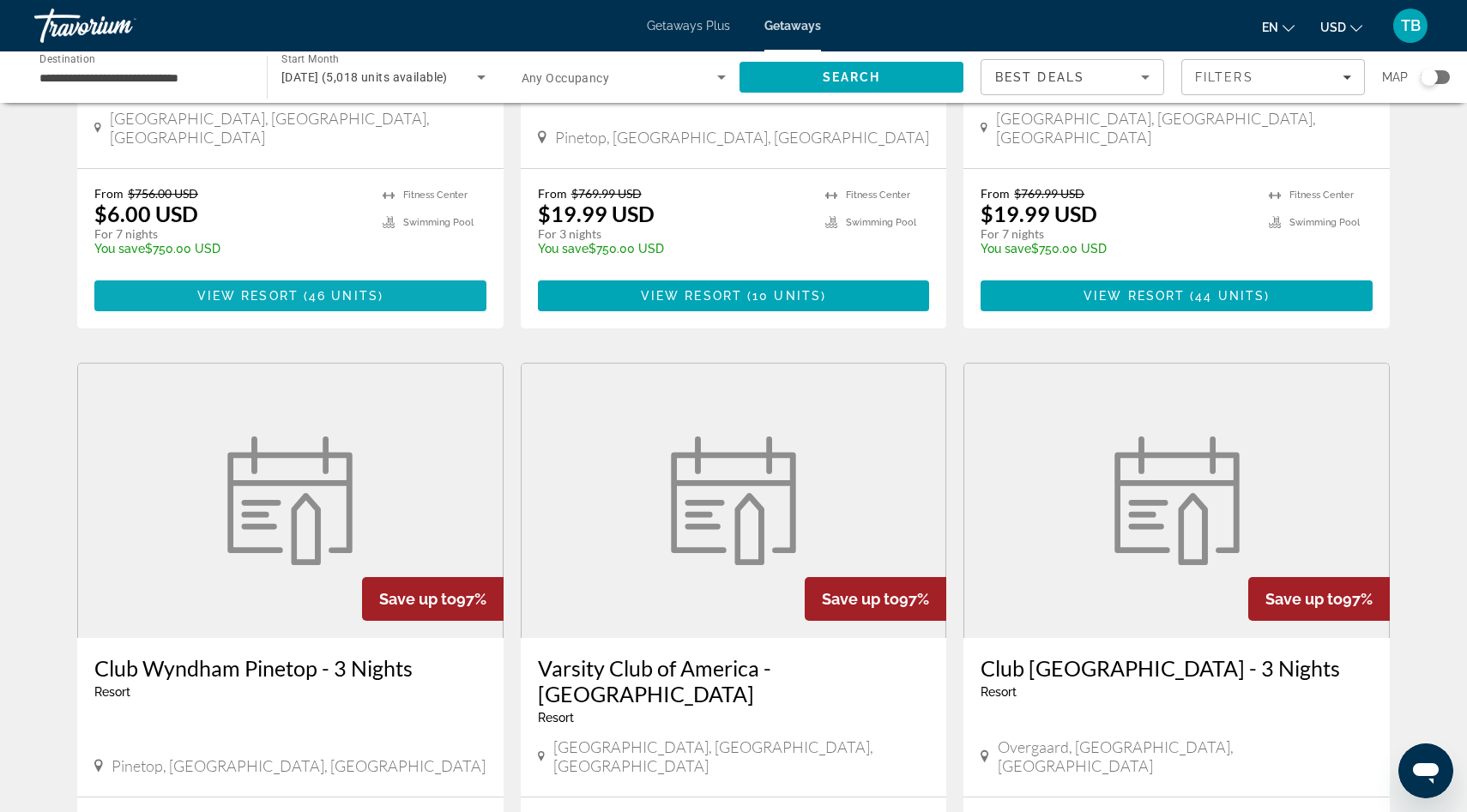
click at [285, 289] on span "View Resort" at bounding box center [247, 295] width 101 height 14
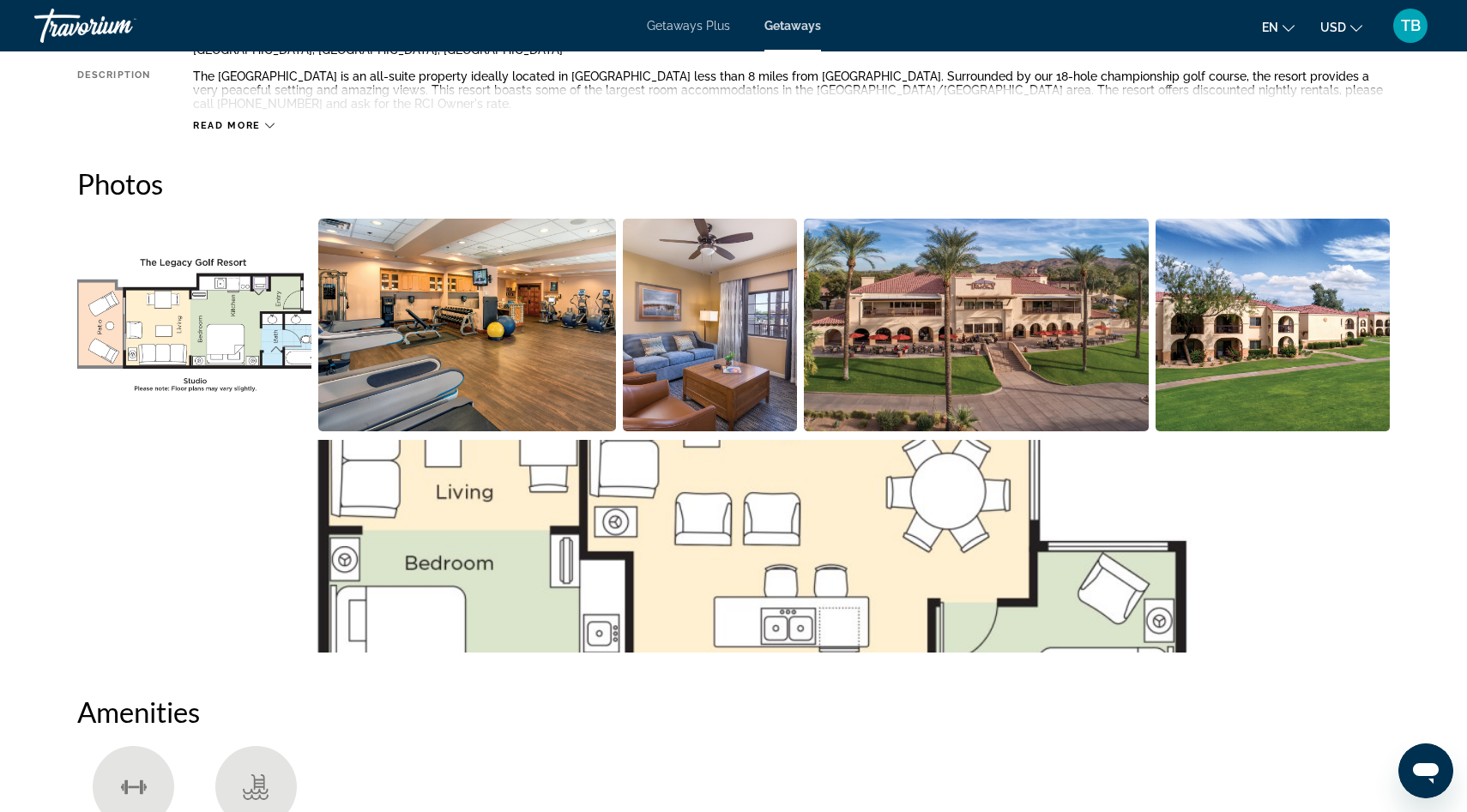
scroll to position [700, 0]
click at [449, 329] on img "Open full-screen image slider" at bounding box center [467, 325] width 298 height 213
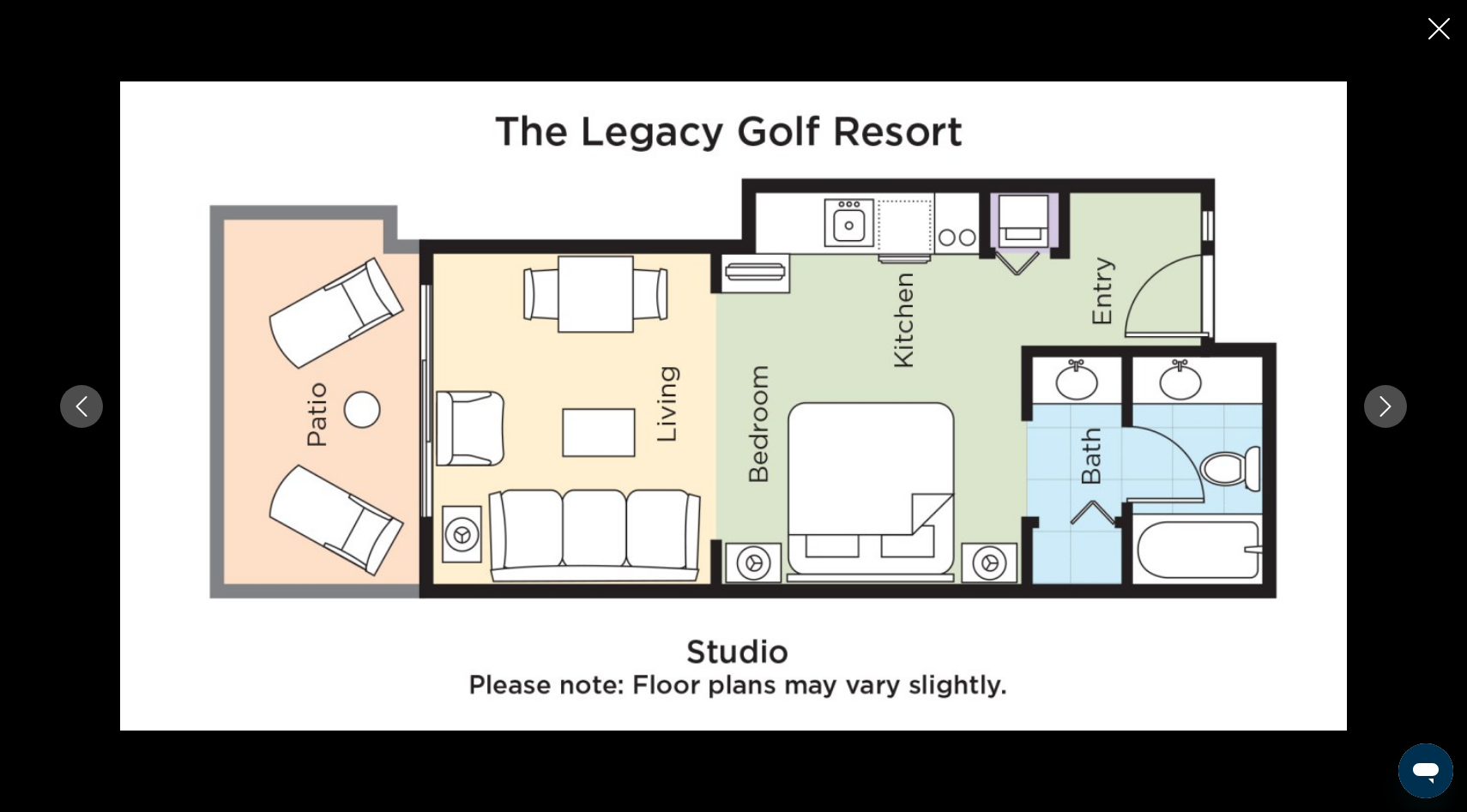
click at [1386, 404] on icon "Next image" at bounding box center [1385, 407] width 20 height 20
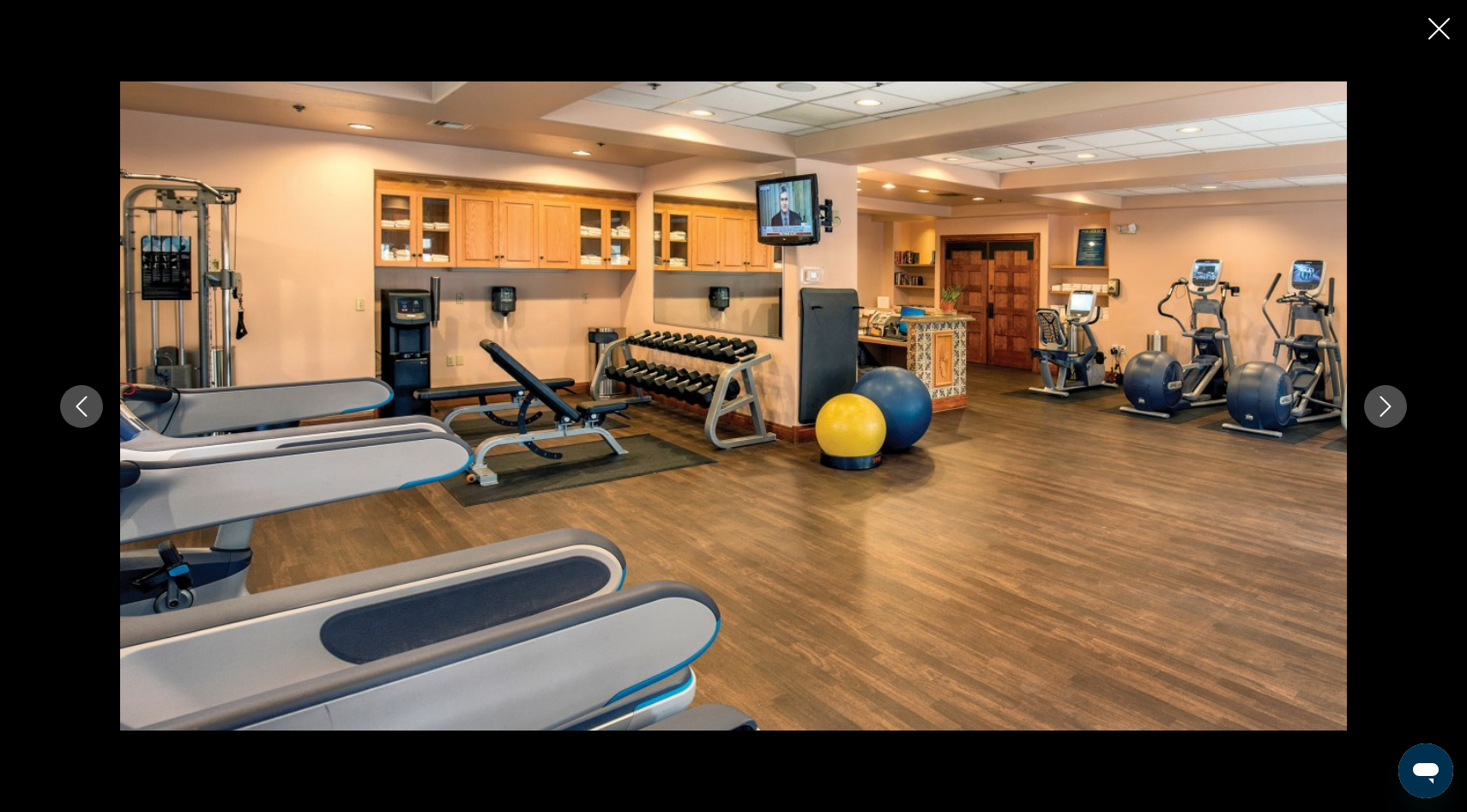
click at [1386, 404] on icon "Next image" at bounding box center [1385, 407] width 20 height 20
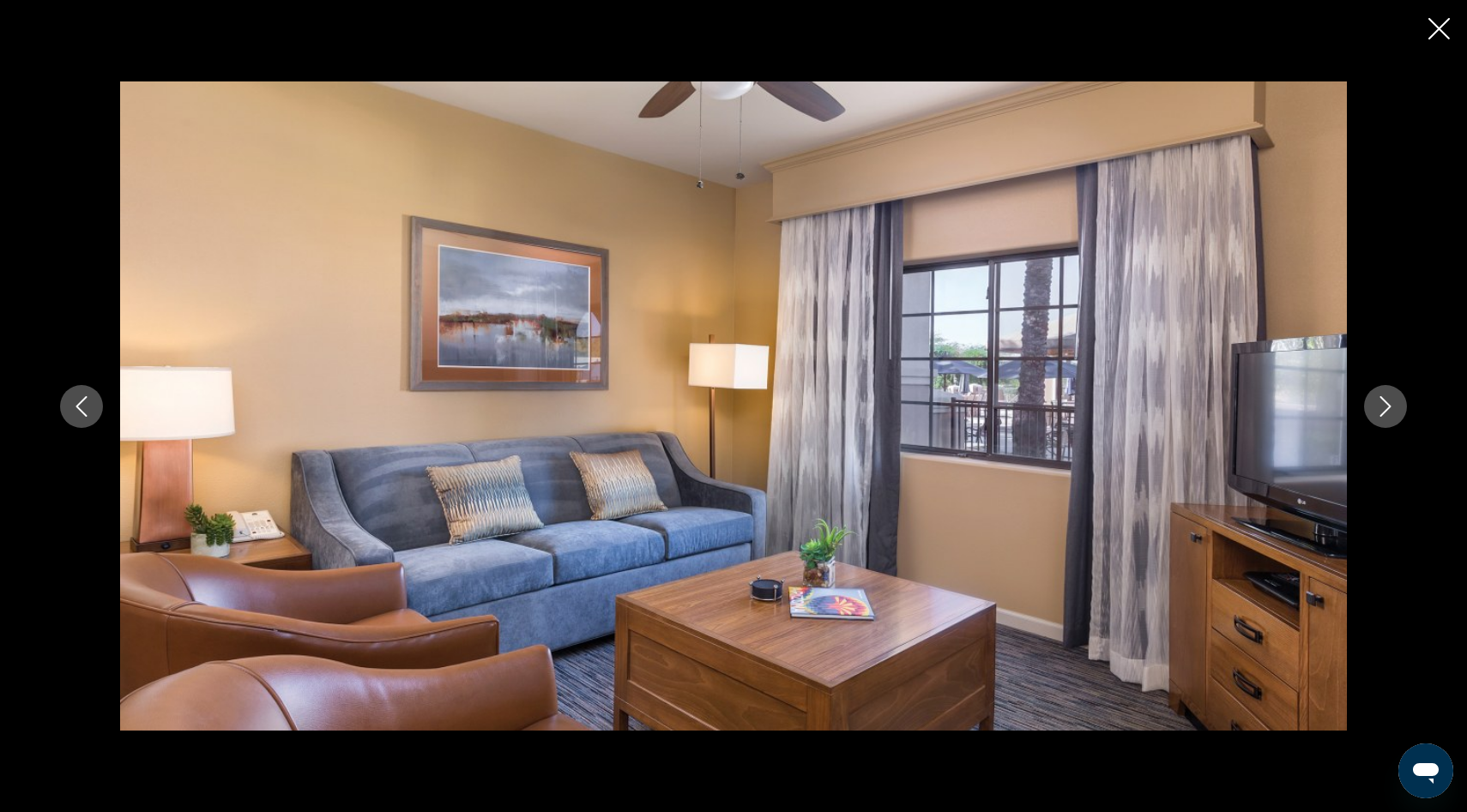
click at [1386, 404] on icon "Next image" at bounding box center [1385, 407] width 20 height 20
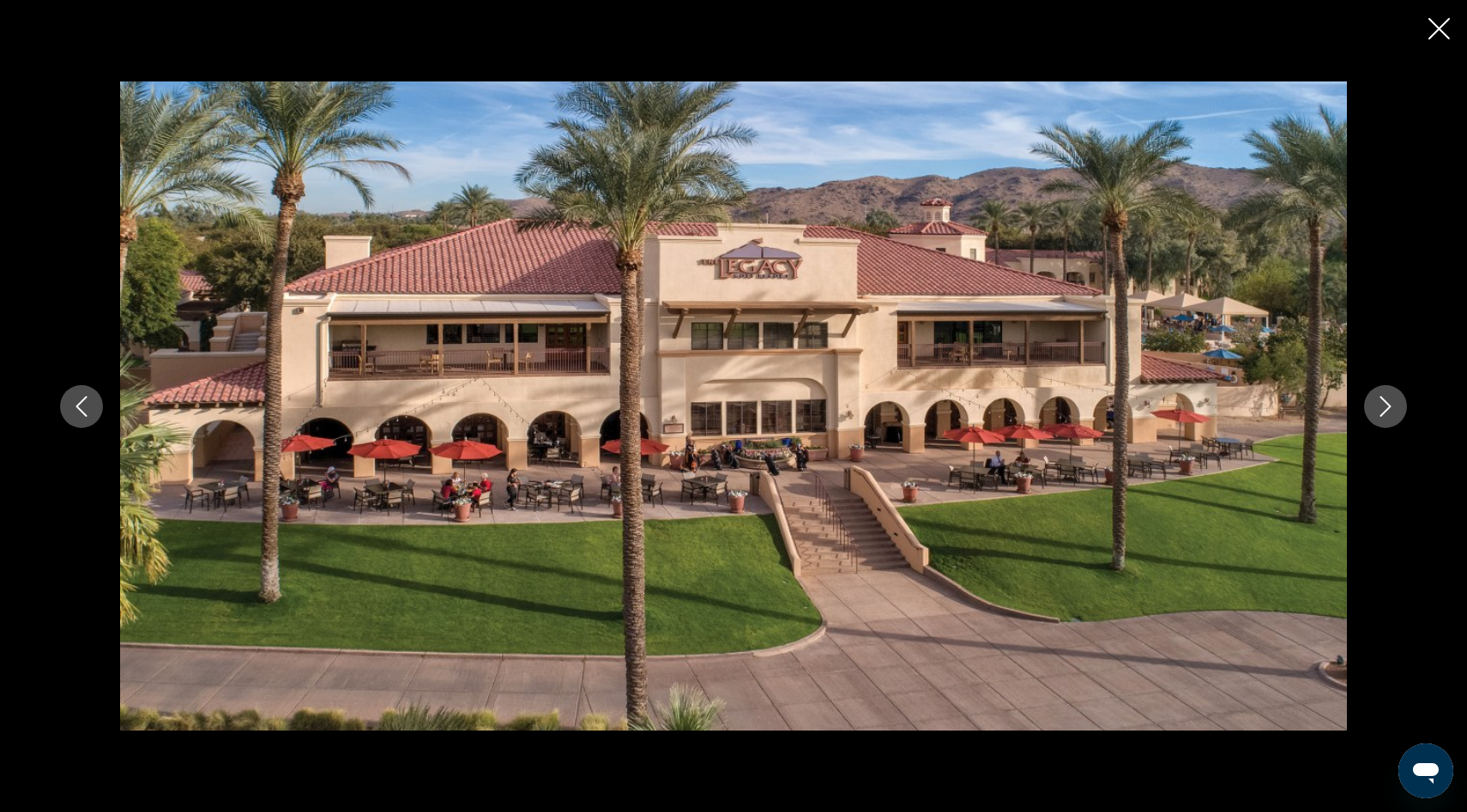
click at [1386, 404] on icon "Next image" at bounding box center [1385, 407] width 20 height 20
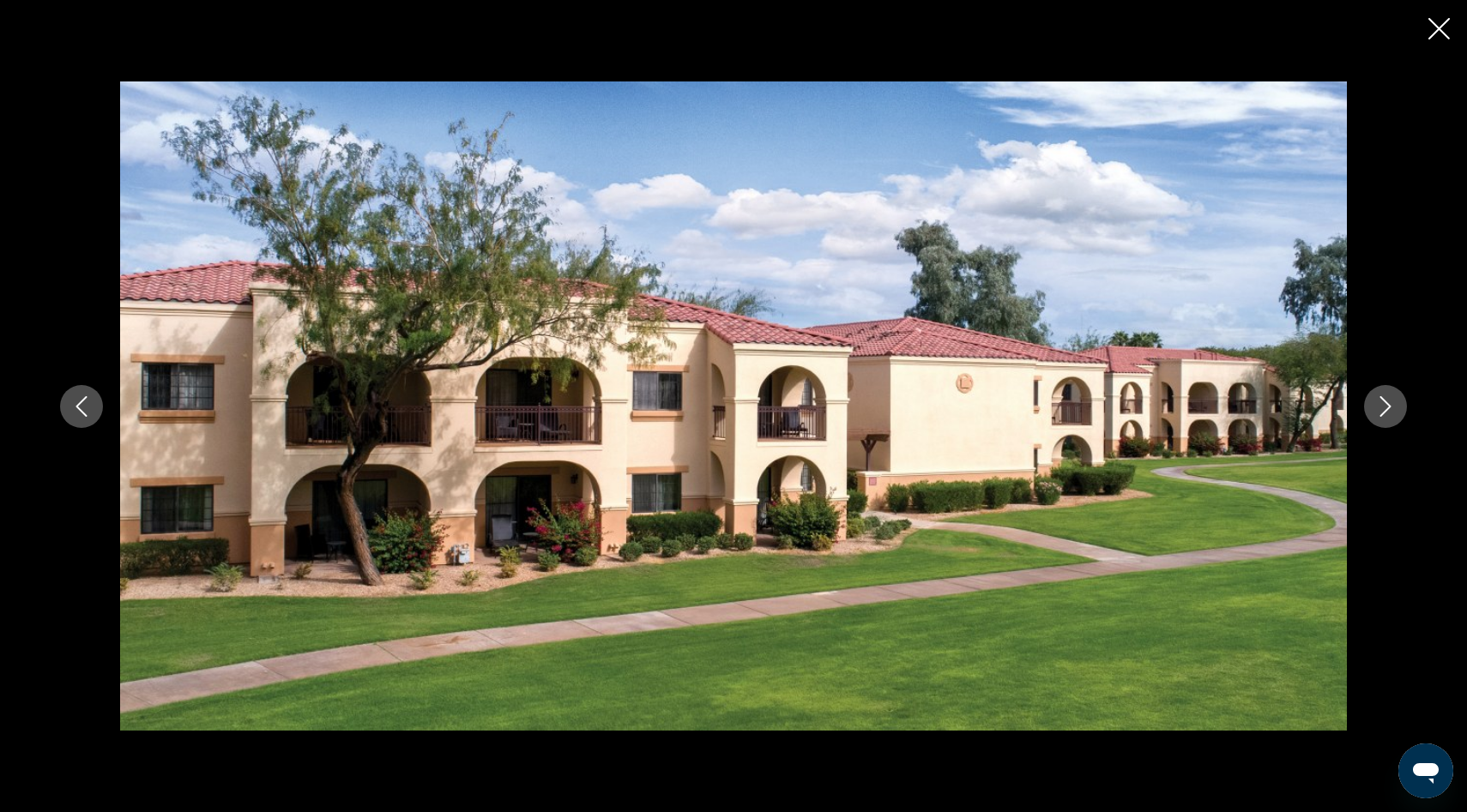
click at [1390, 408] on icon "Next image" at bounding box center [1385, 407] width 20 height 20
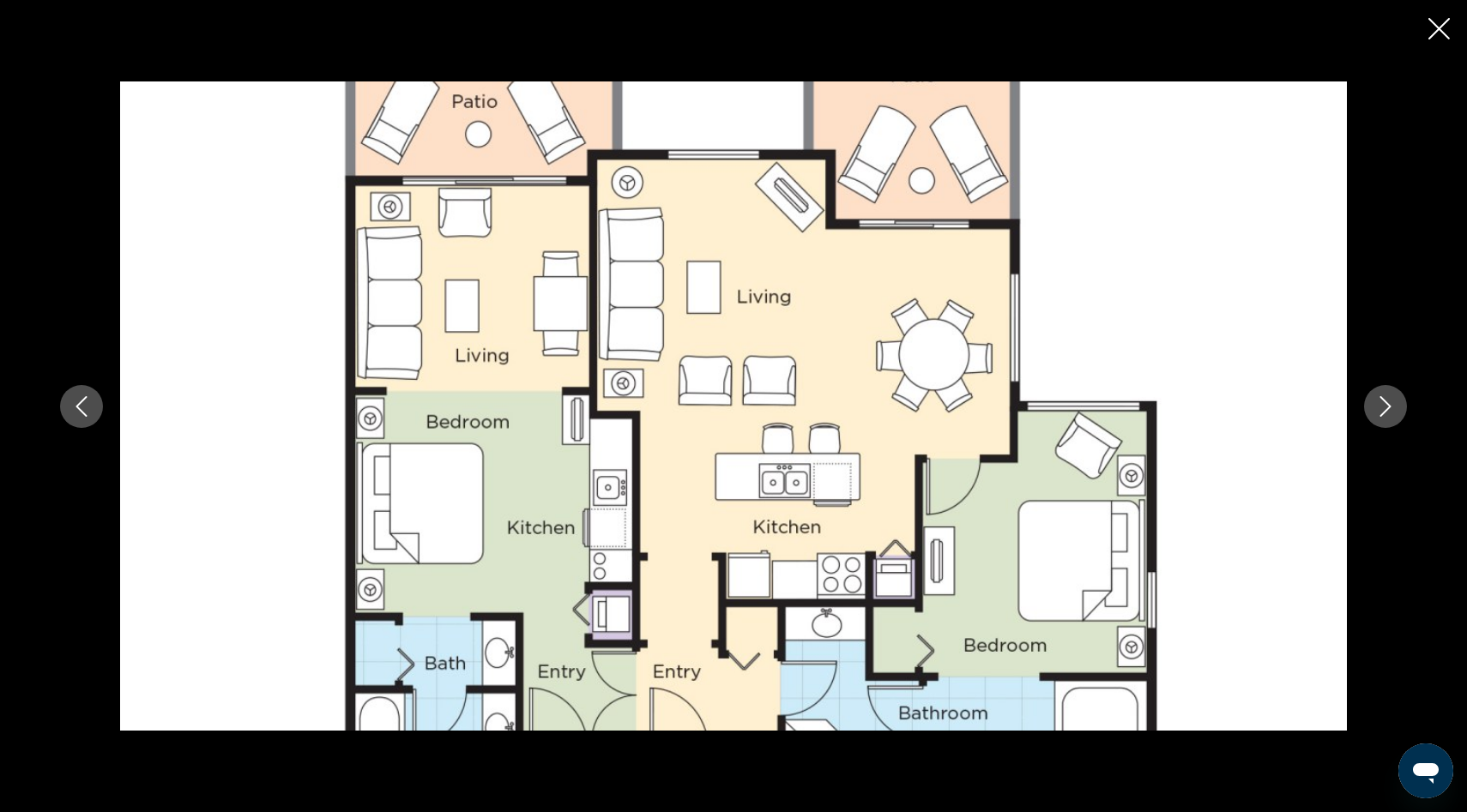
scroll to position [2315, 0]
click at [1392, 407] on icon "Next image" at bounding box center [1385, 407] width 20 height 20
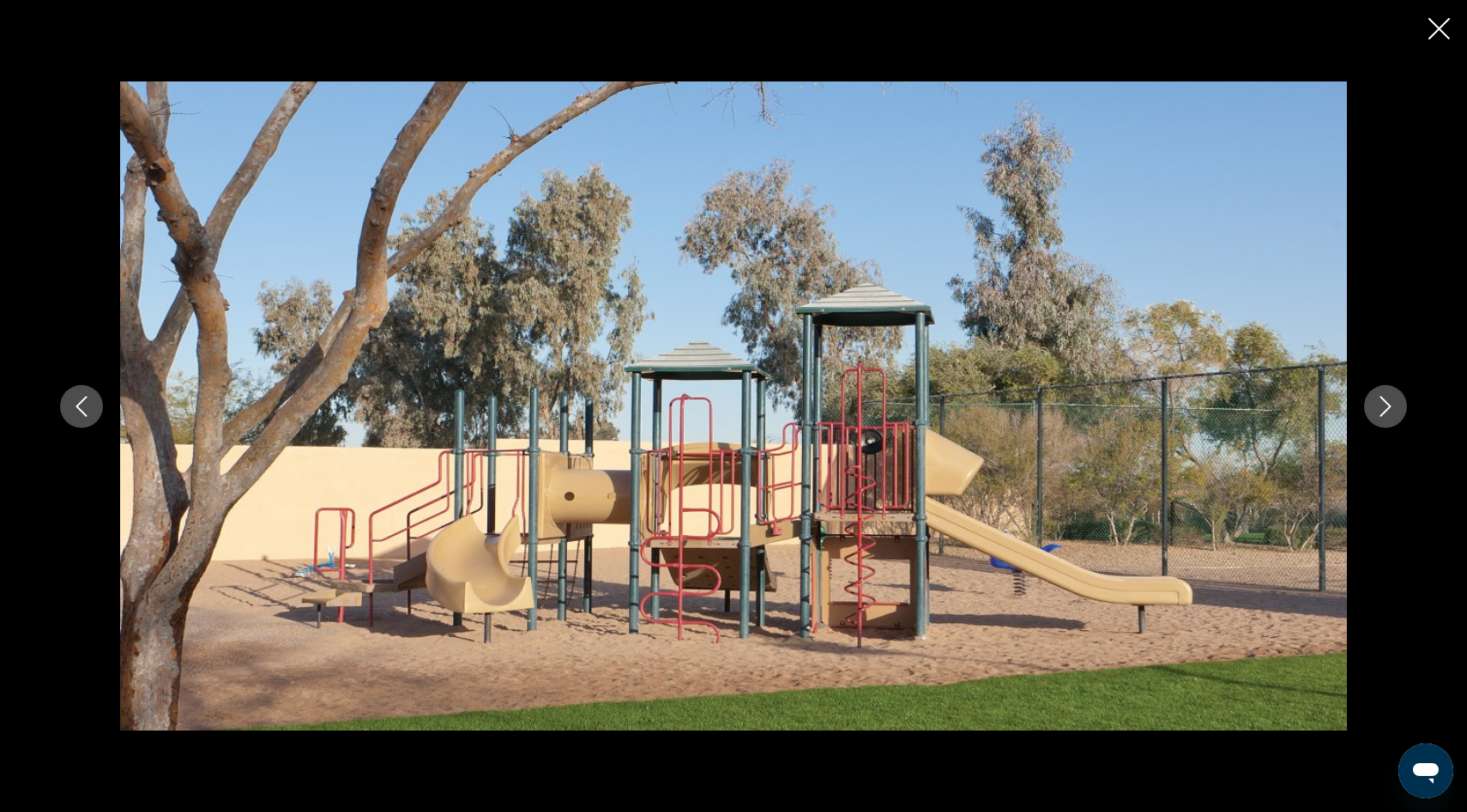
click at [1392, 407] on icon "Next image" at bounding box center [1385, 407] width 20 height 20
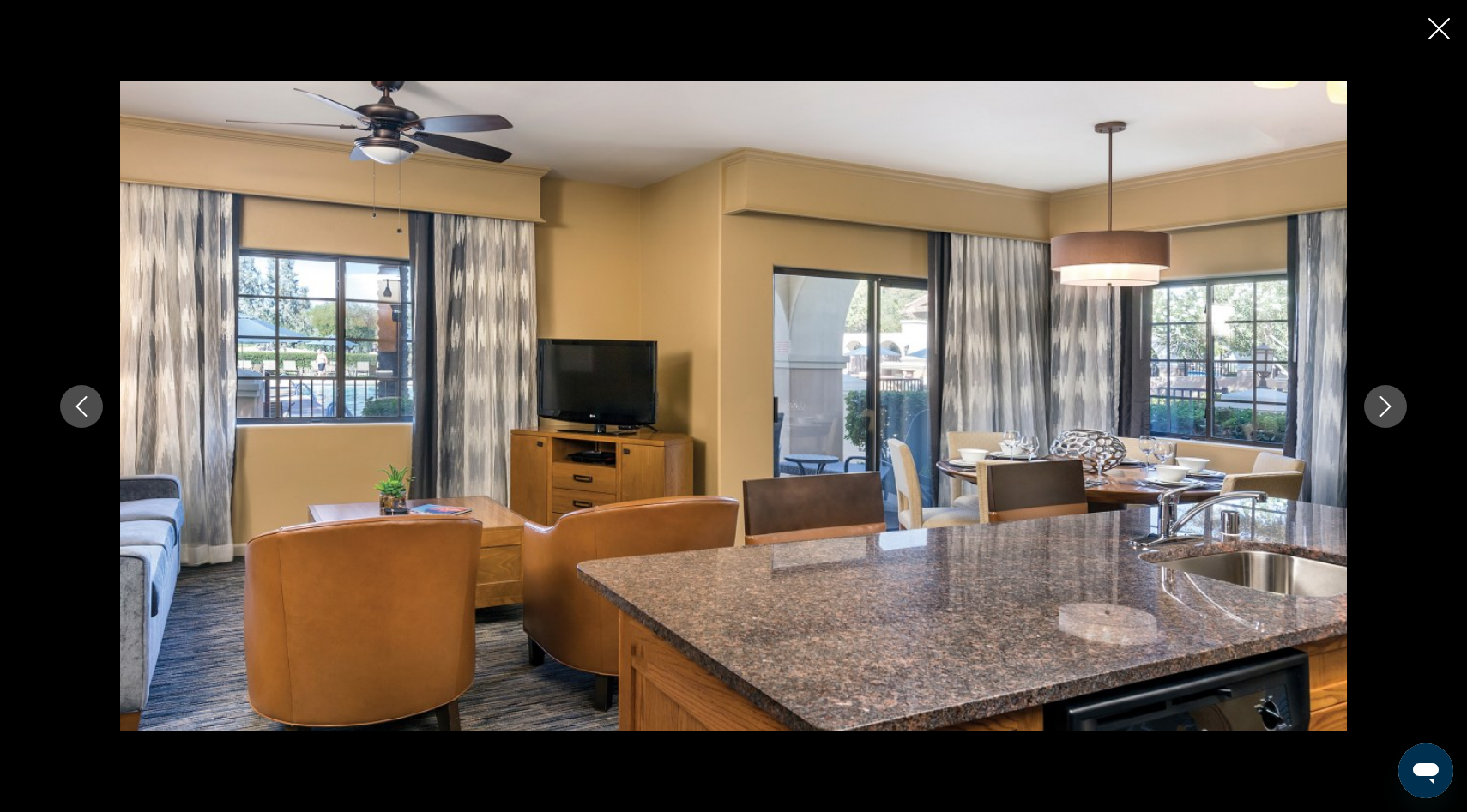
click at [1392, 407] on icon "Next image" at bounding box center [1385, 407] width 20 height 20
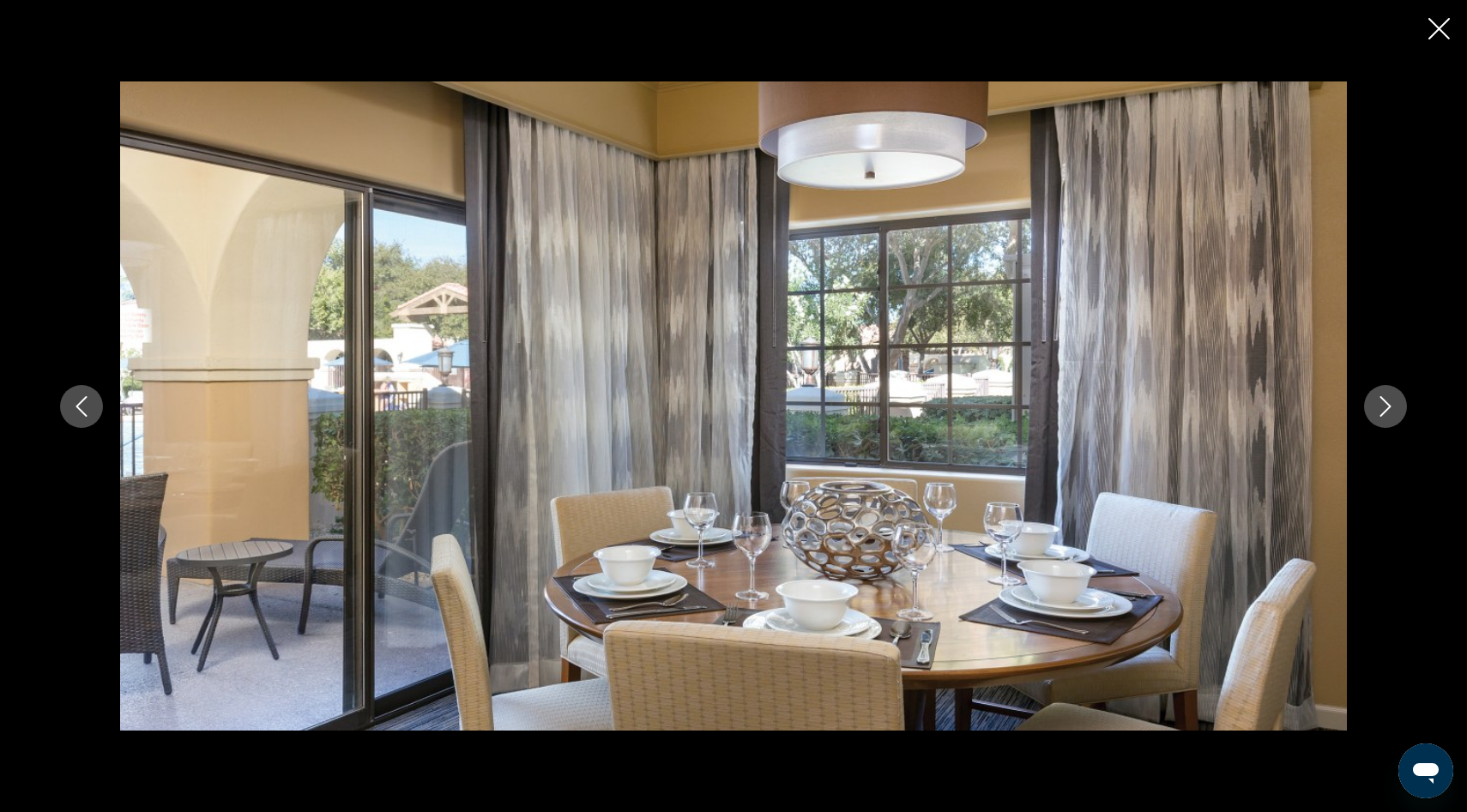
click at [1392, 407] on icon "Next image" at bounding box center [1385, 407] width 20 height 20
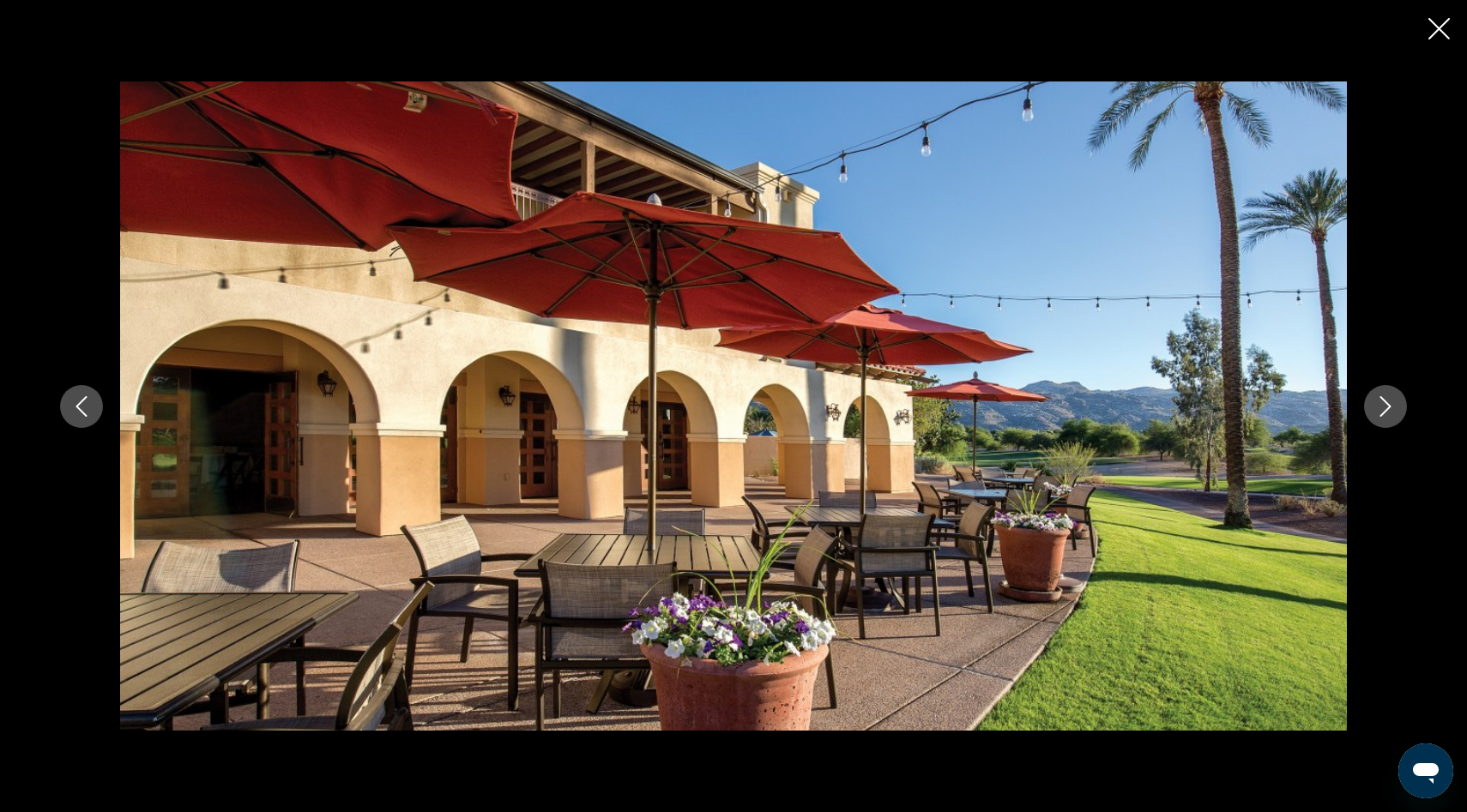
click at [1392, 407] on icon "Next image" at bounding box center [1385, 407] width 20 height 20
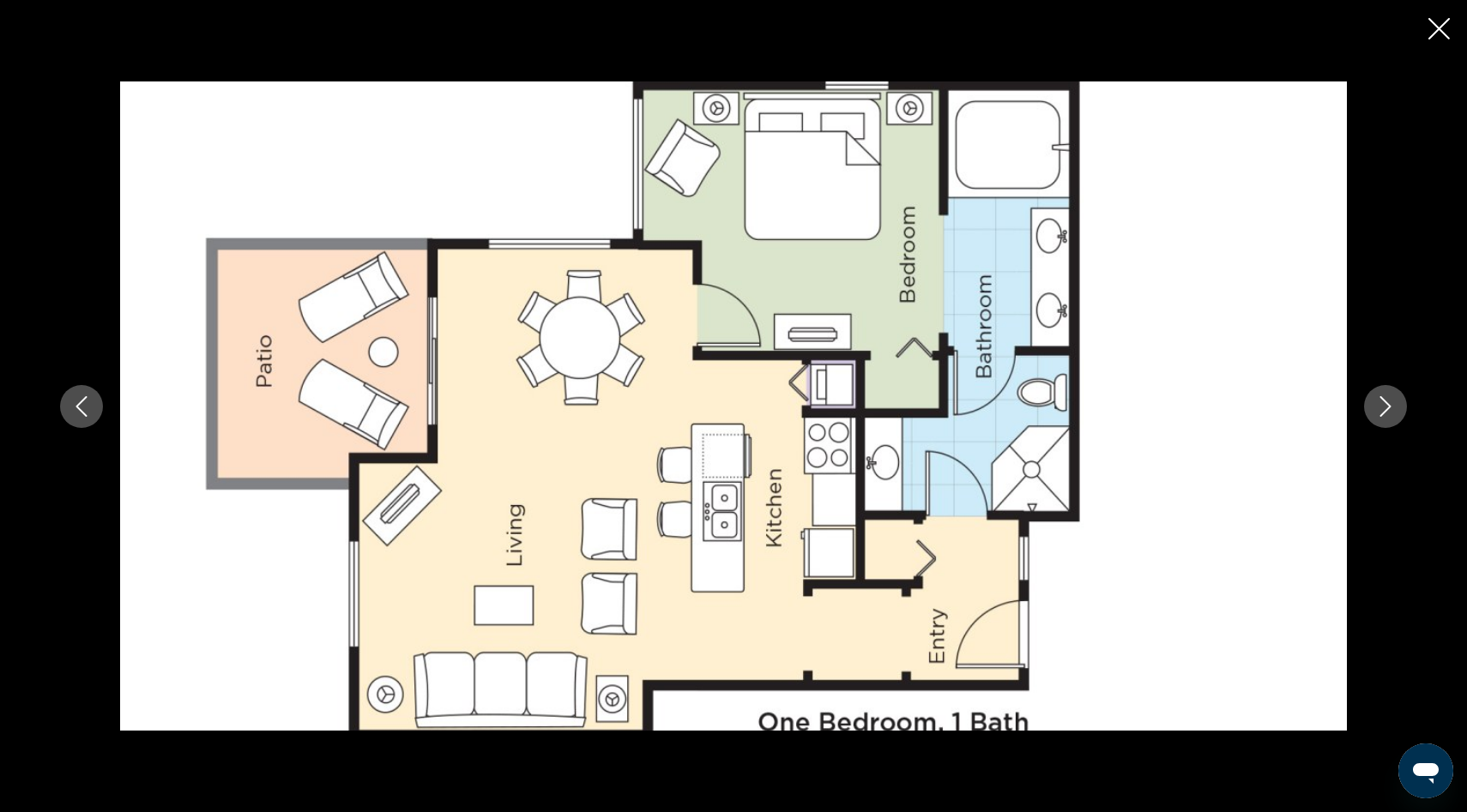
click at [1389, 408] on icon "Next image" at bounding box center [1386, 407] width 11 height 20
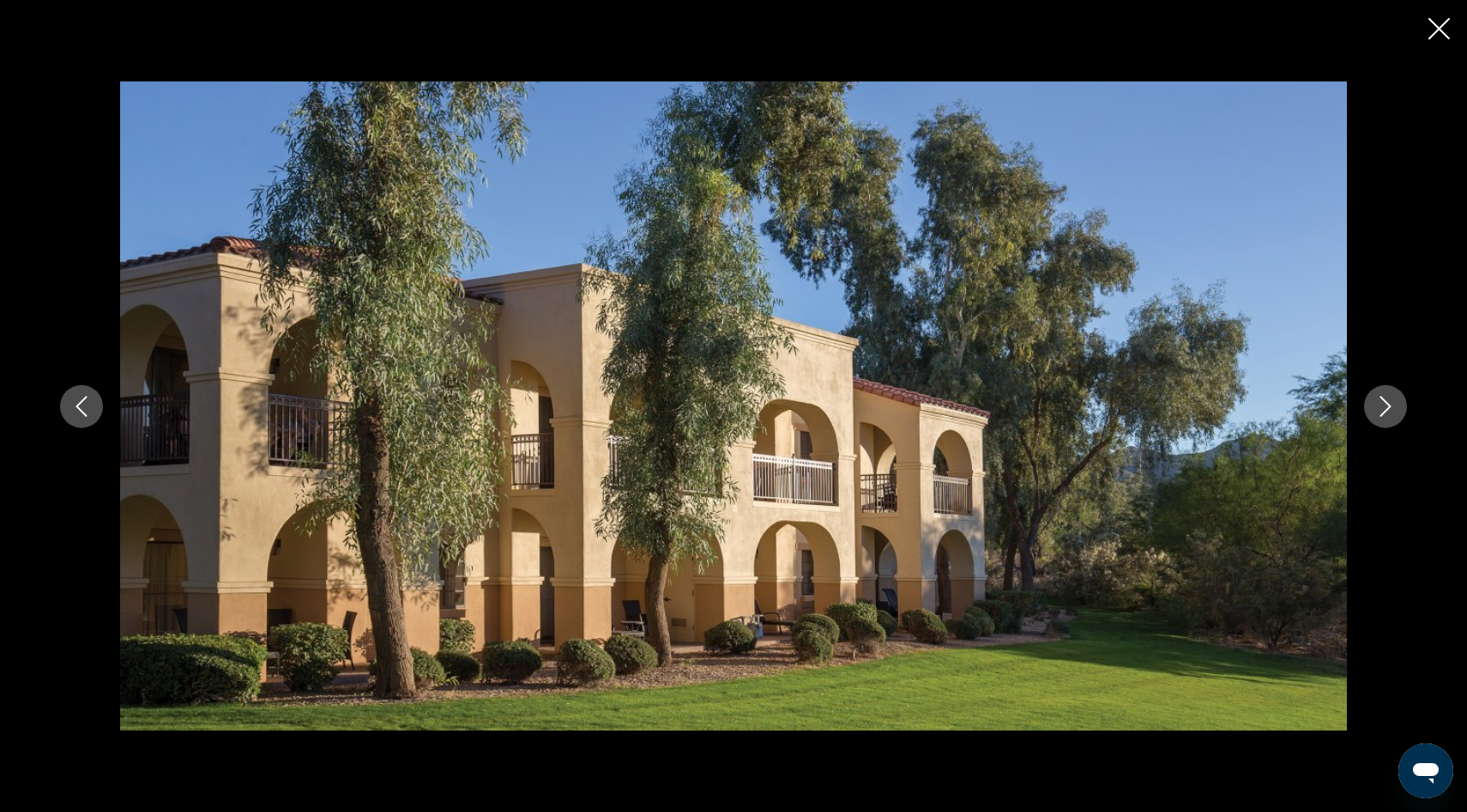
click at [1387, 402] on icon "Next image" at bounding box center [1386, 407] width 11 height 20
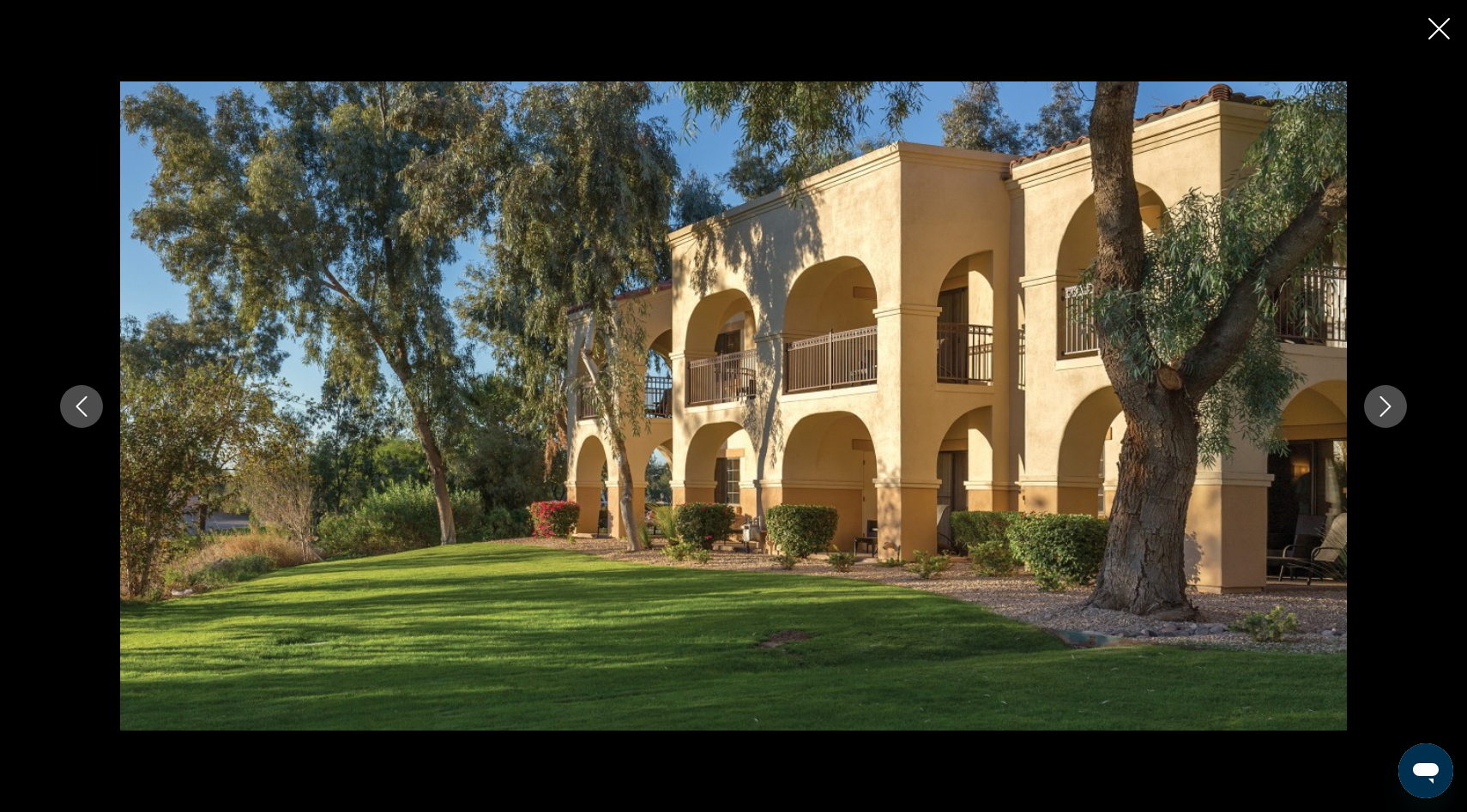
click at [1387, 402] on icon "Next image" at bounding box center [1386, 407] width 11 height 20
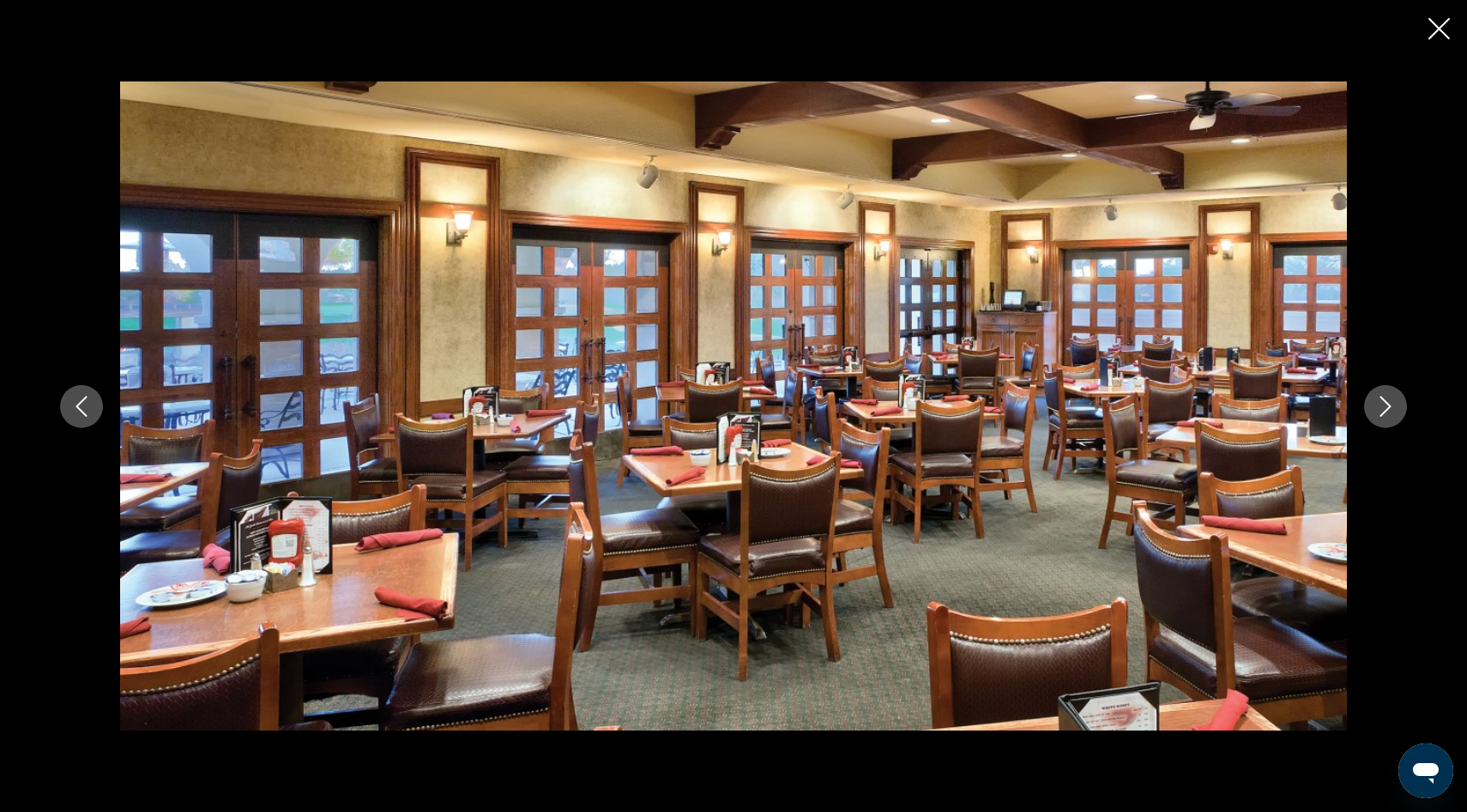
click at [1387, 402] on icon "Next image" at bounding box center [1386, 407] width 11 height 20
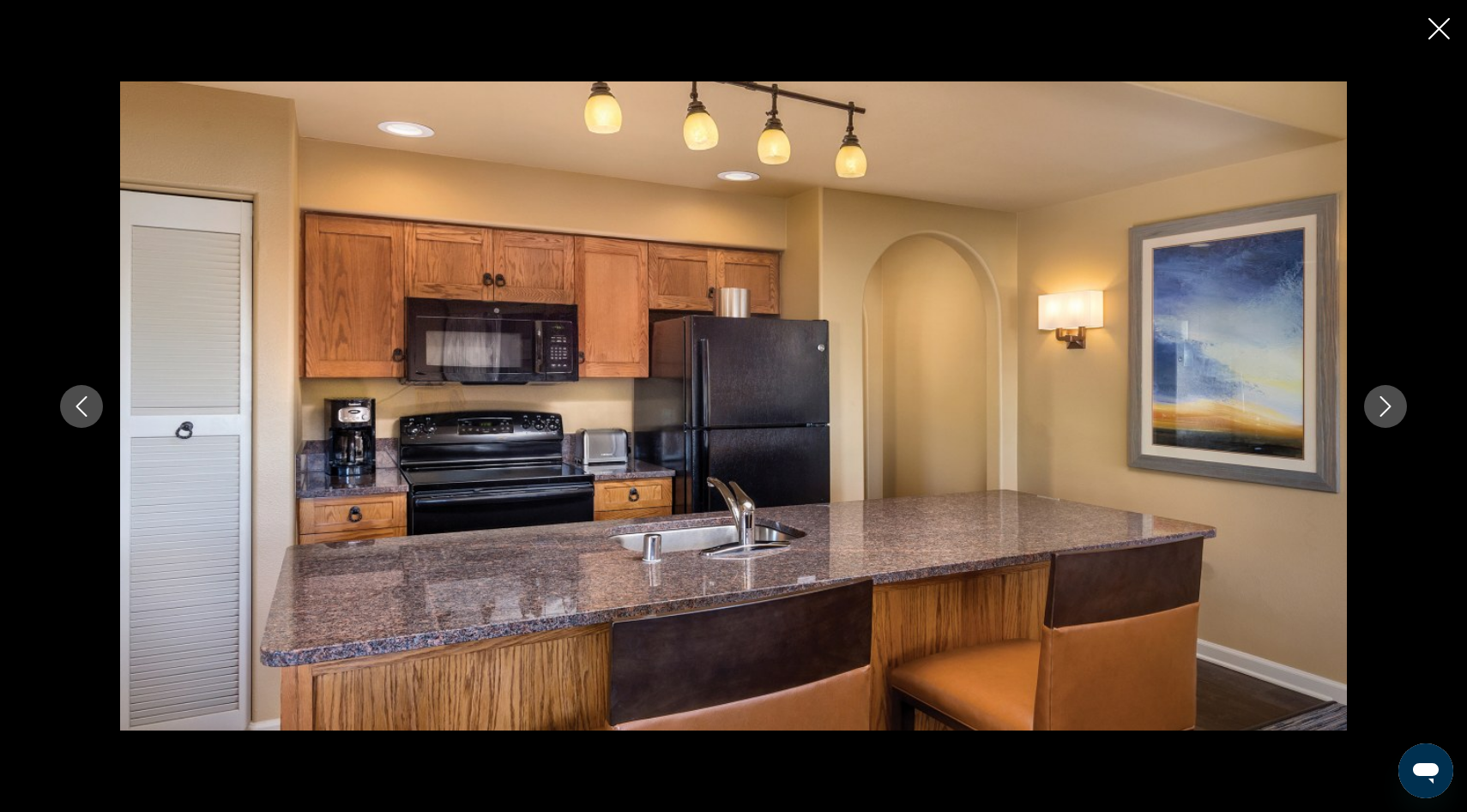
click at [1387, 402] on icon "Next image" at bounding box center [1386, 407] width 11 height 20
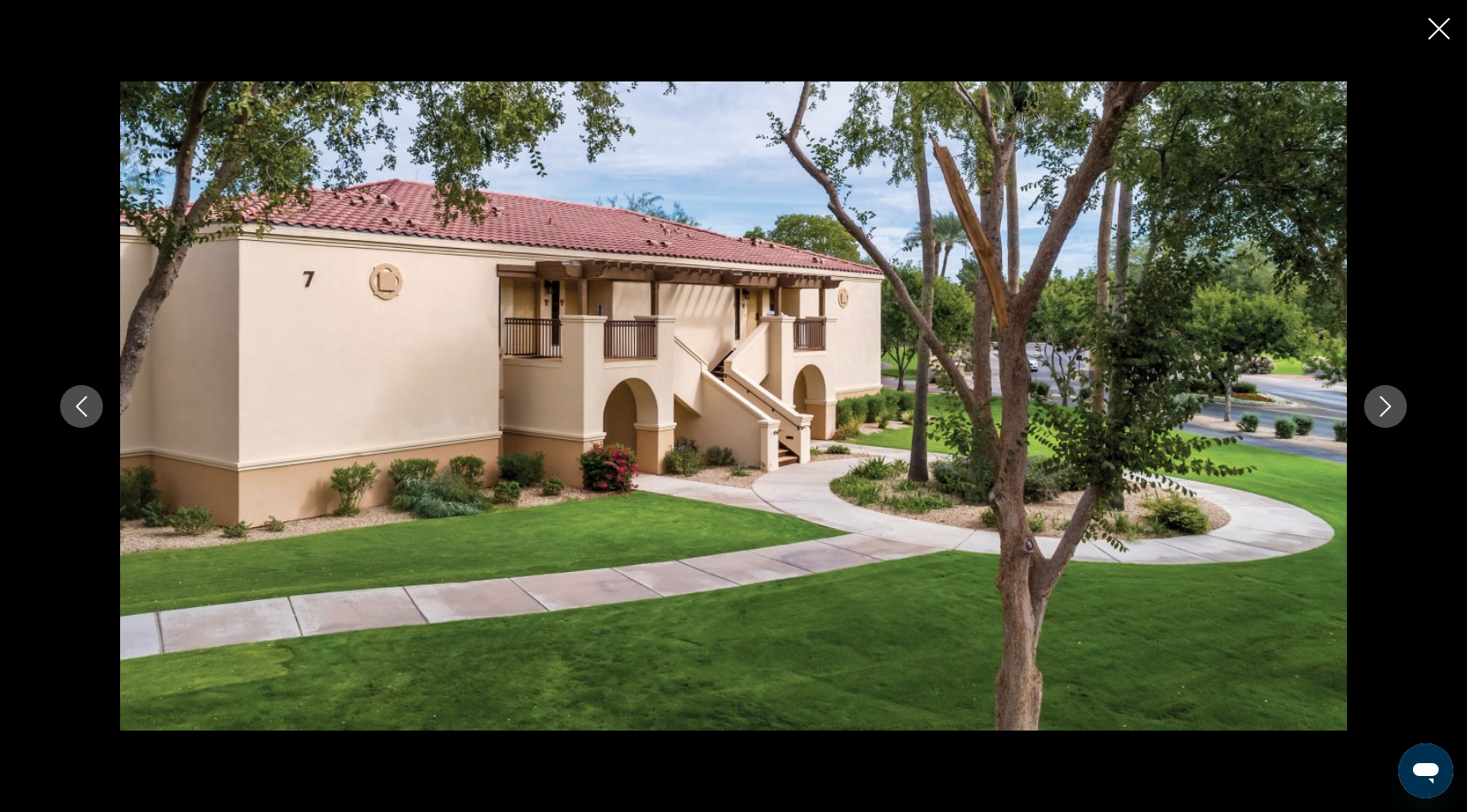
click at [1387, 402] on icon "Next image" at bounding box center [1386, 407] width 11 height 20
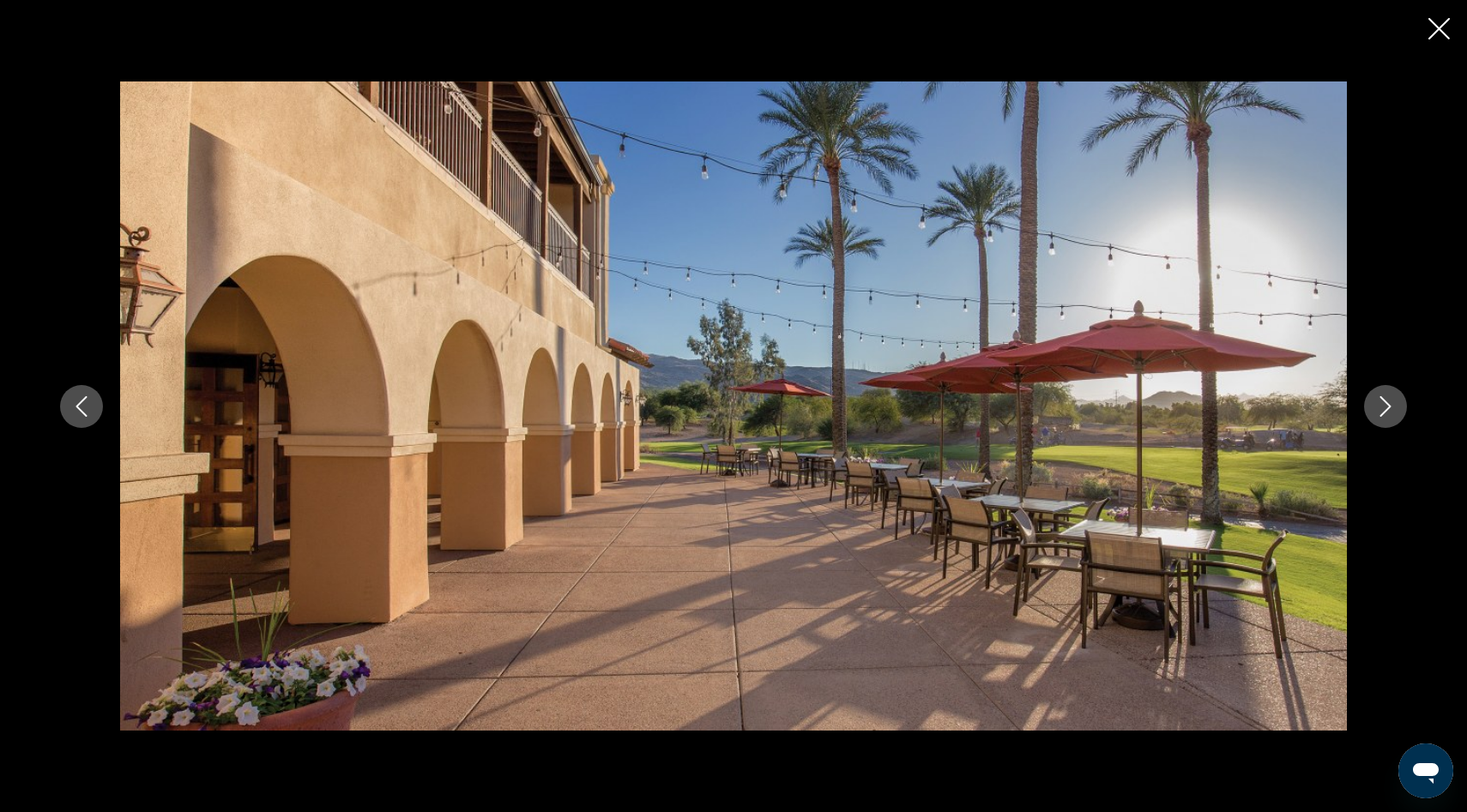
click at [1387, 402] on icon "Next image" at bounding box center [1386, 407] width 11 height 20
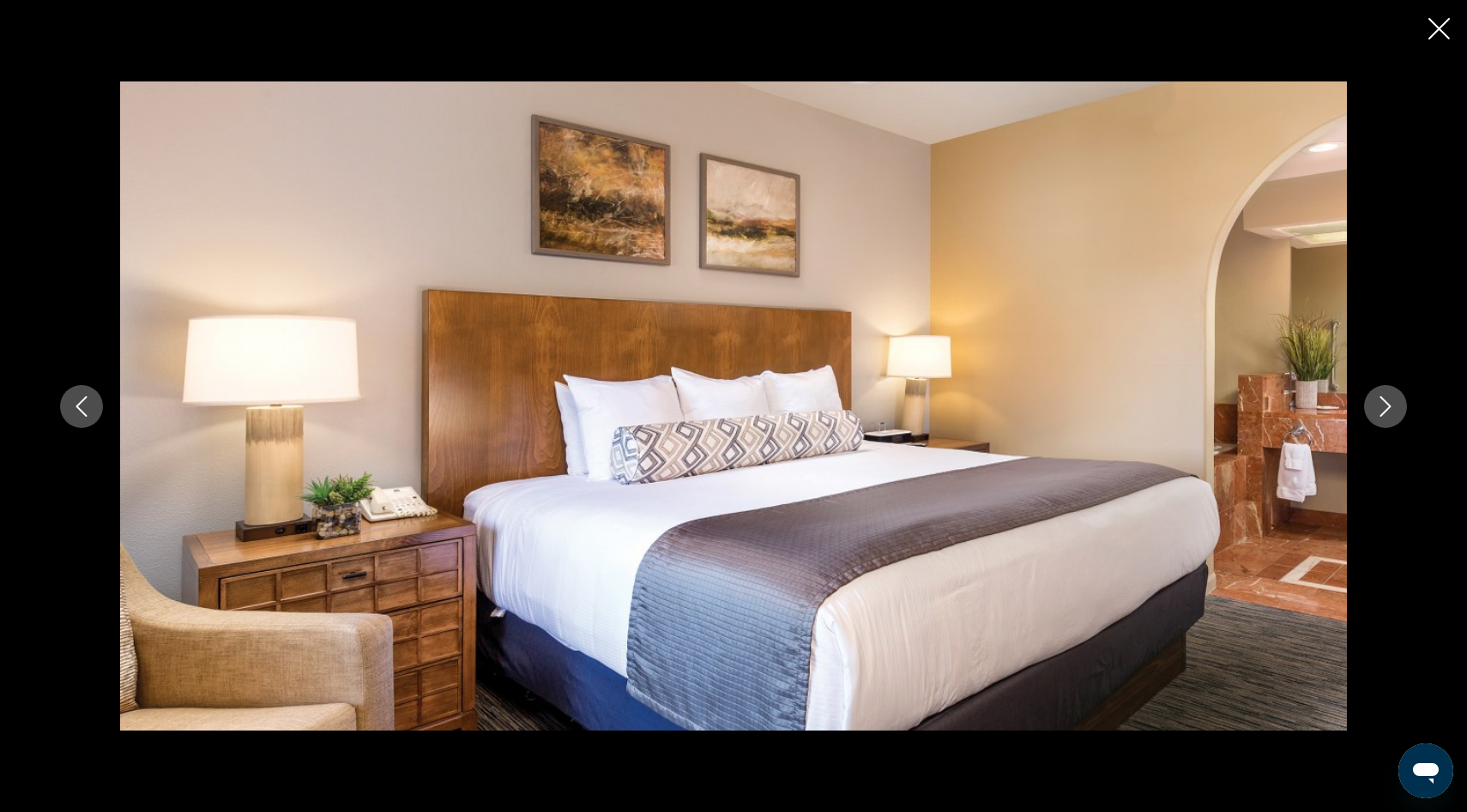
click at [1387, 402] on icon "Next image" at bounding box center [1386, 407] width 11 height 20
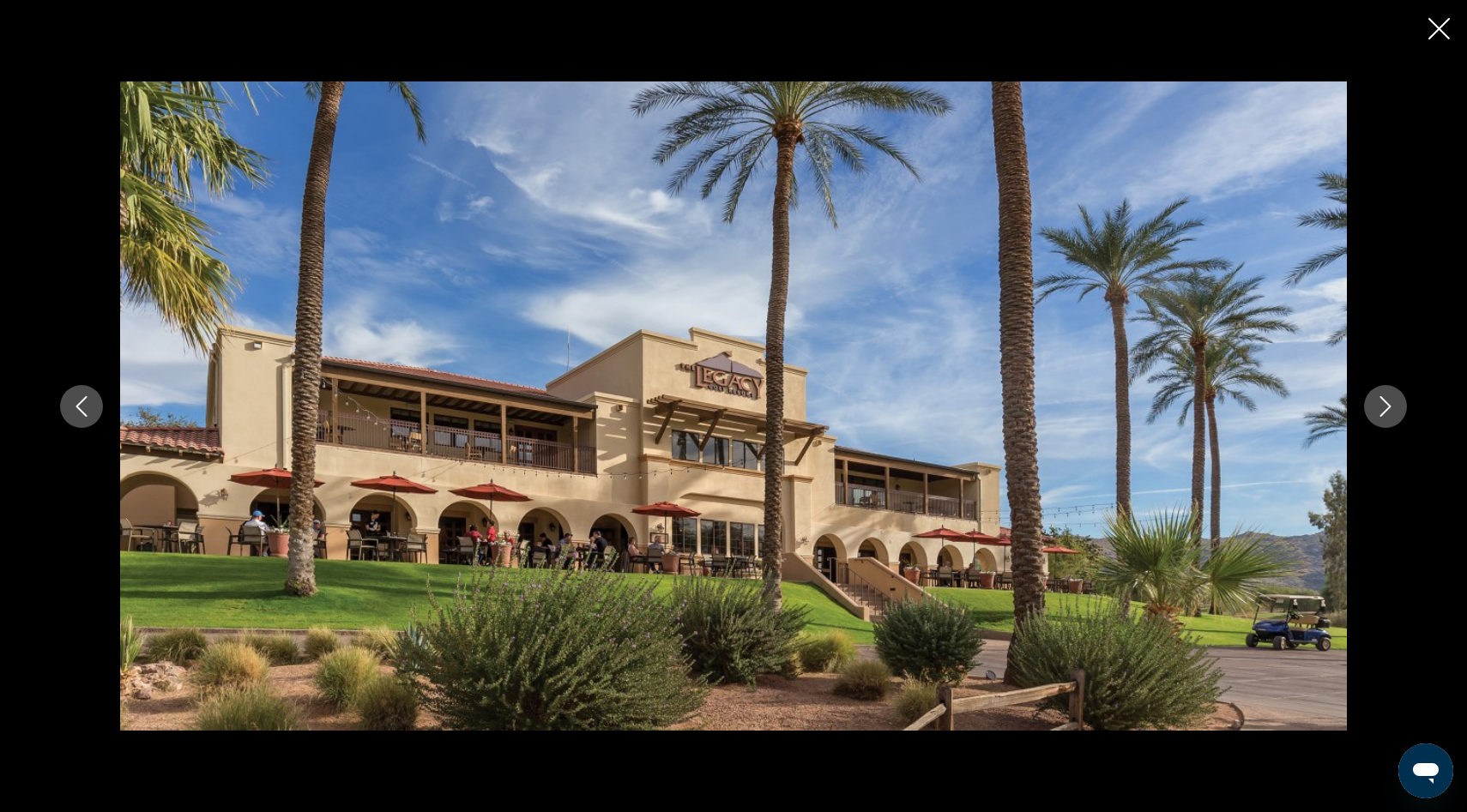
click at [1387, 402] on icon "Next image" at bounding box center [1386, 407] width 11 height 20
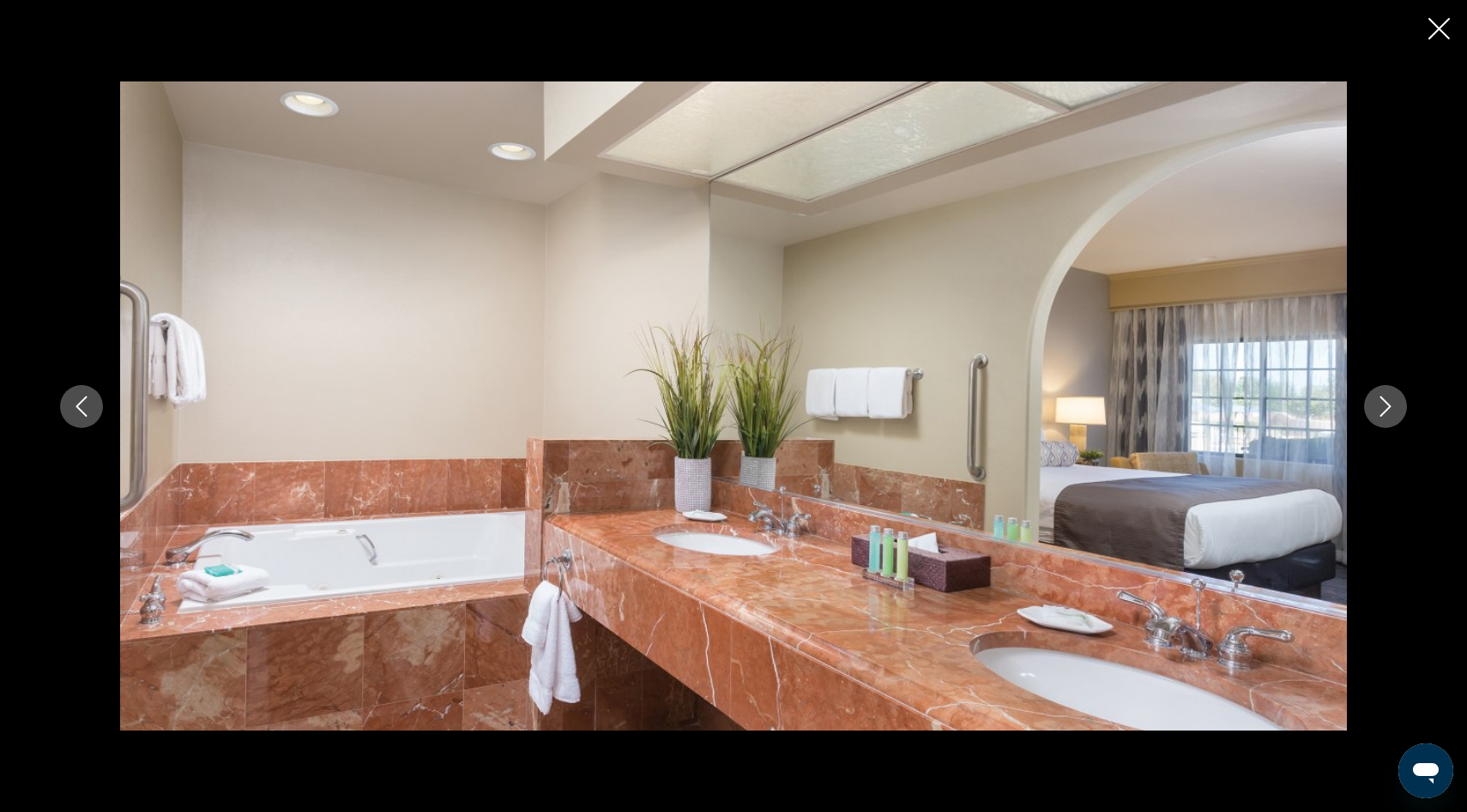
click at [1387, 402] on icon "Next image" at bounding box center [1386, 407] width 11 height 20
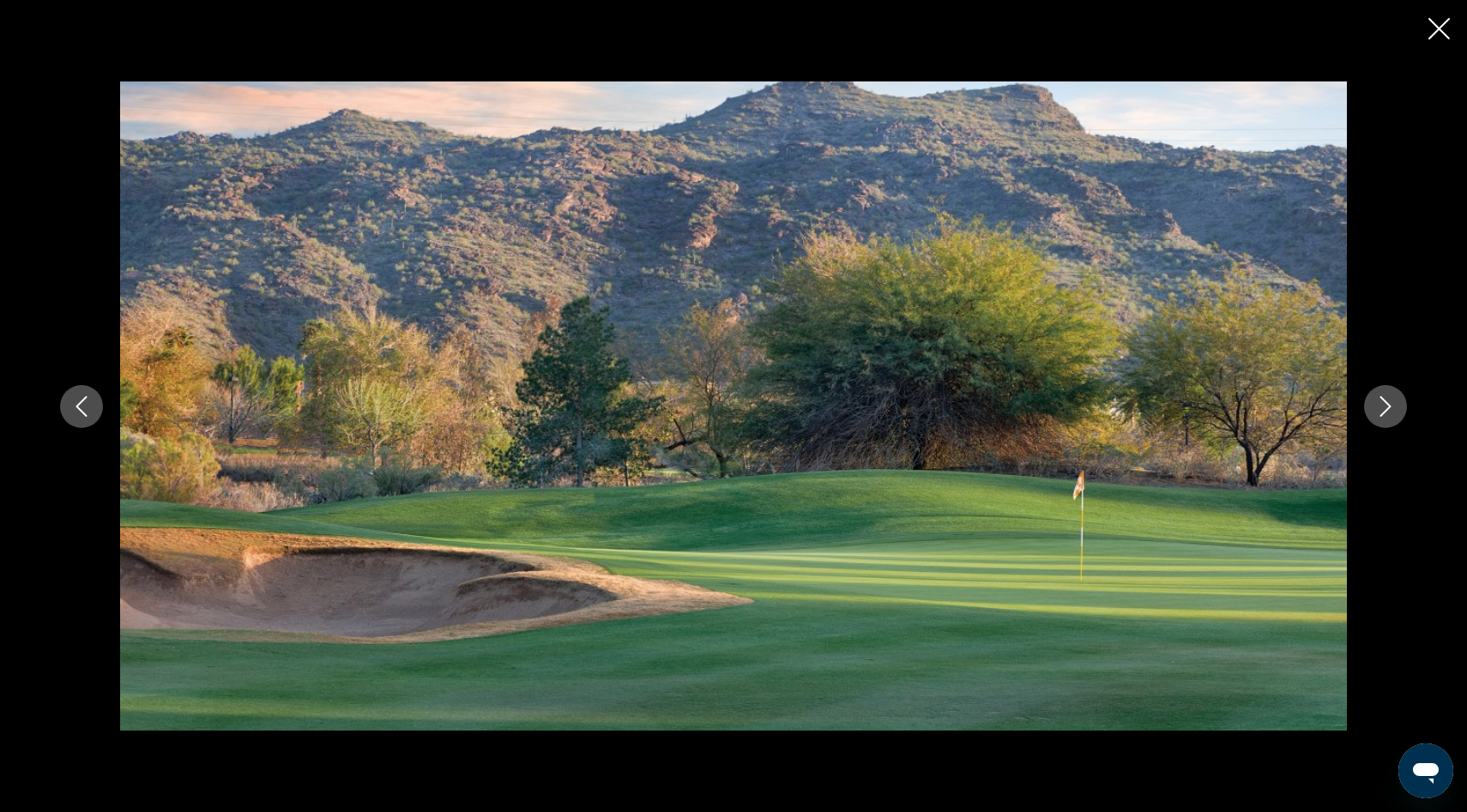
click at [1382, 410] on icon "Next image" at bounding box center [1385, 407] width 20 height 20
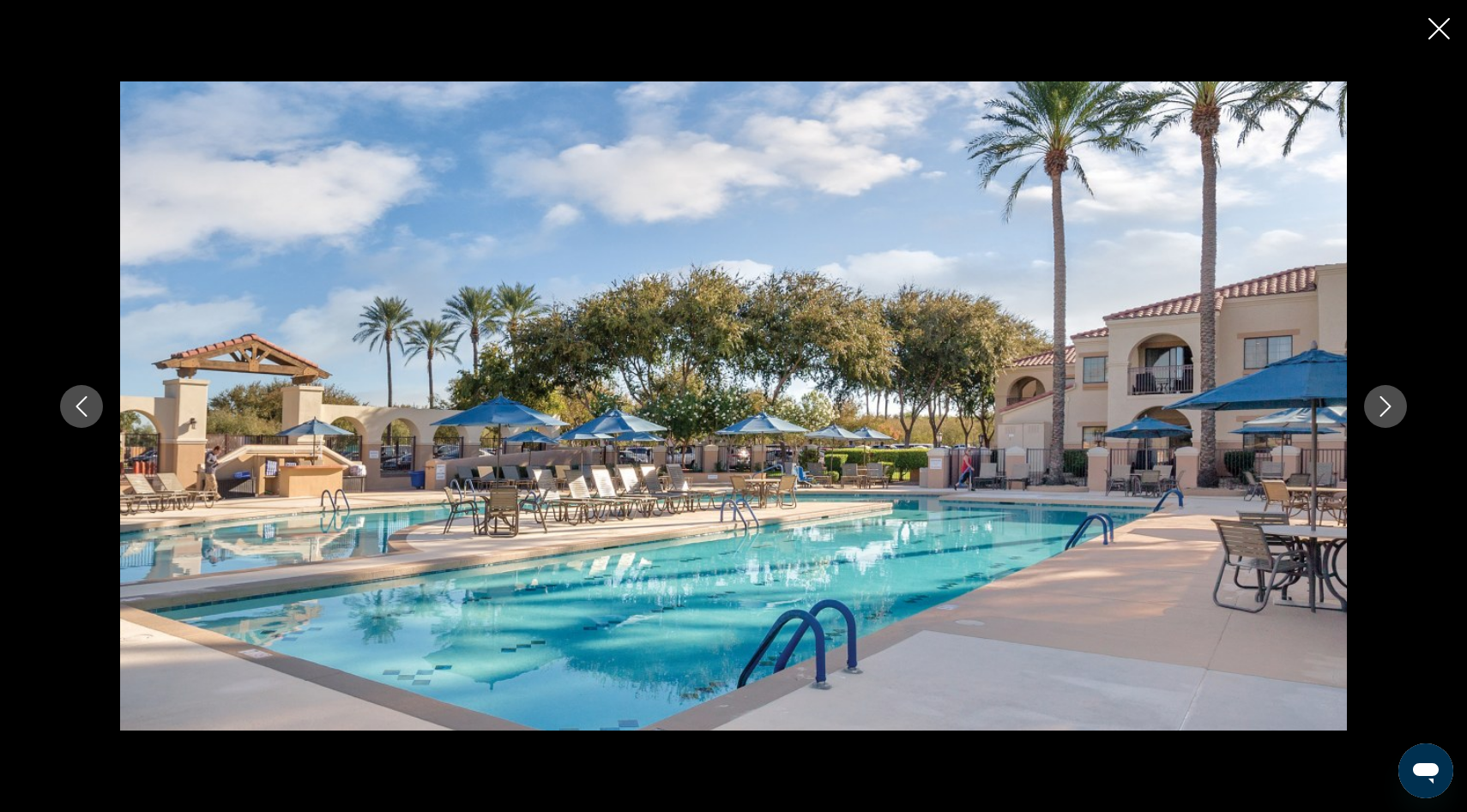
click at [1383, 402] on icon "Next image" at bounding box center [1385, 407] width 20 height 20
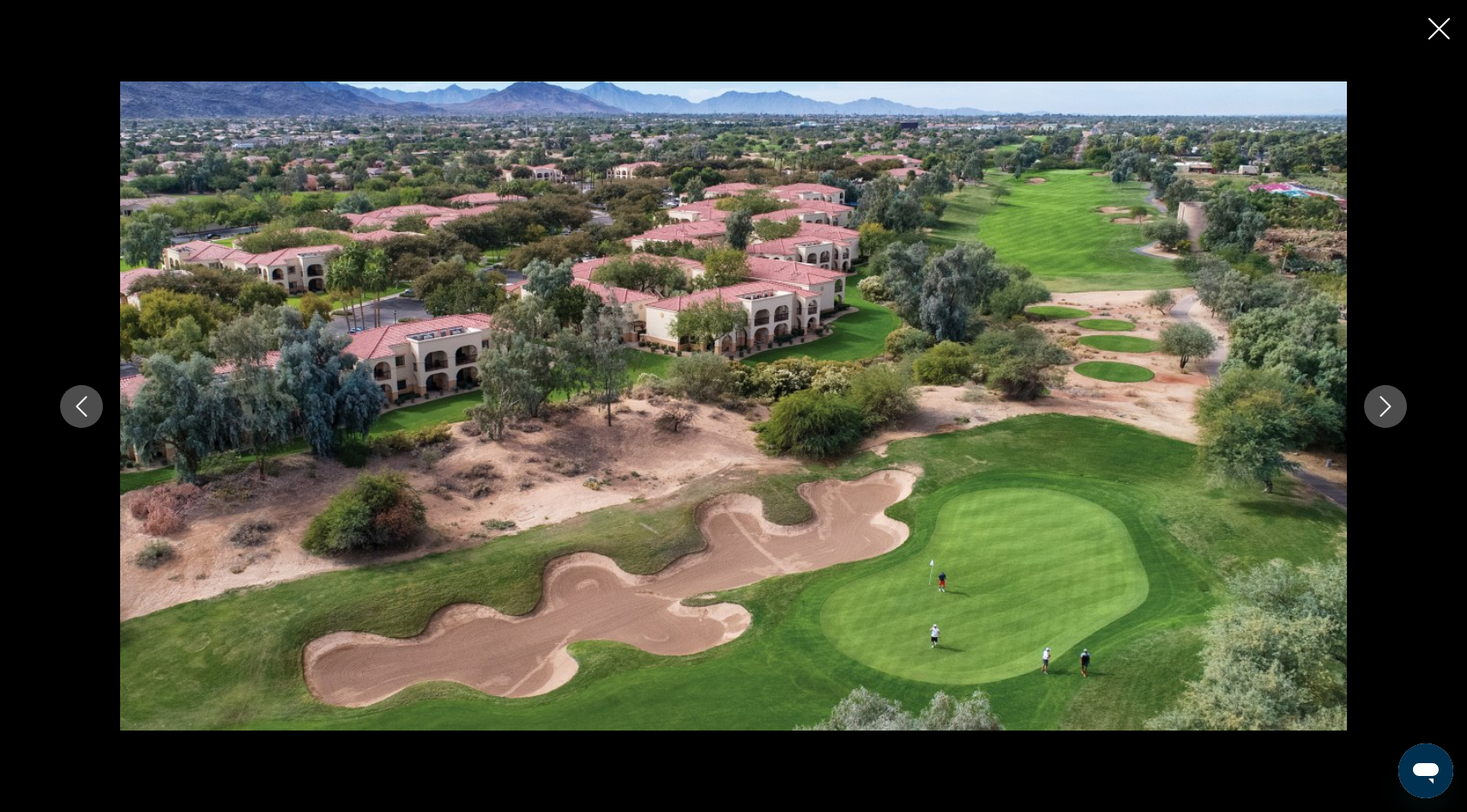
click at [1386, 405] on icon "Next image" at bounding box center [1385, 407] width 20 height 20
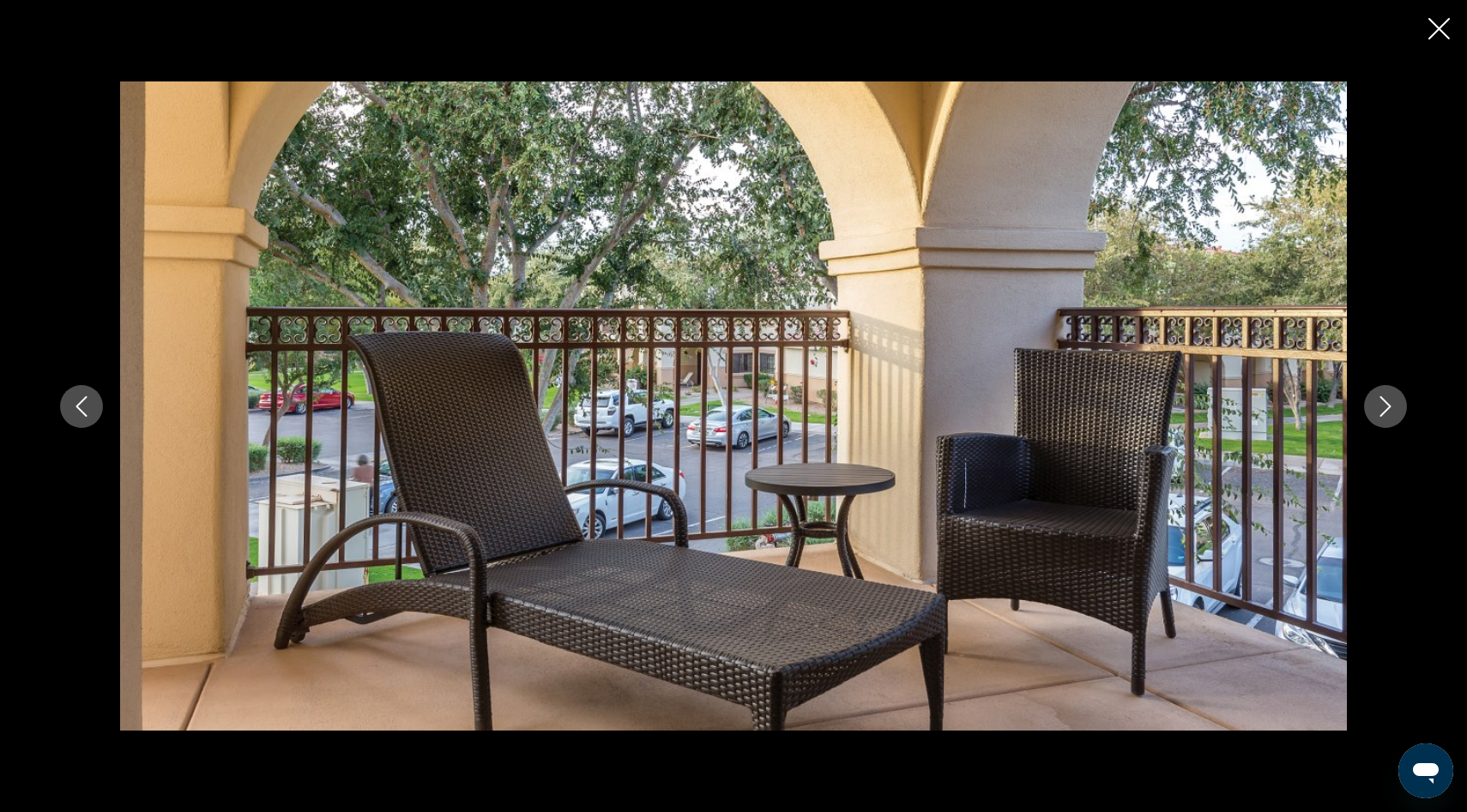
click at [1386, 405] on icon "Next image" at bounding box center [1385, 407] width 20 height 20
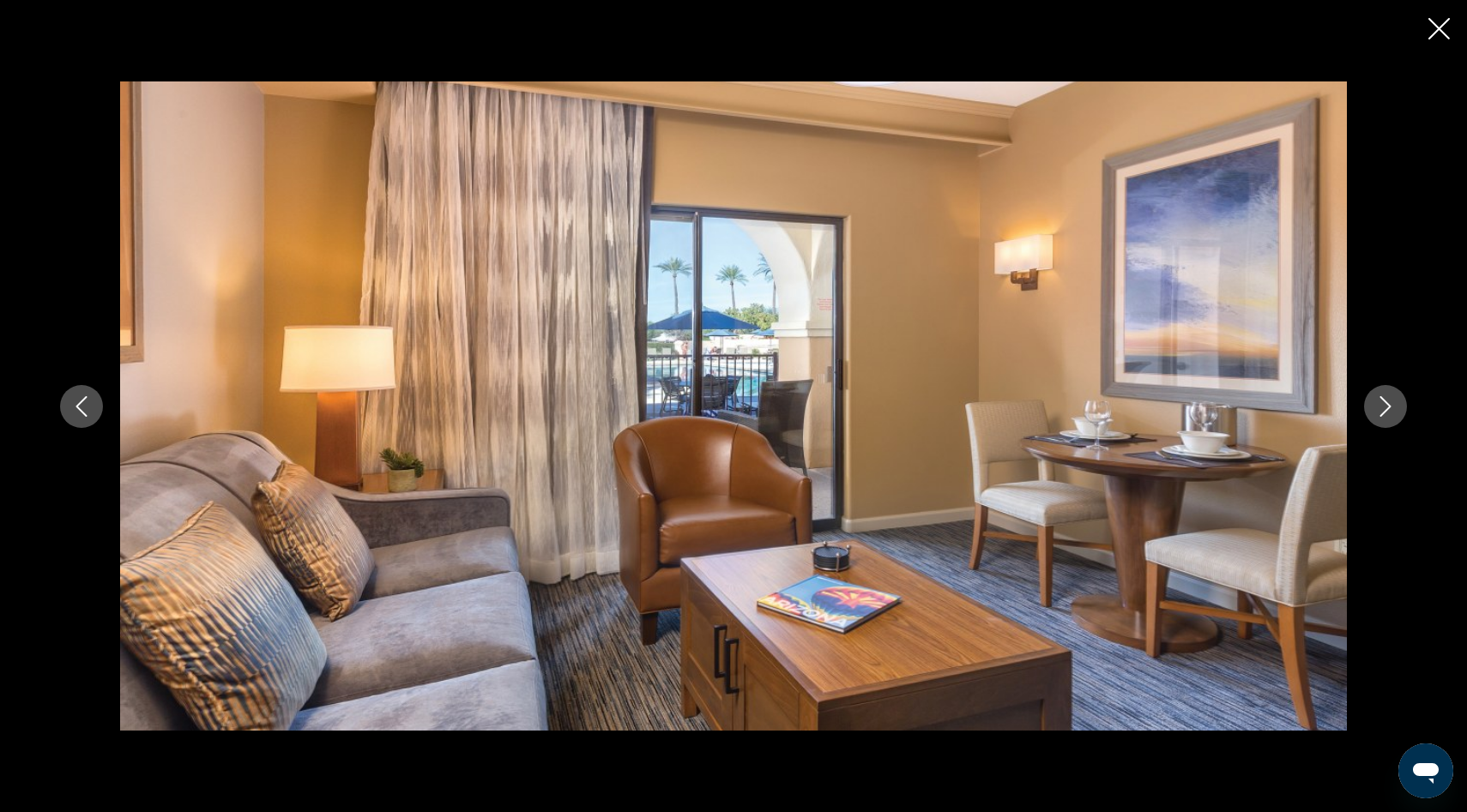
click at [1386, 405] on icon "Next image" at bounding box center [1385, 407] width 20 height 20
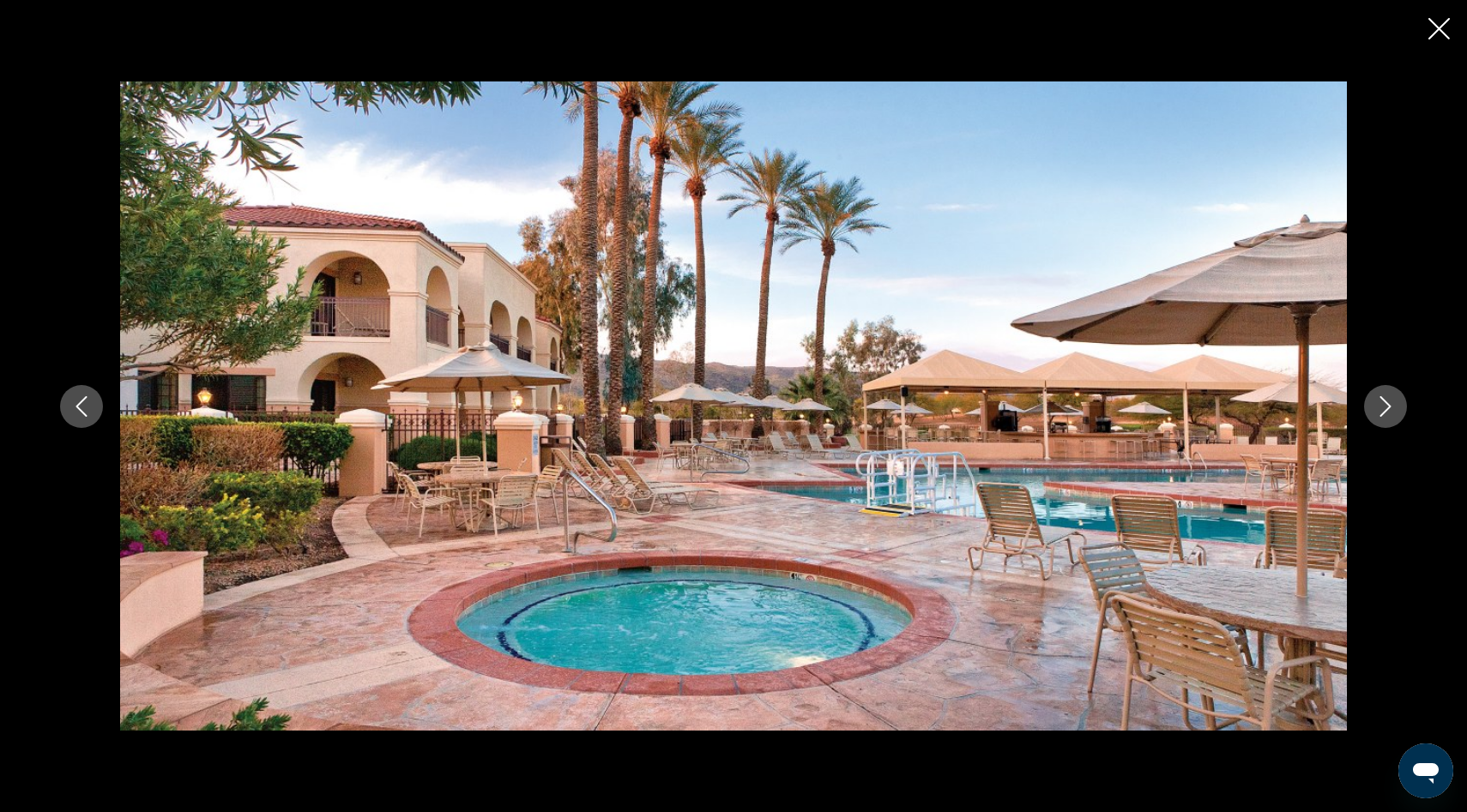
click at [1386, 405] on icon "Next image" at bounding box center [1385, 407] width 20 height 20
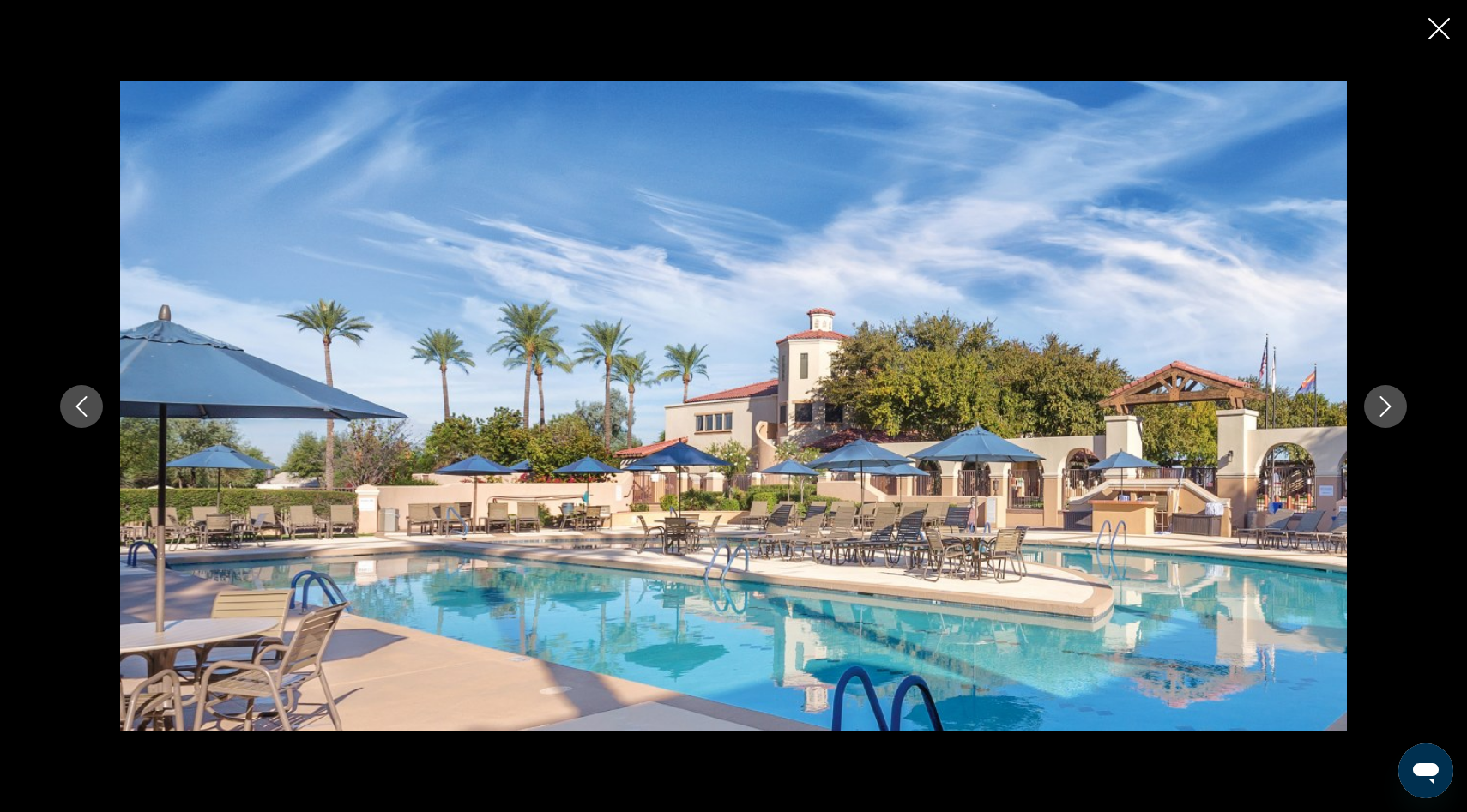
click at [1386, 405] on icon "Next image" at bounding box center [1385, 407] width 20 height 20
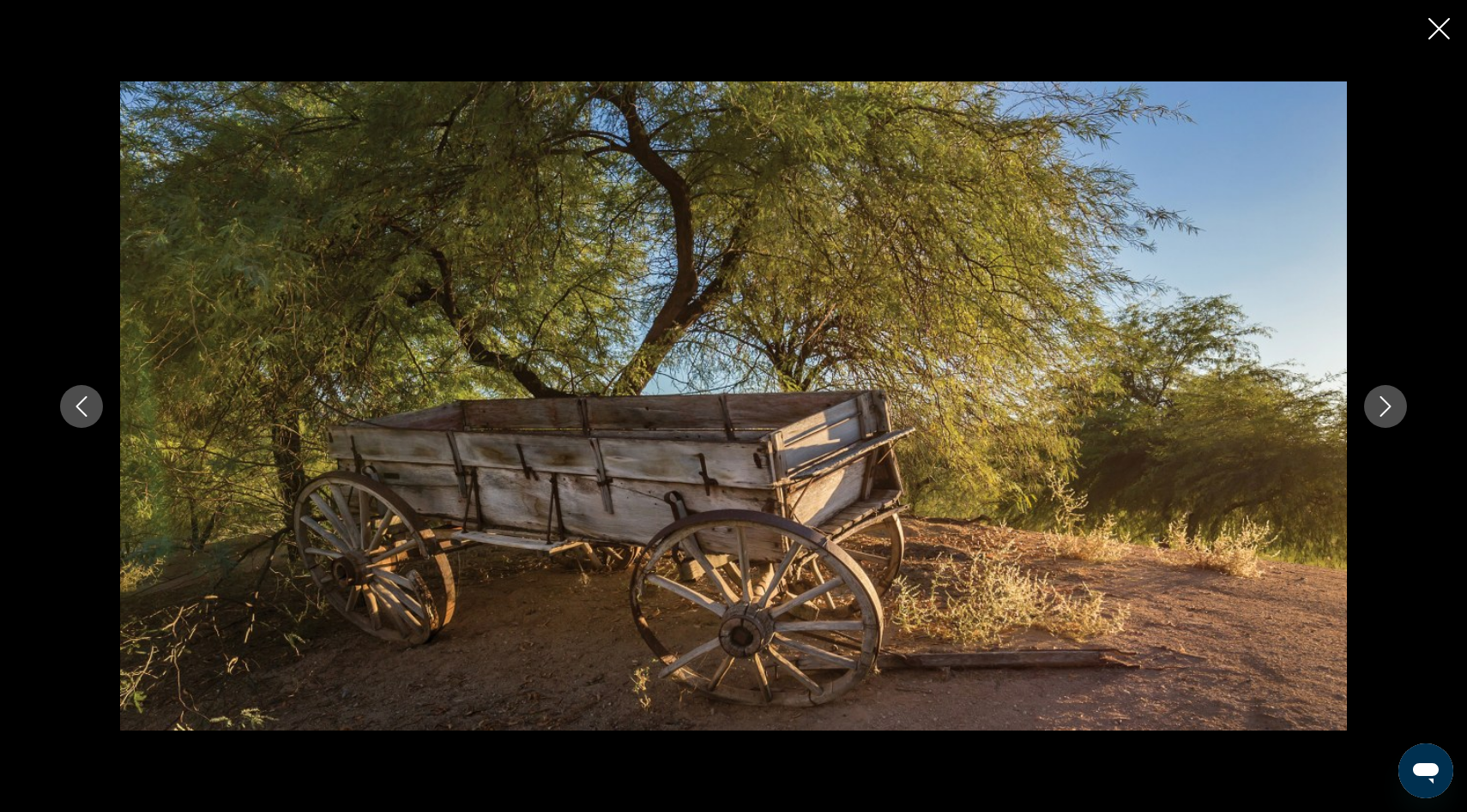
click at [1386, 405] on icon "Next image" at bounding box center [1385, 407] width 20 height 20
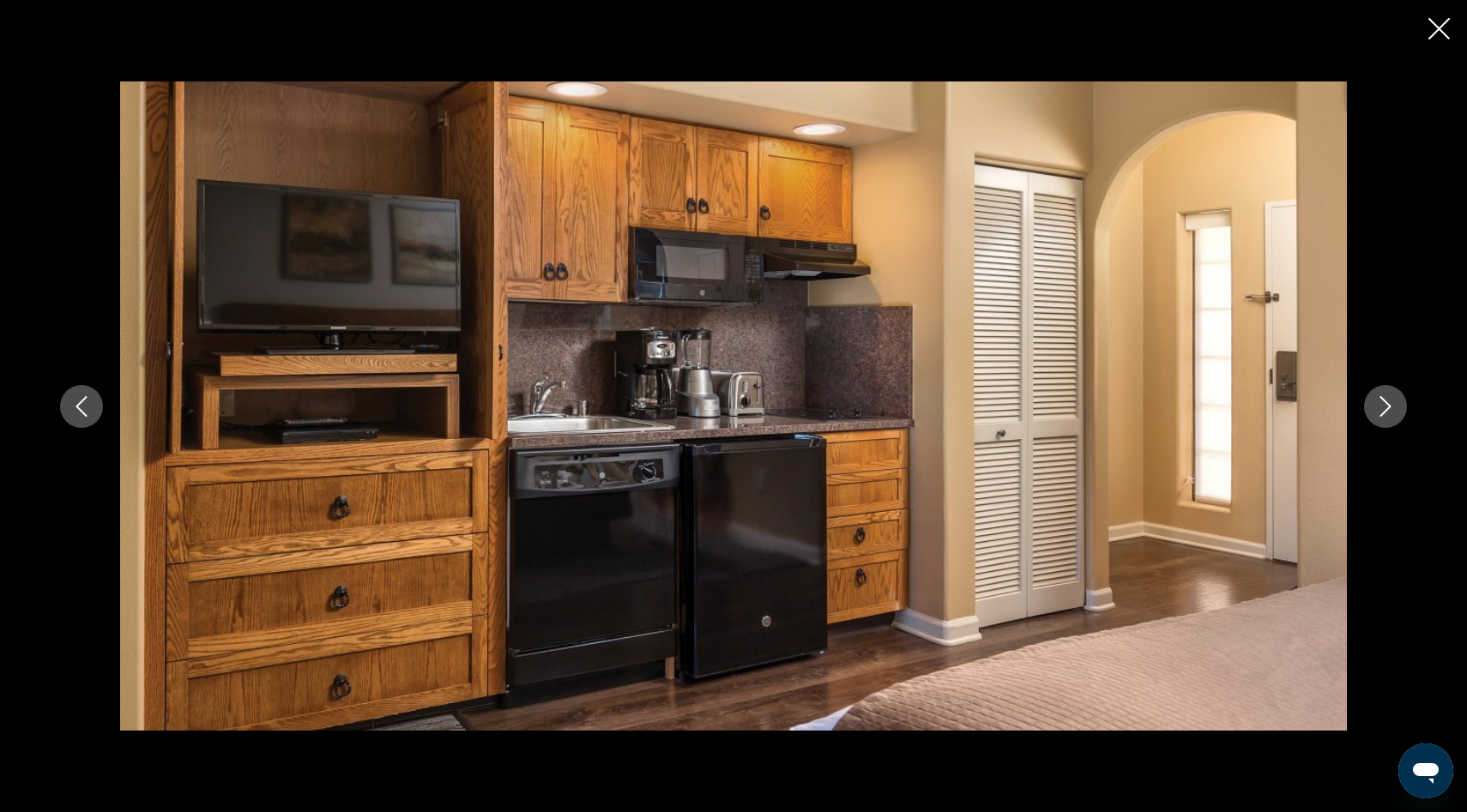
click at [1386, 405] on icon "Next image" at bounding box center [1385, 407] width 20 height 20
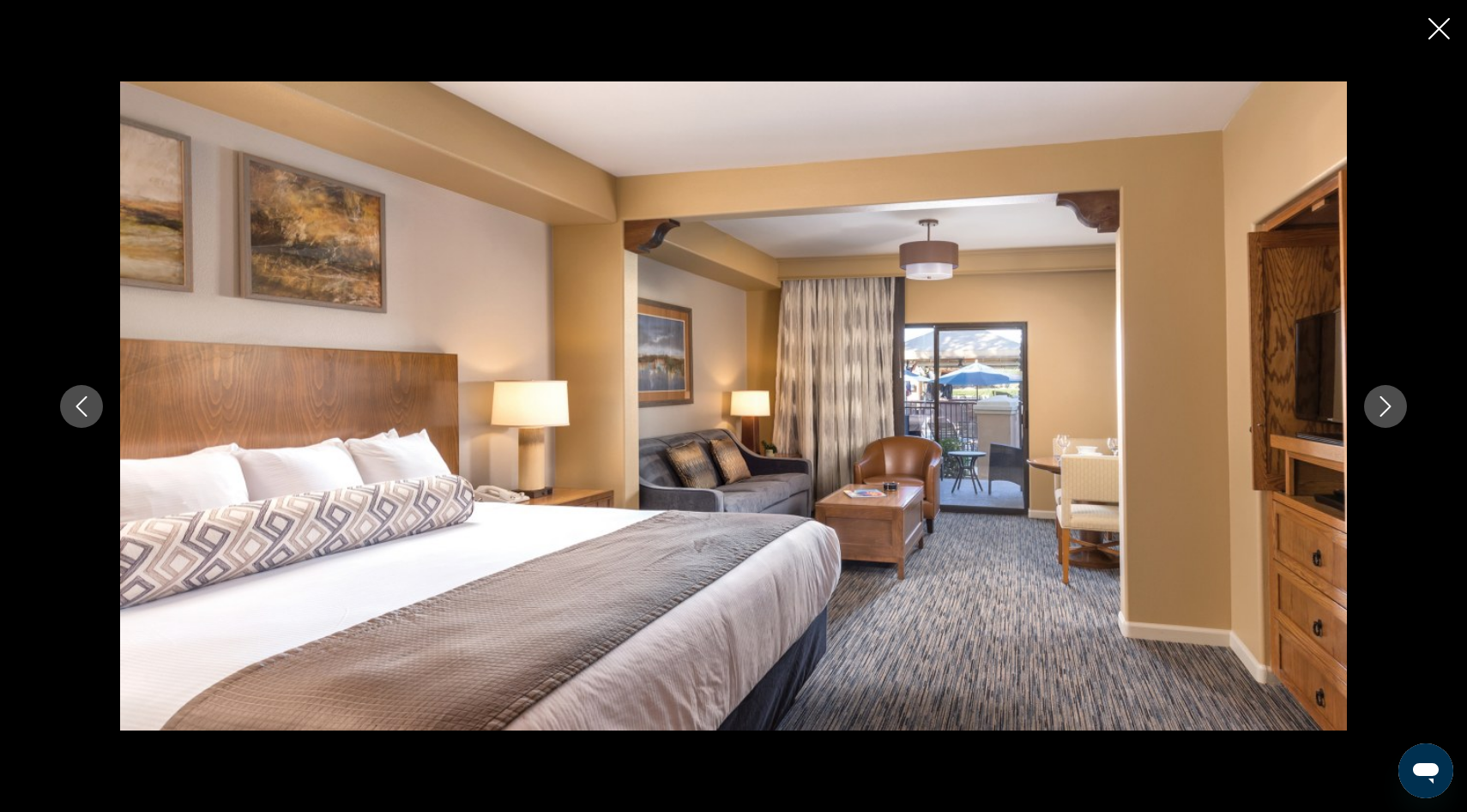
click at [1386, 405] on icon "Next image" at bounding box center [1385, 407] width 20 height 20
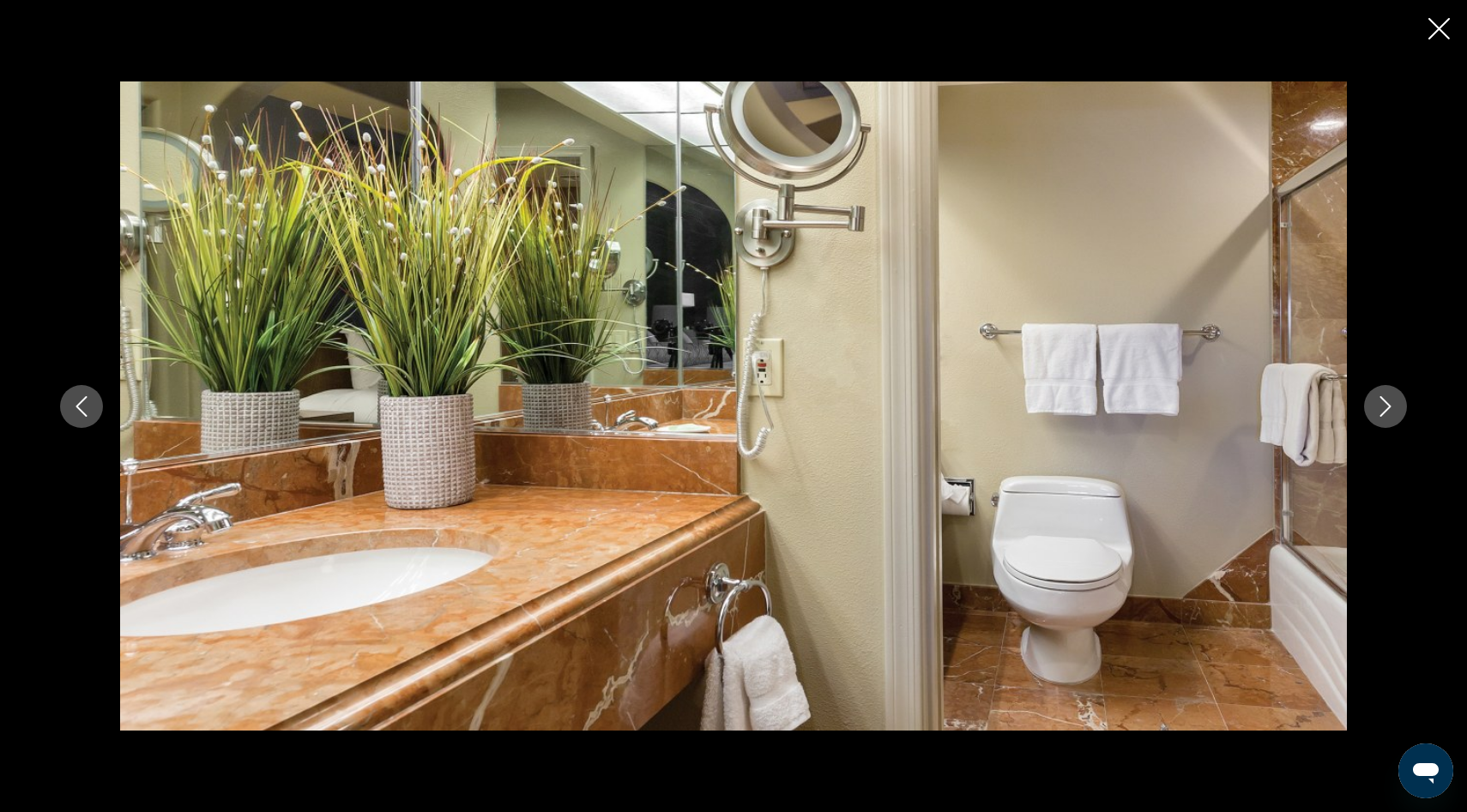
click at [1386, 405] on icon "Next image" at bounding box center [1385, 407] width 20 height 20
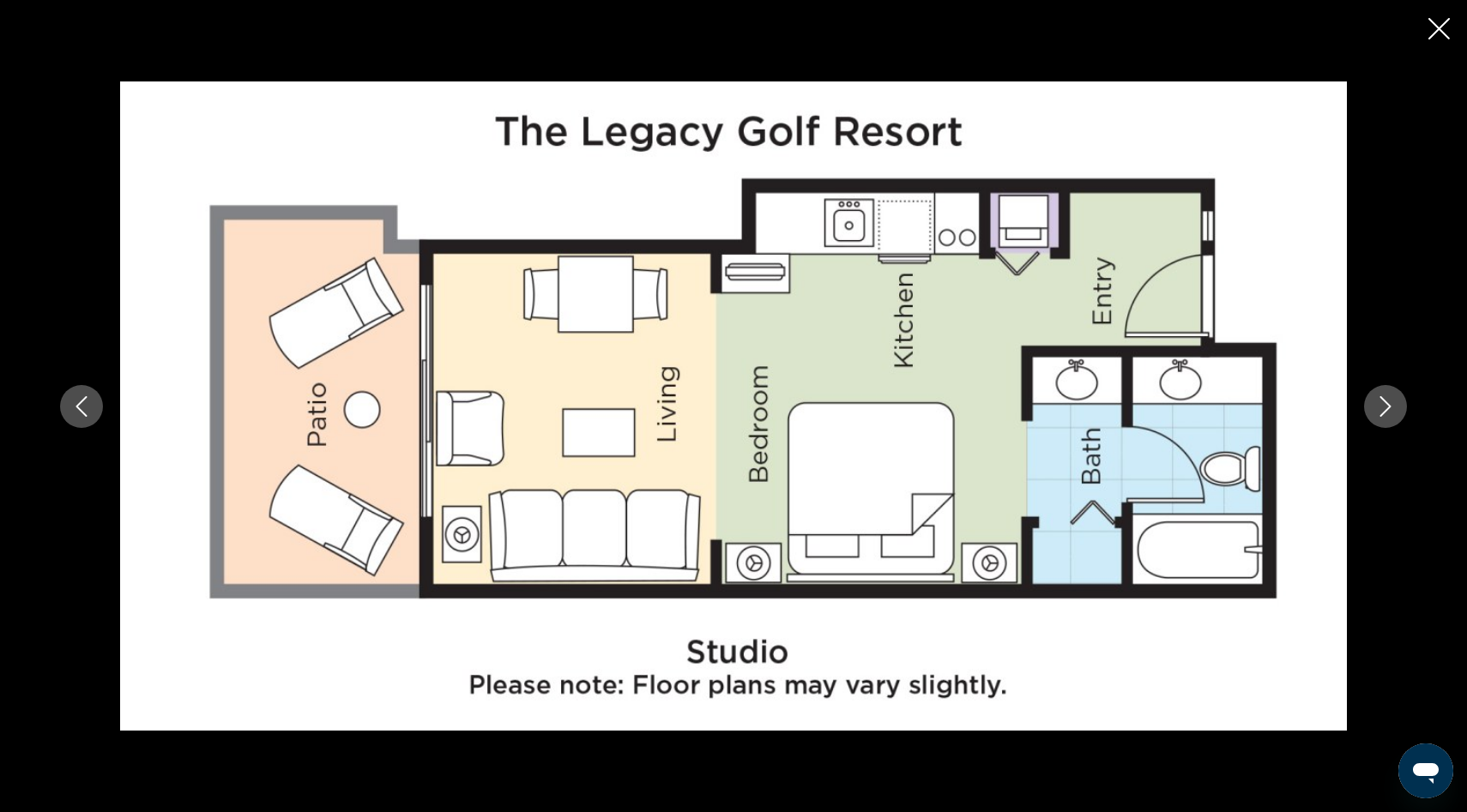
click at [1382, 407] on icon "Next image" at bounding box center [1385, 407] width 20 height 20
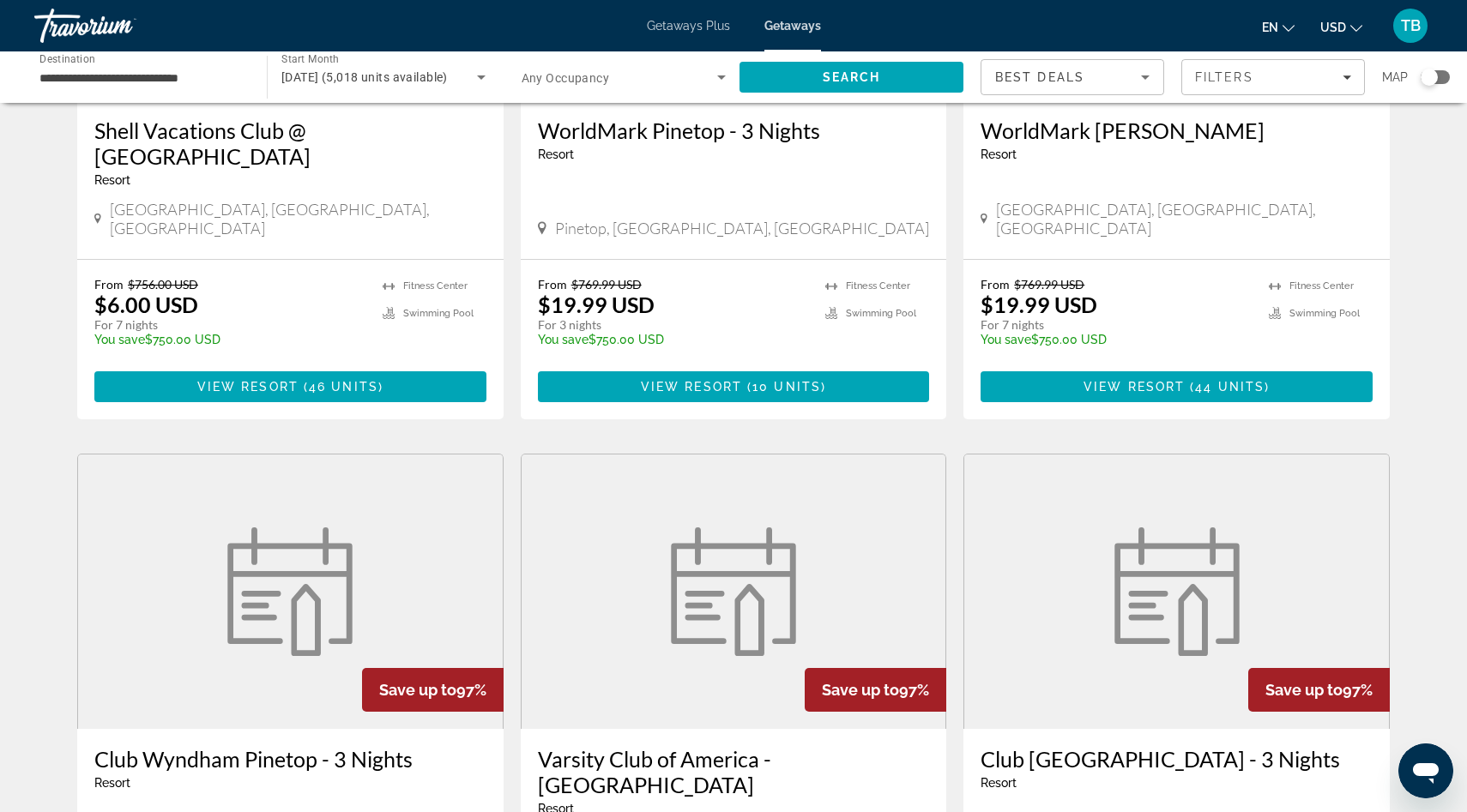
scroll to position [971, 0]
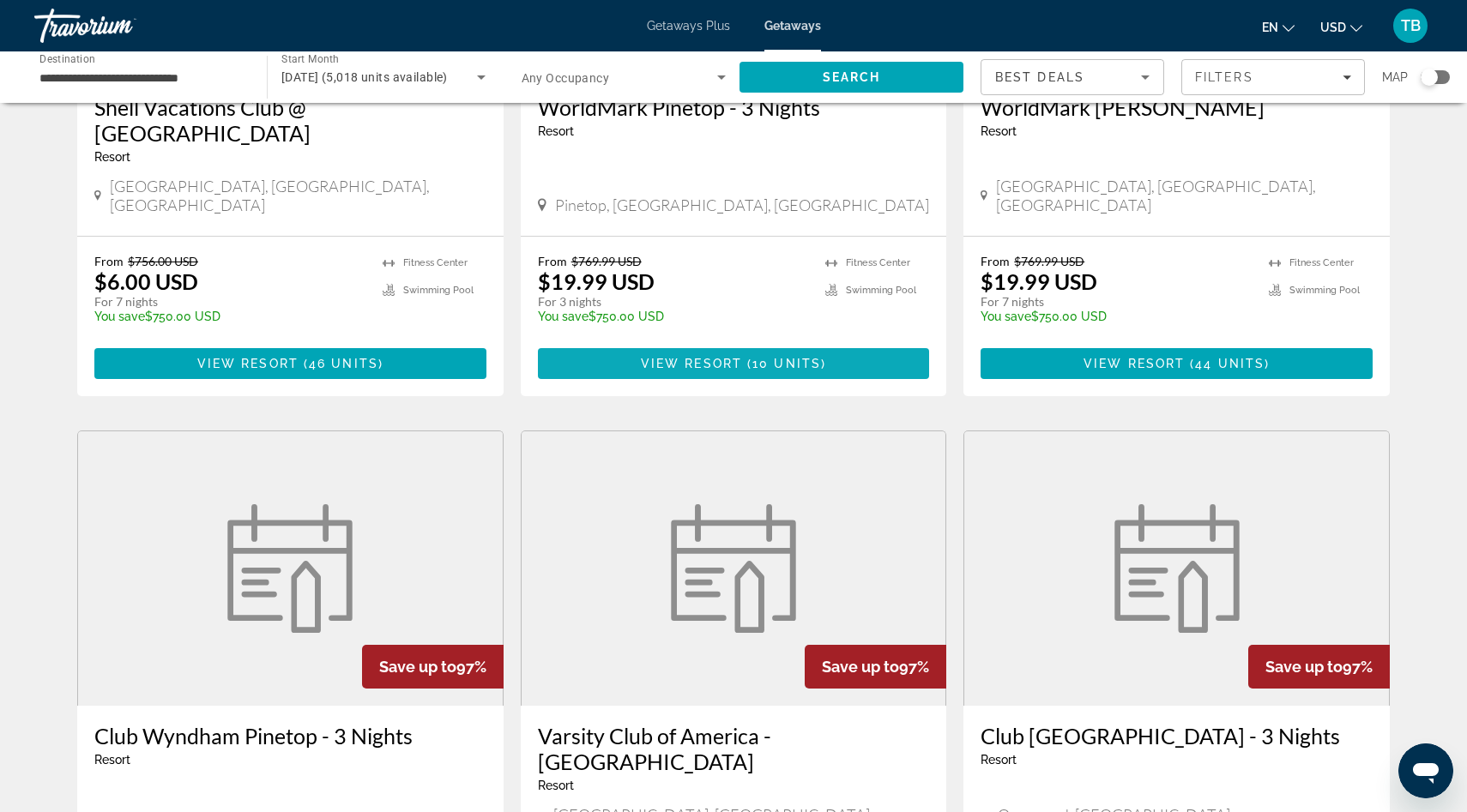
click at [754, 357] on span "10 units" at bounding box center [787, 363] width 69 height 14
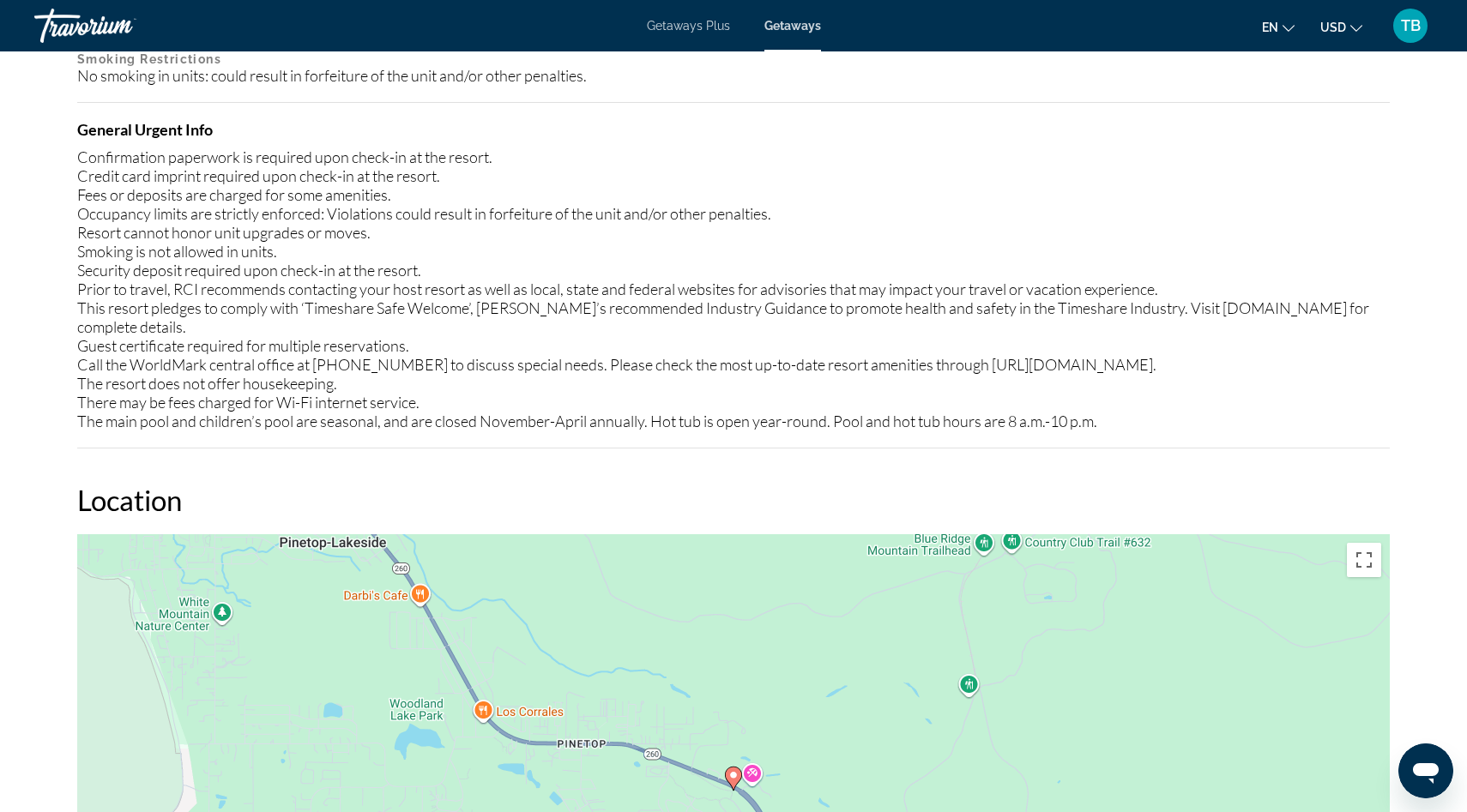
scroll to position [2083, 0]
